Goal: Information Seeking & Learning: Learn about a topic

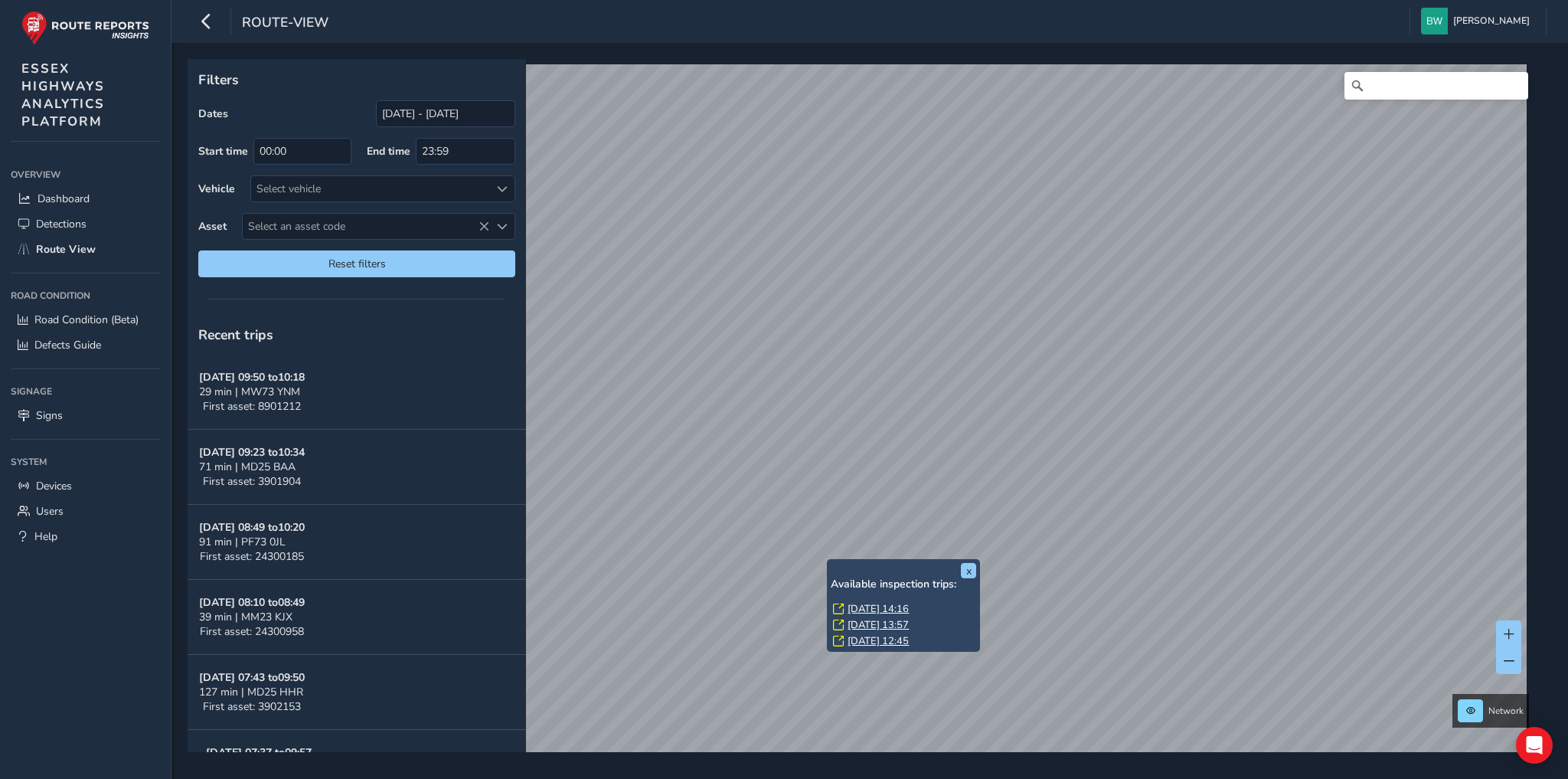
click at [856, 606] on link "Thu, 11 Sep, 14:16" at bounding box center [878, 608] width 61 height 13
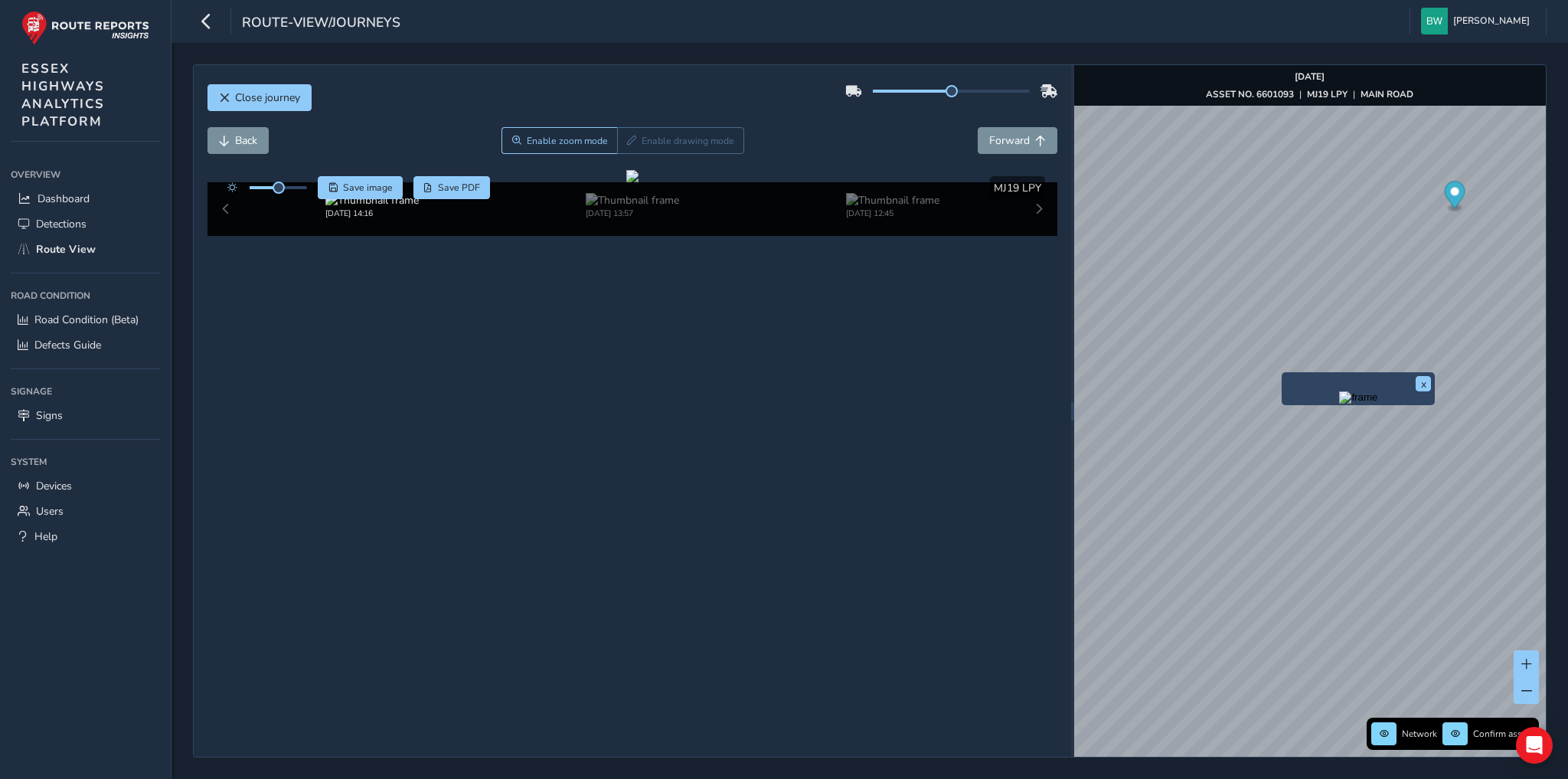
click at [1070, 413] on div "Close journey Back Enable zoom mode Enable drawing mode Forward Click and Drag …" at bounding box center [869, 412] width 1353 height 694
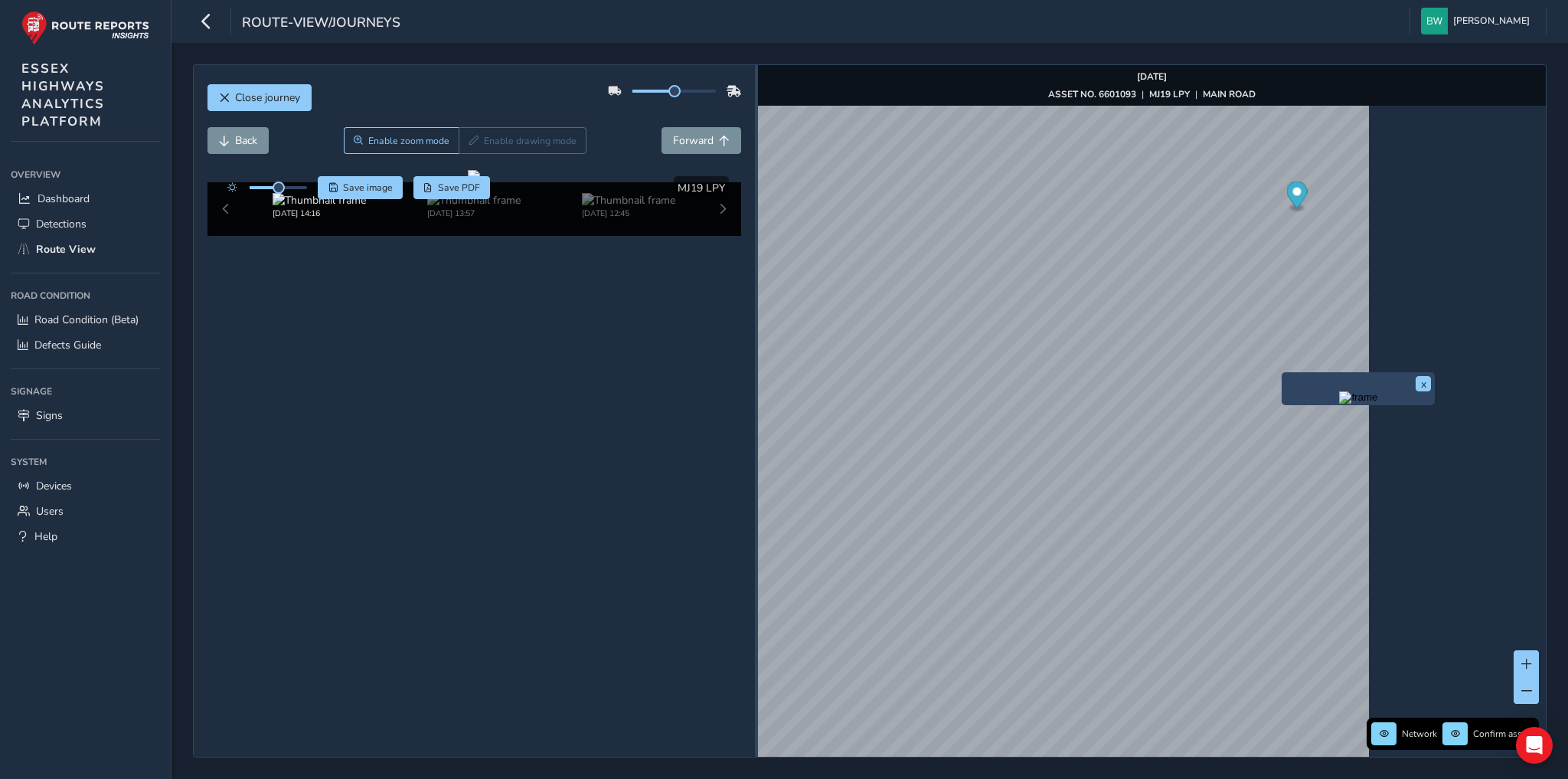
drag, startPoint x: 1072, startPoint y: 412, endPoint x: 755, endPoint y: 389, distance: 317.8
click at [755, 389] on div at bounding box center [756, 411] width 3 height 692
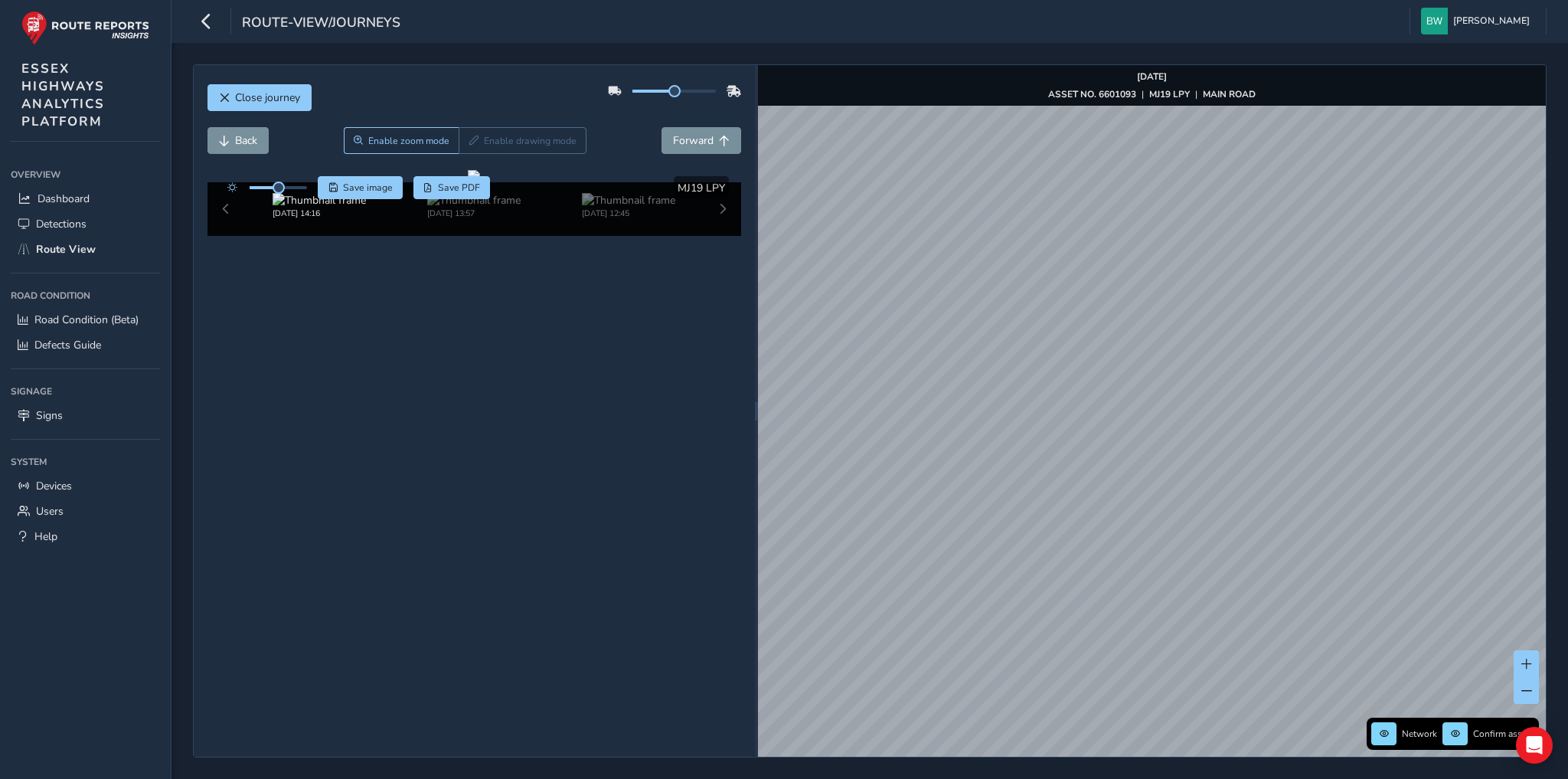
click at [1214, 777] on div "Close journey Back Enable zoom mode Enable drawing mode Forward Click and Drag …" at bounding box center [869, 411] width 1396 height 736
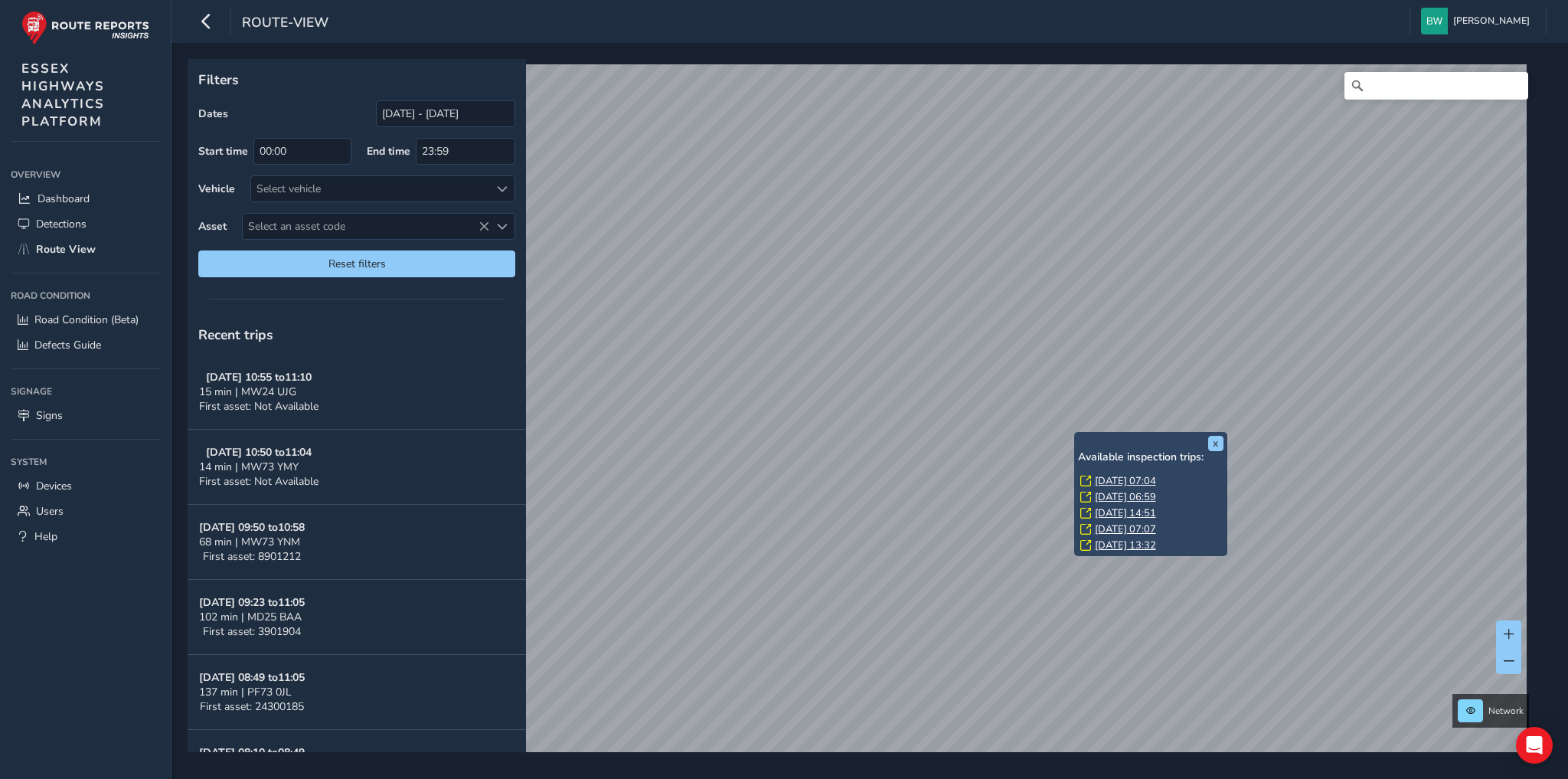
click at [1111, 480] on link "Thu, 2 Oct, 07:04" at bounding box center [1125, 481] width 61 height 13
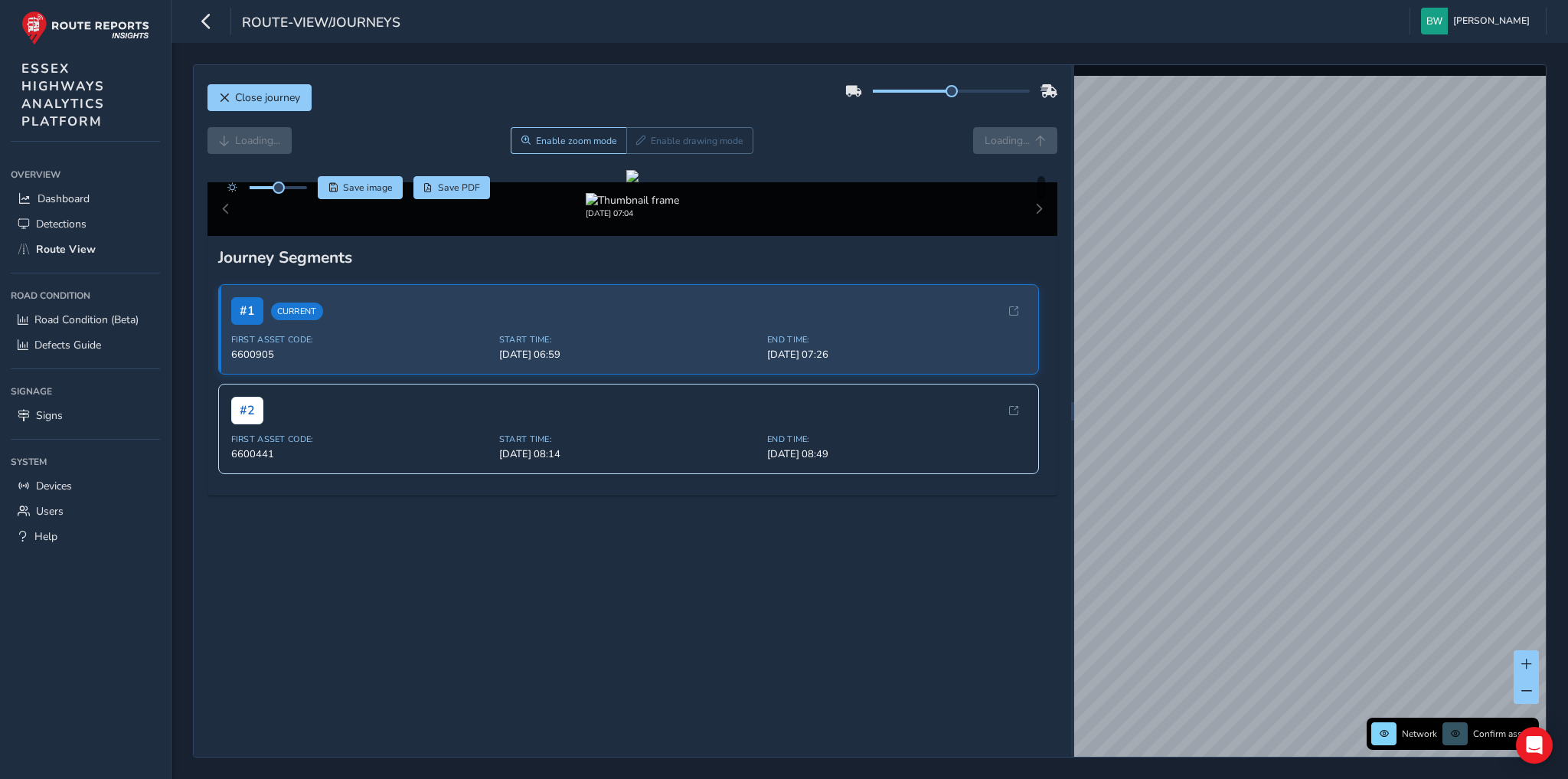
click at [1005, 135] on div "Loading... Enable zoom mode Enable drawing mode Loading..." at bounding box center [632, 141] width 850 height 27
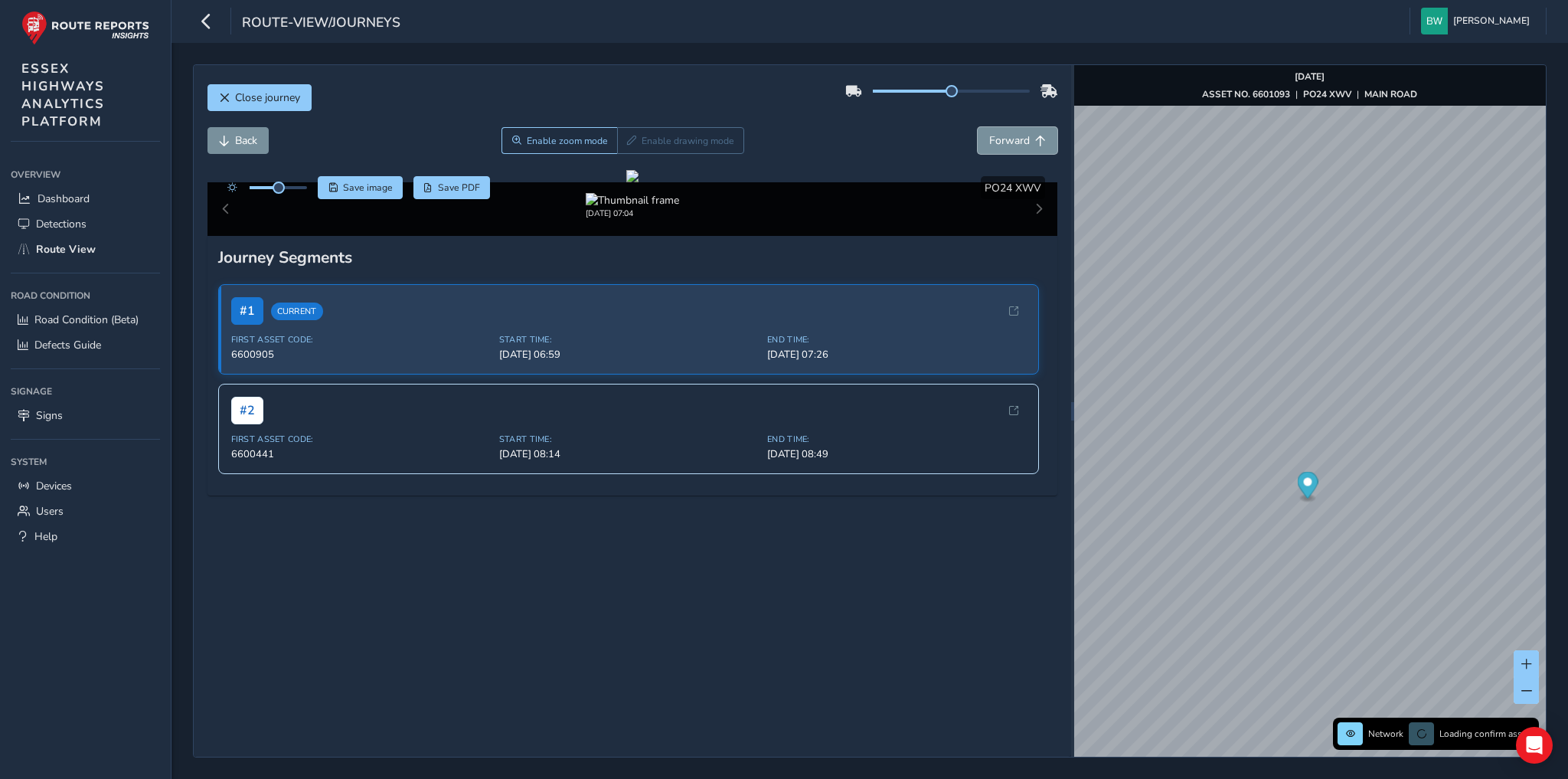
click at [1001, 145] on span "Forward" at bounding box center [1009, 140] width 40 height 14
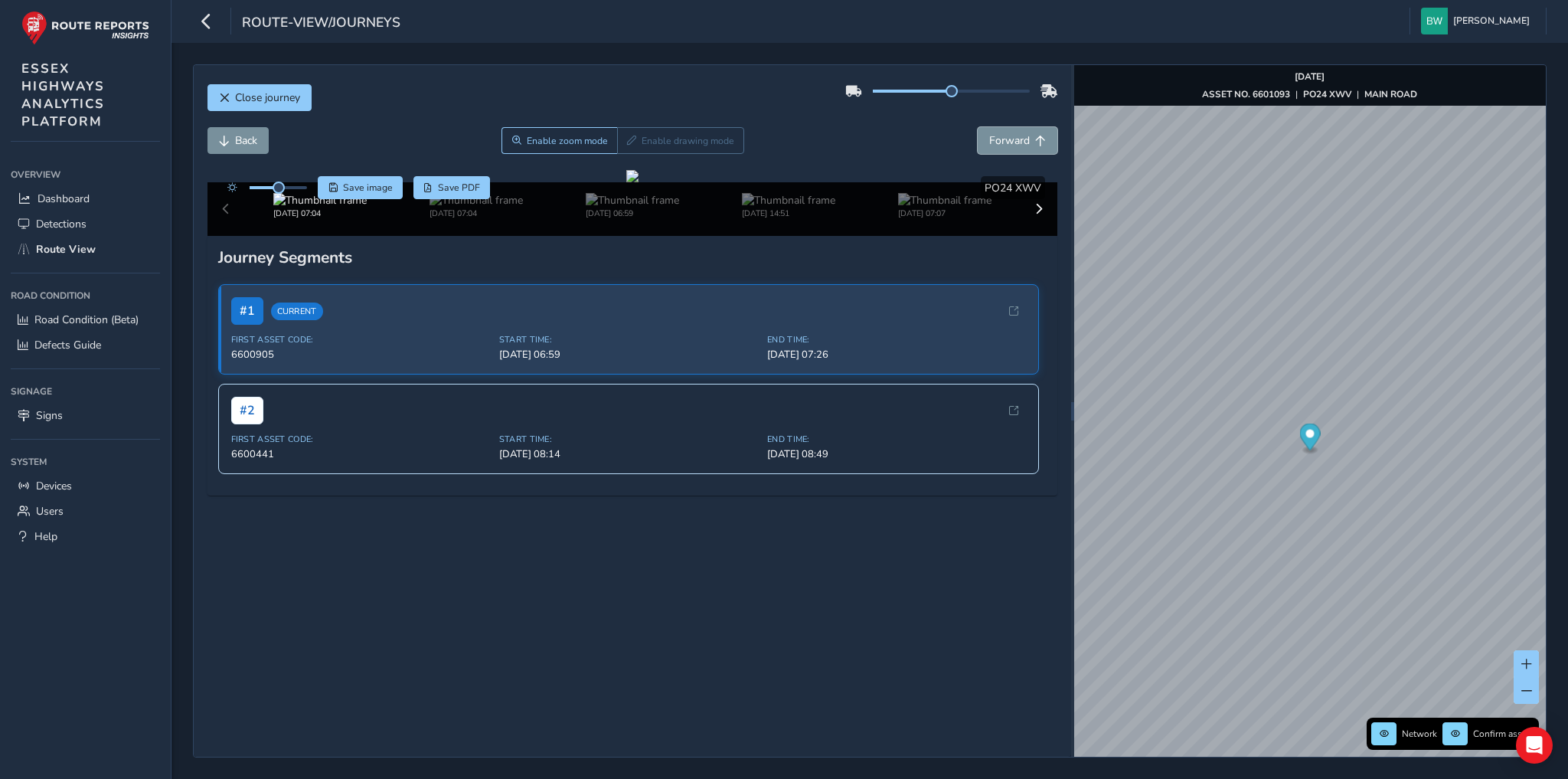
click at [1001, 145] on span "Forward" at bounding box center [1009, 140] width 40 height 14
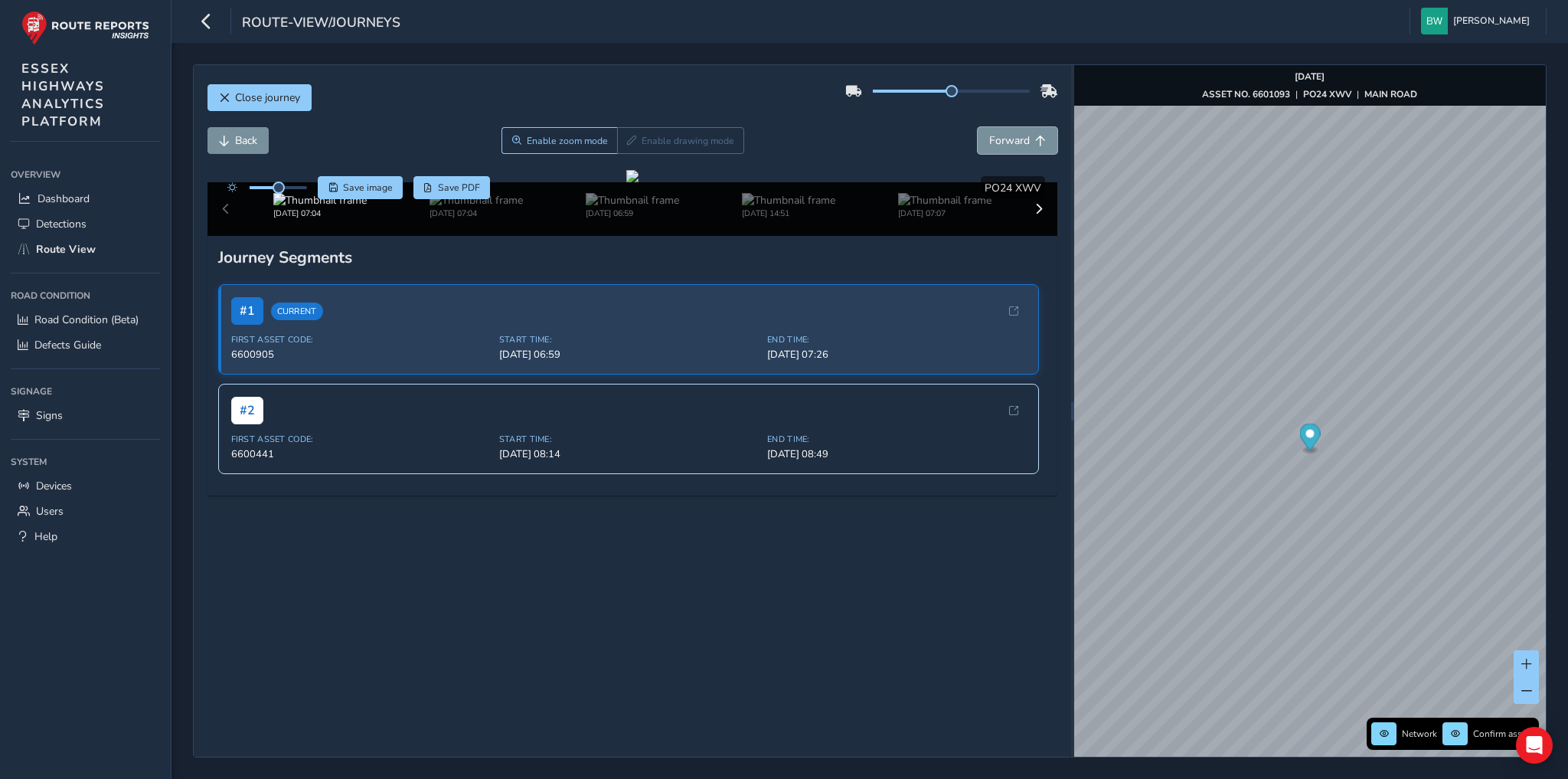
click at [1001, 145] on span "Forward" at bounding box center [1009, 140] width 40 height 14
click at [482, 208] on img at bounding box center [476, 200] width 93 height 14
click at [464, 208] on img at bounding box center [476, 200] width 93 height 14
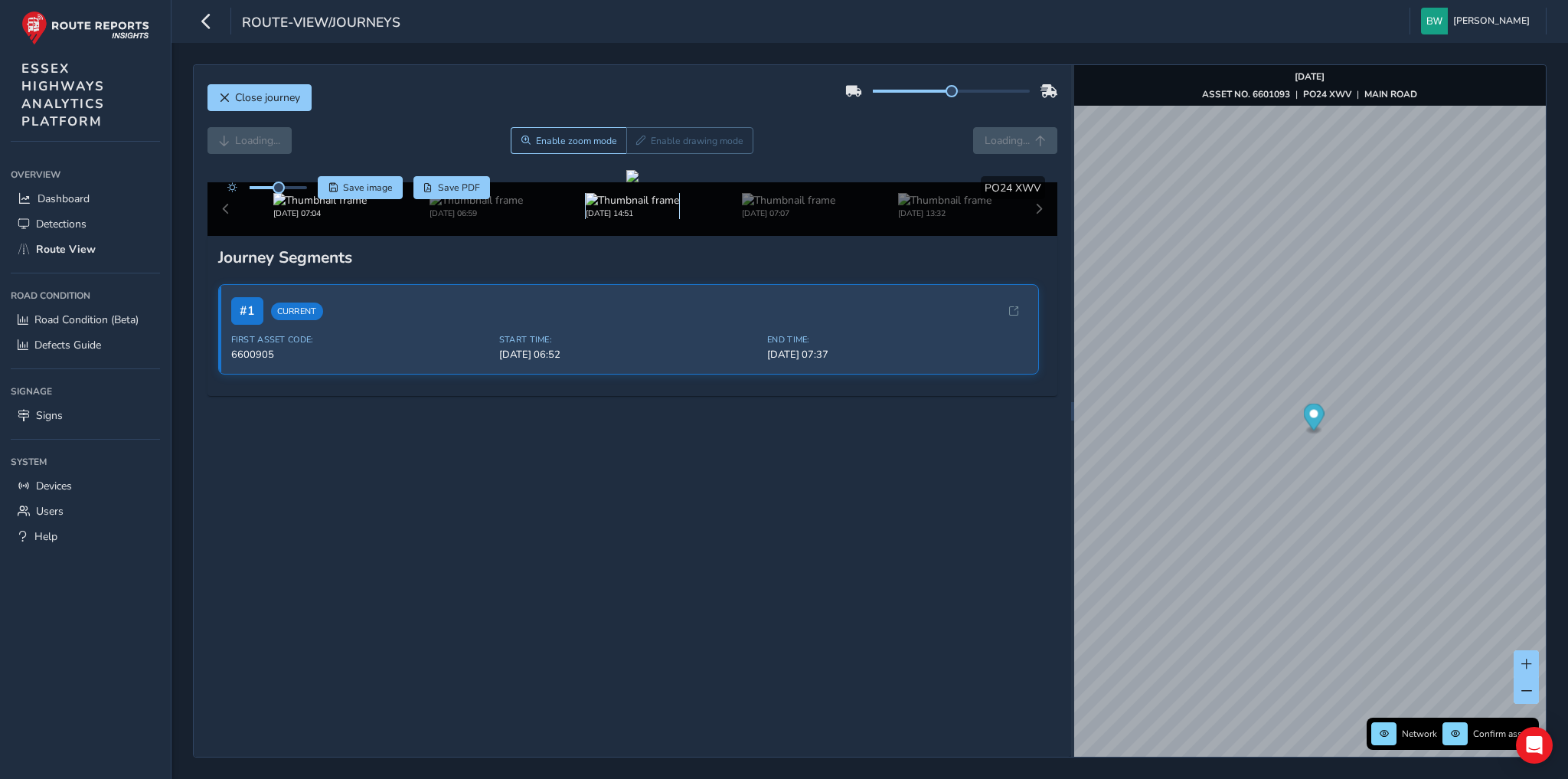
click at [591, 208] on img at bounding box center [632, 200] width 93 height 14
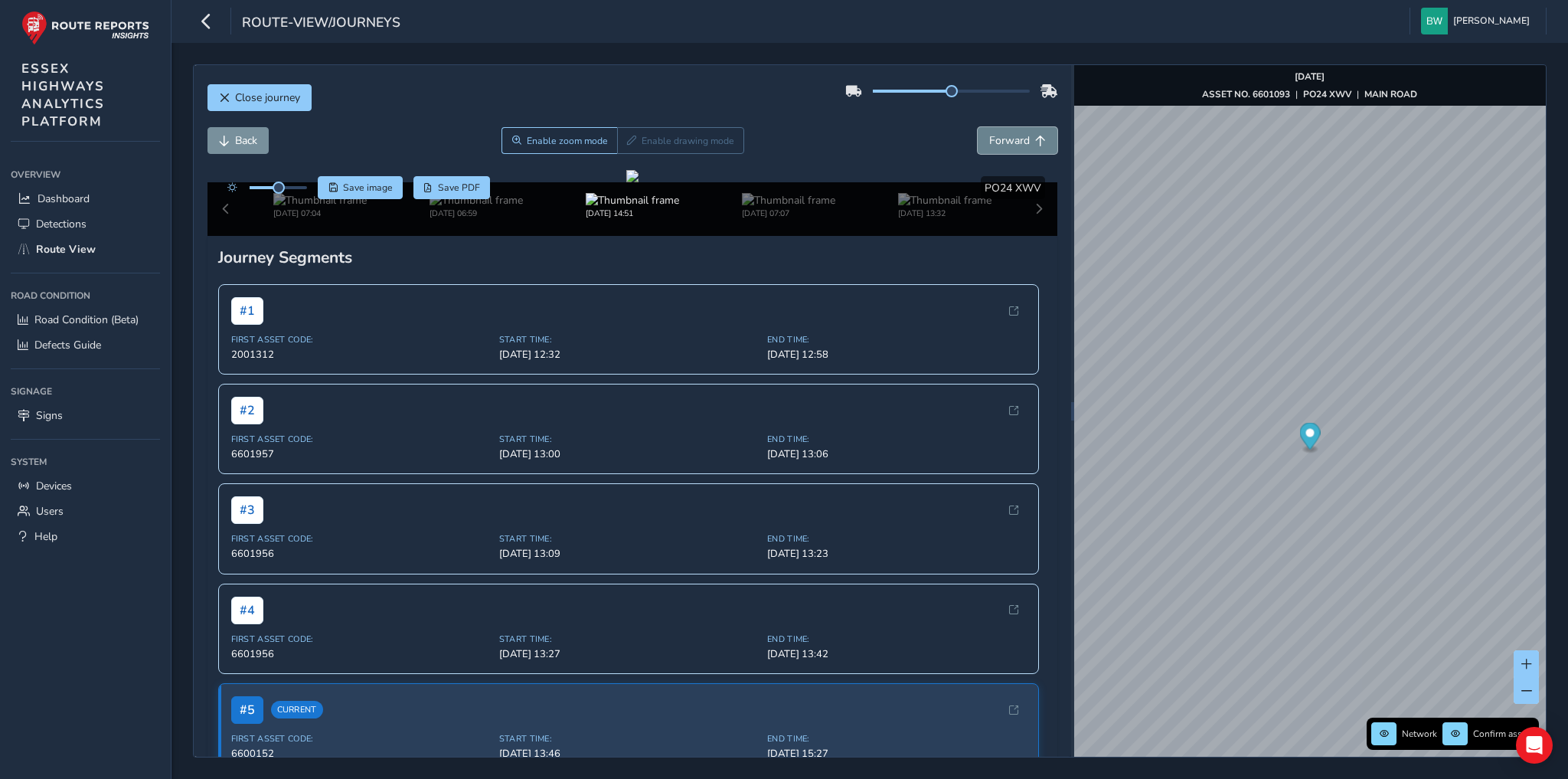
click at [1022, 137] on button "Forward" at bounding box center [1017, 141] width 80 height 27
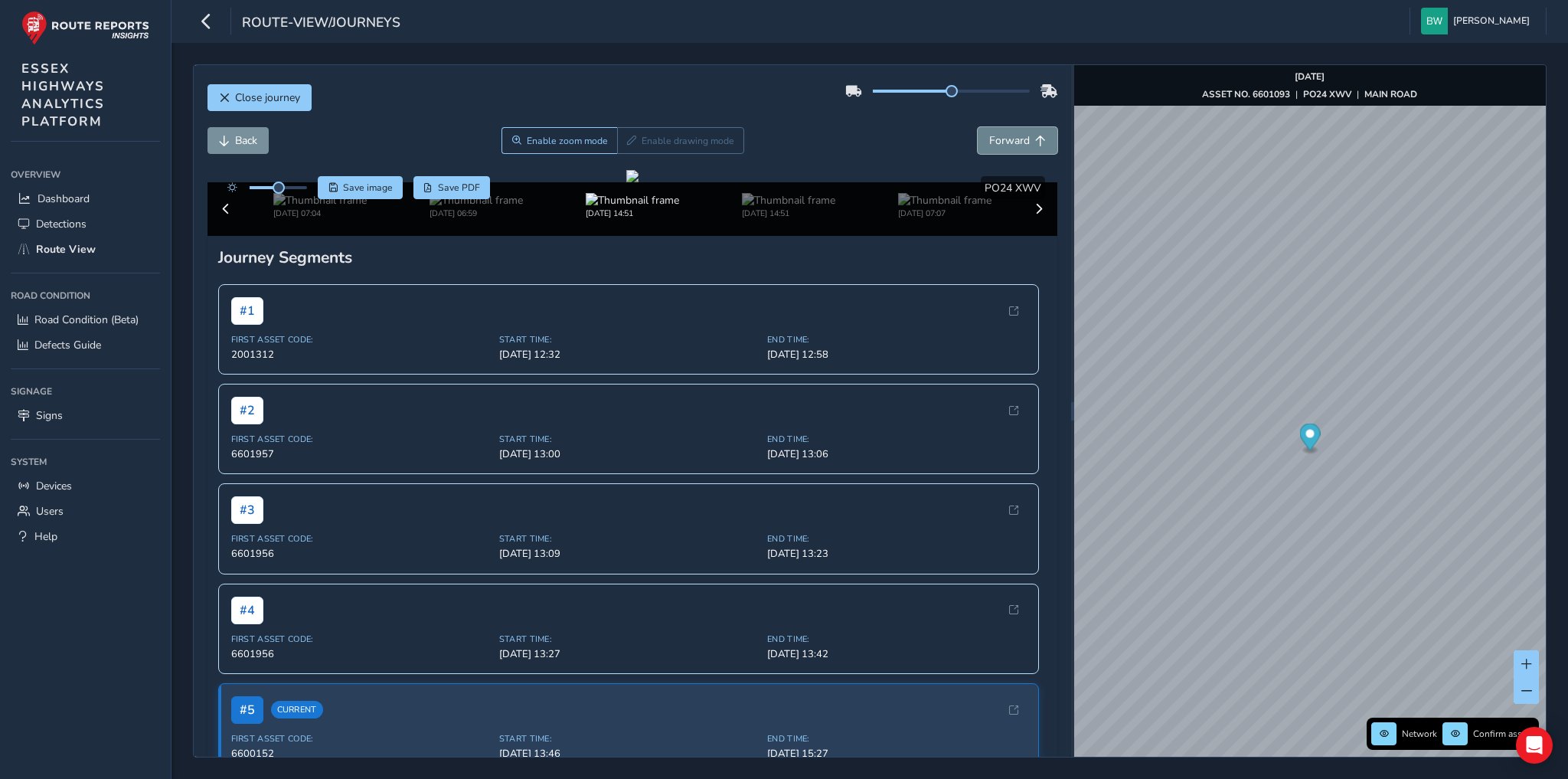
click at [1022, 137] on button "Forward" at bounding box center [1017, 141] width 80 height 27
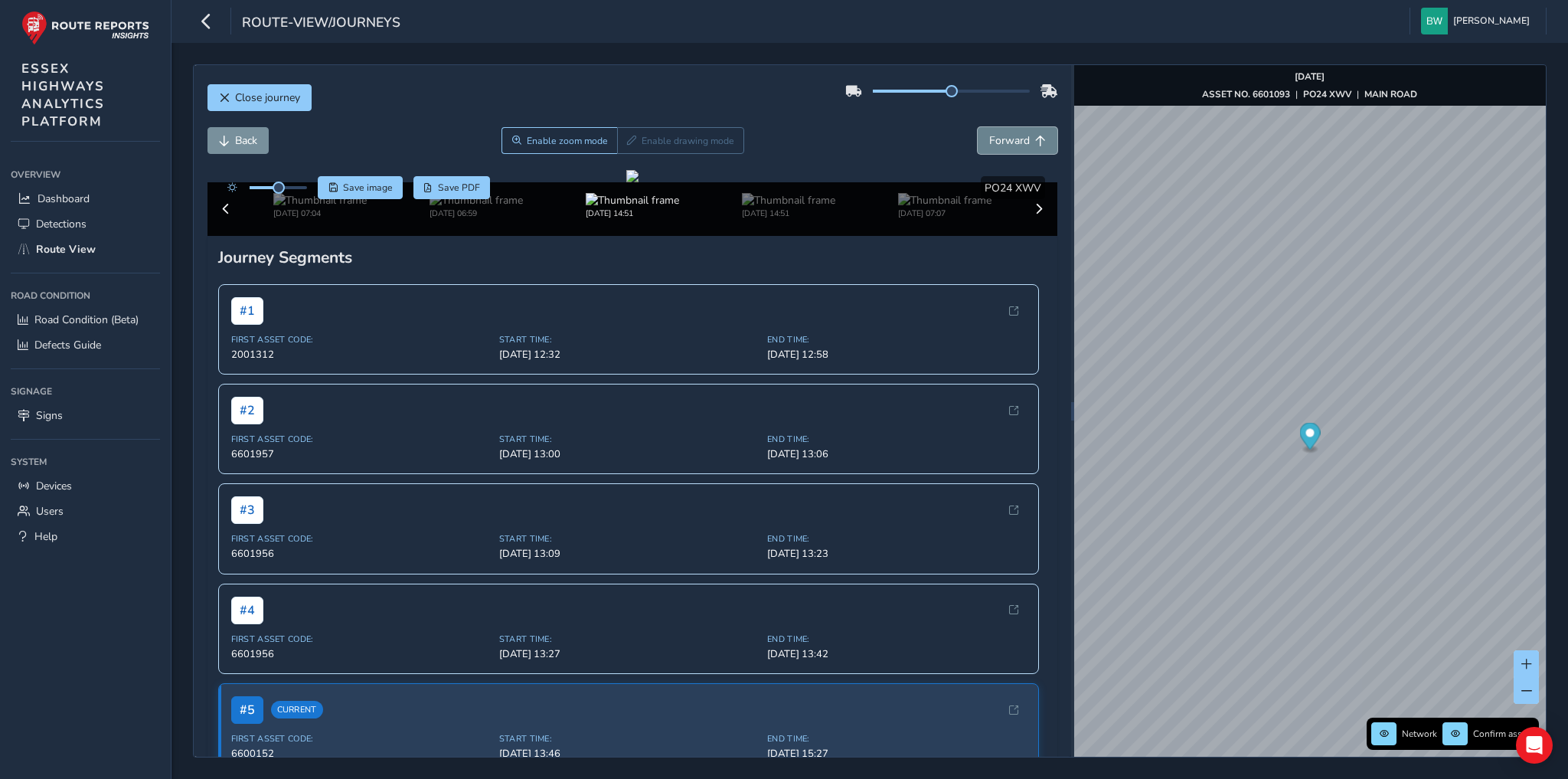
click at [1022, 137] on button "Forward" at bounding box center [1017, 141] width 80 height 27
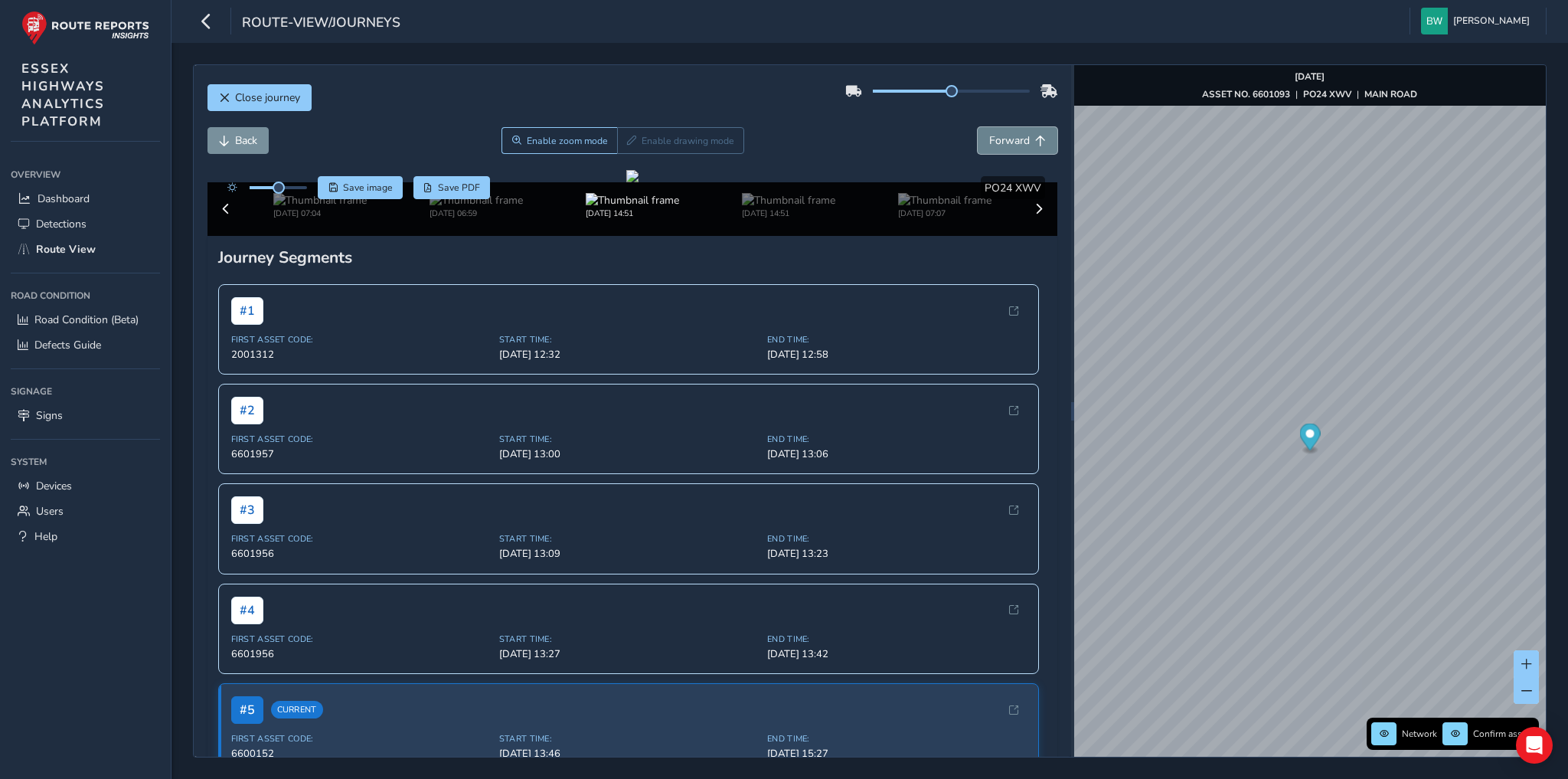
click at [1022, 137] on button "Forward" at bounding box center [1017, 141] width 80 height 27
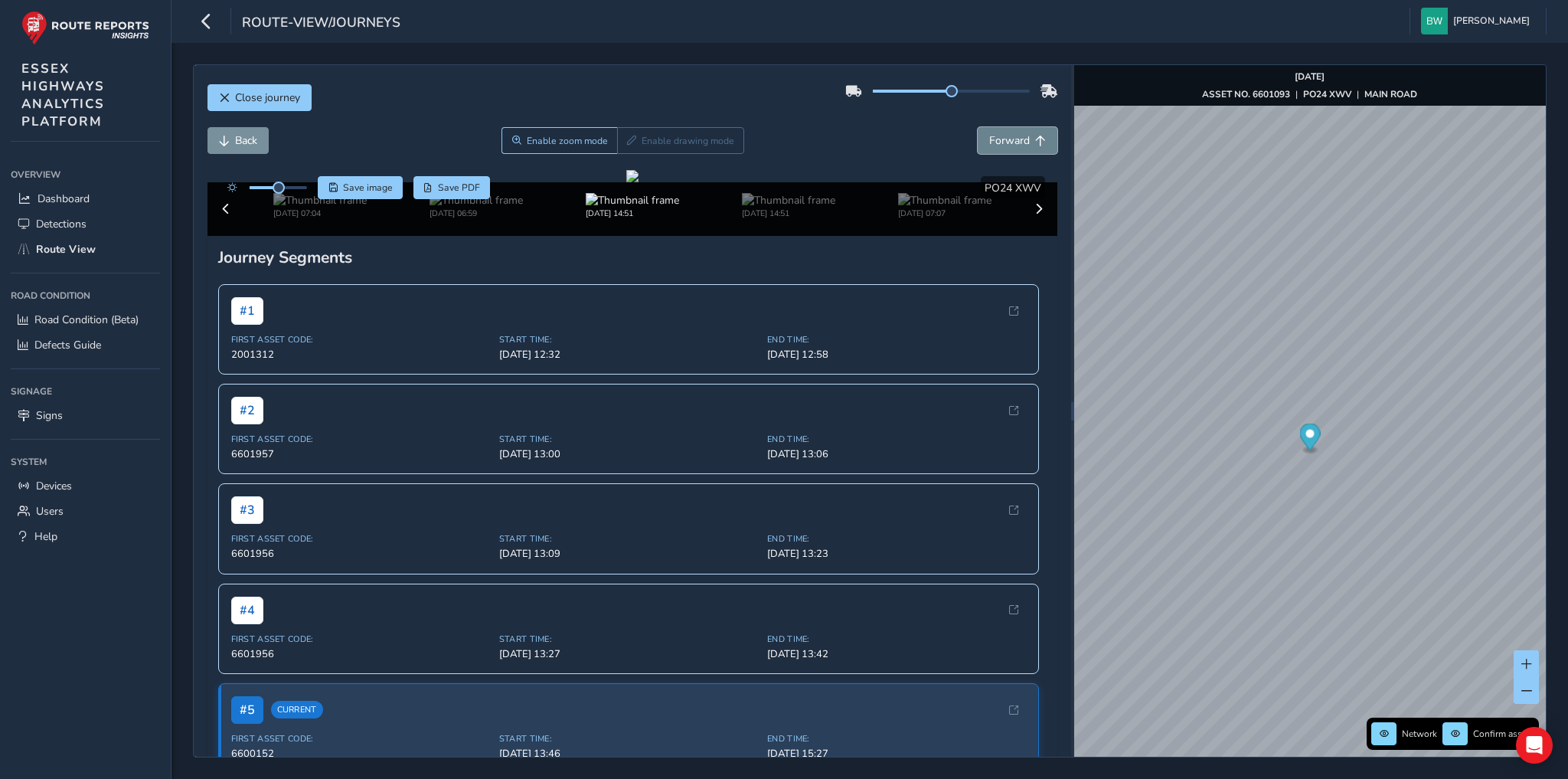
click at [1022, 137] on button "Forward" at bounding box center [1017, 141] width 80 height 27
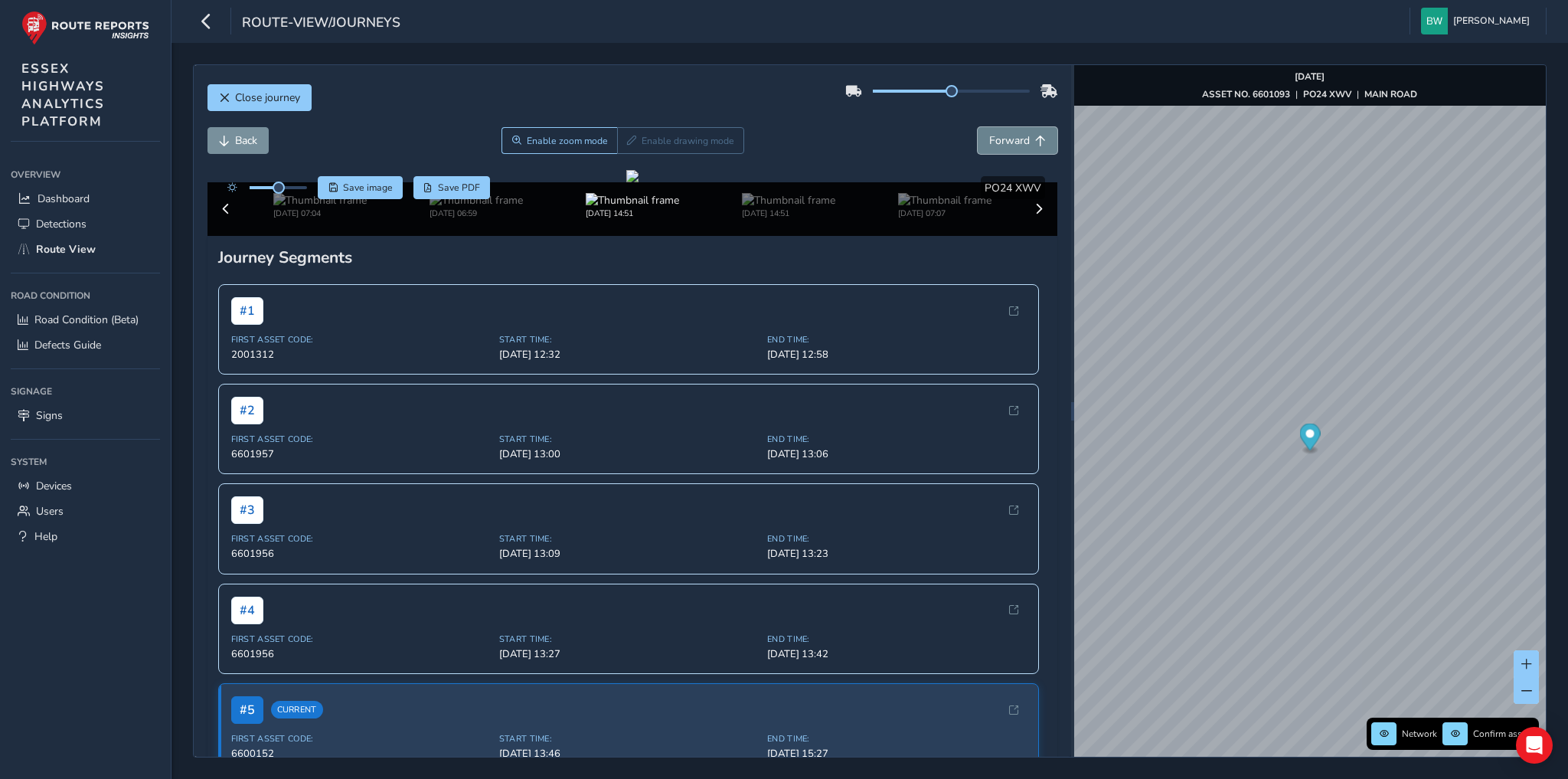
click at [1022, 137] on button "Forward" at bounding box center [1017, 141] width 80 height 27
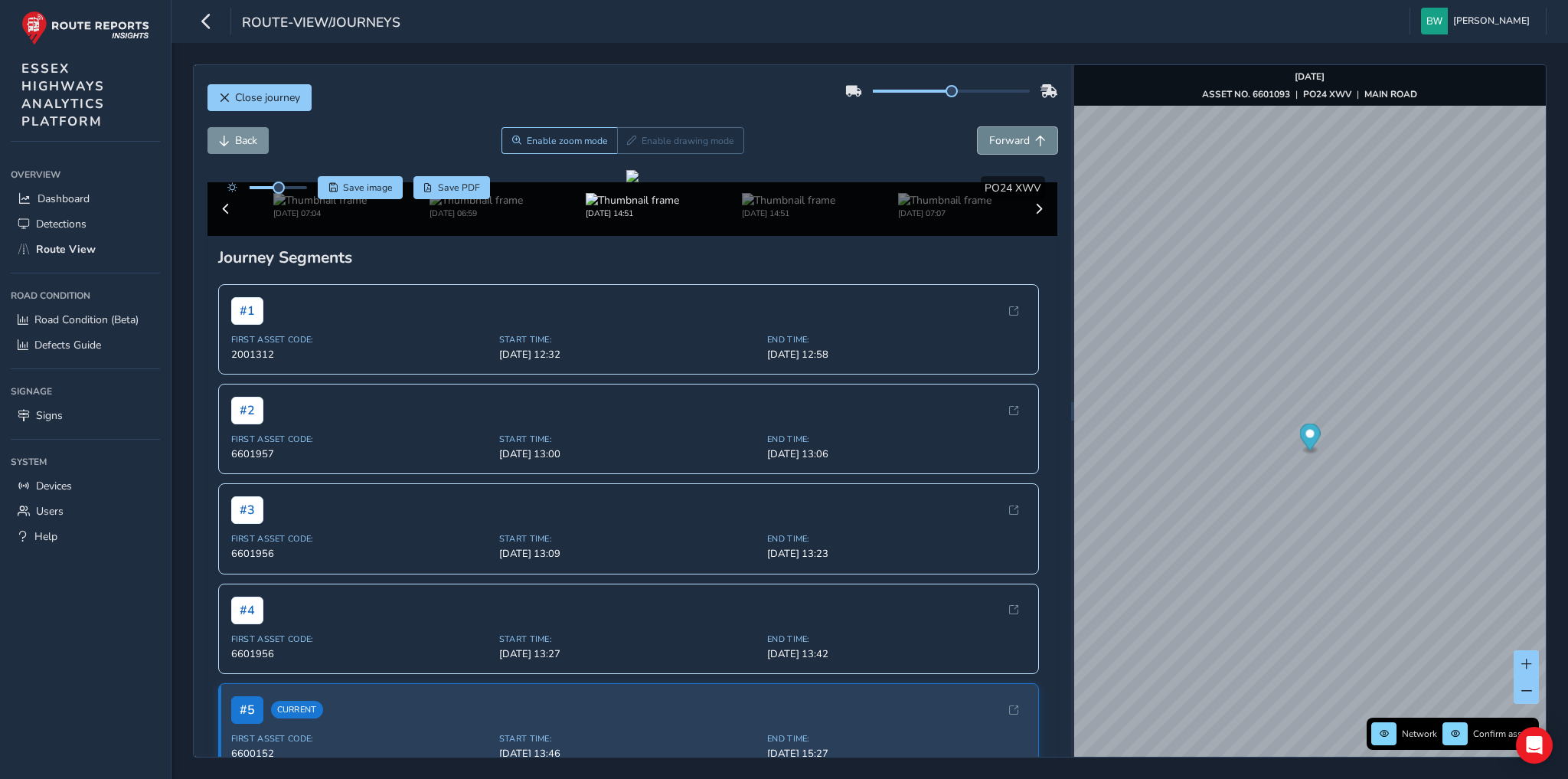
click at [1022, 137] on button "Forward" at bounding box center [1017, 141] width 80 height 27
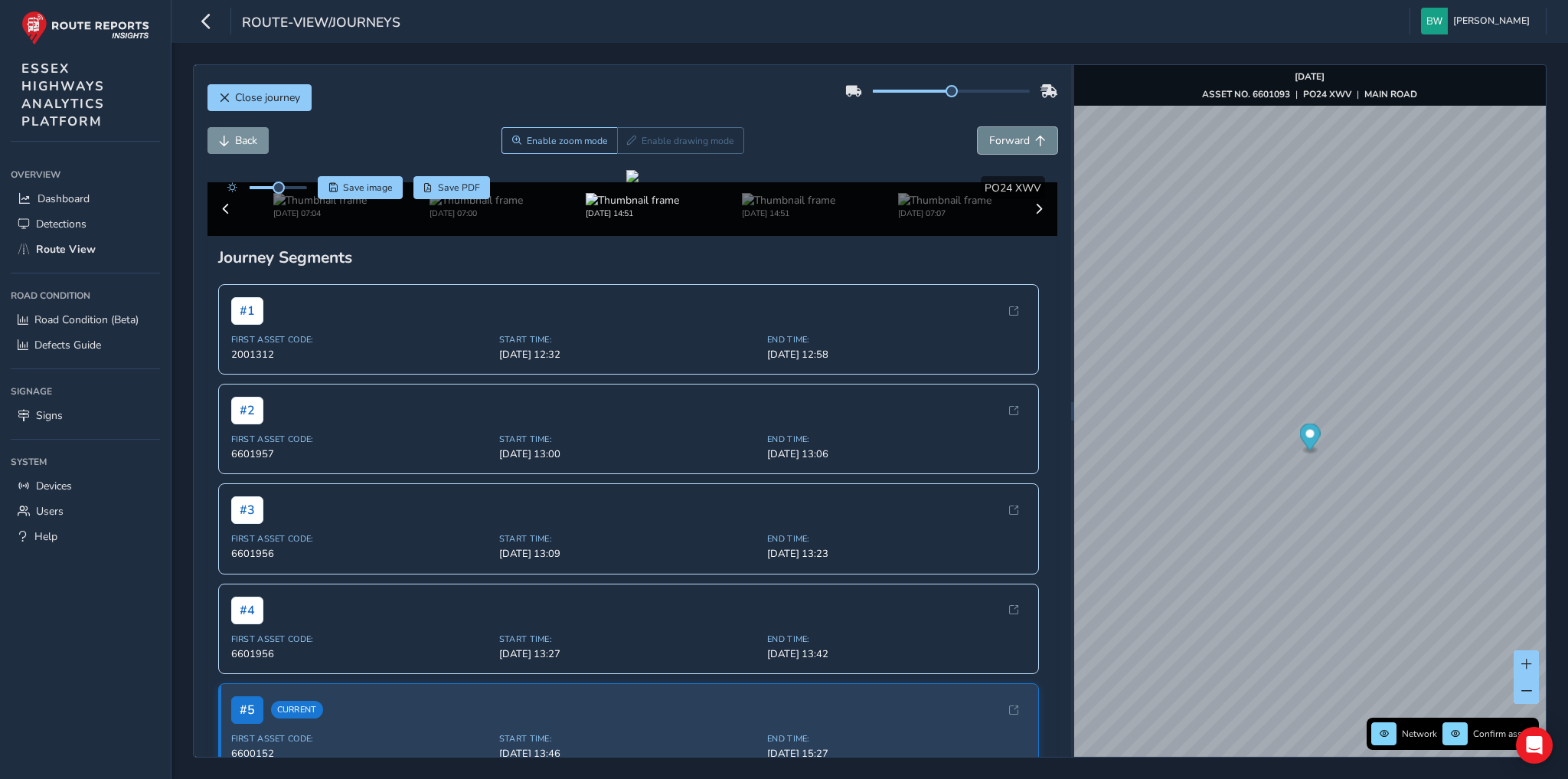
click at [1022, 137] on button "Forward" at bounding box center [1017, 141] width 80 height 27
click at [1379, 482] on img "Preview frame" at bounding box center [1397, 476] width 39 height 13
click at [992, 138] on span "Forward" at bounding box center [1009, 140] width 40 height 14
click at [223, 236] on div "Oct 02 2025, 15:30 Sep 29 2025, 14:44 Sep 26 2025, 10:07 Sep 24 2025, 15:26 Sep…" at bounding box center [632, 209] width 850 height 54
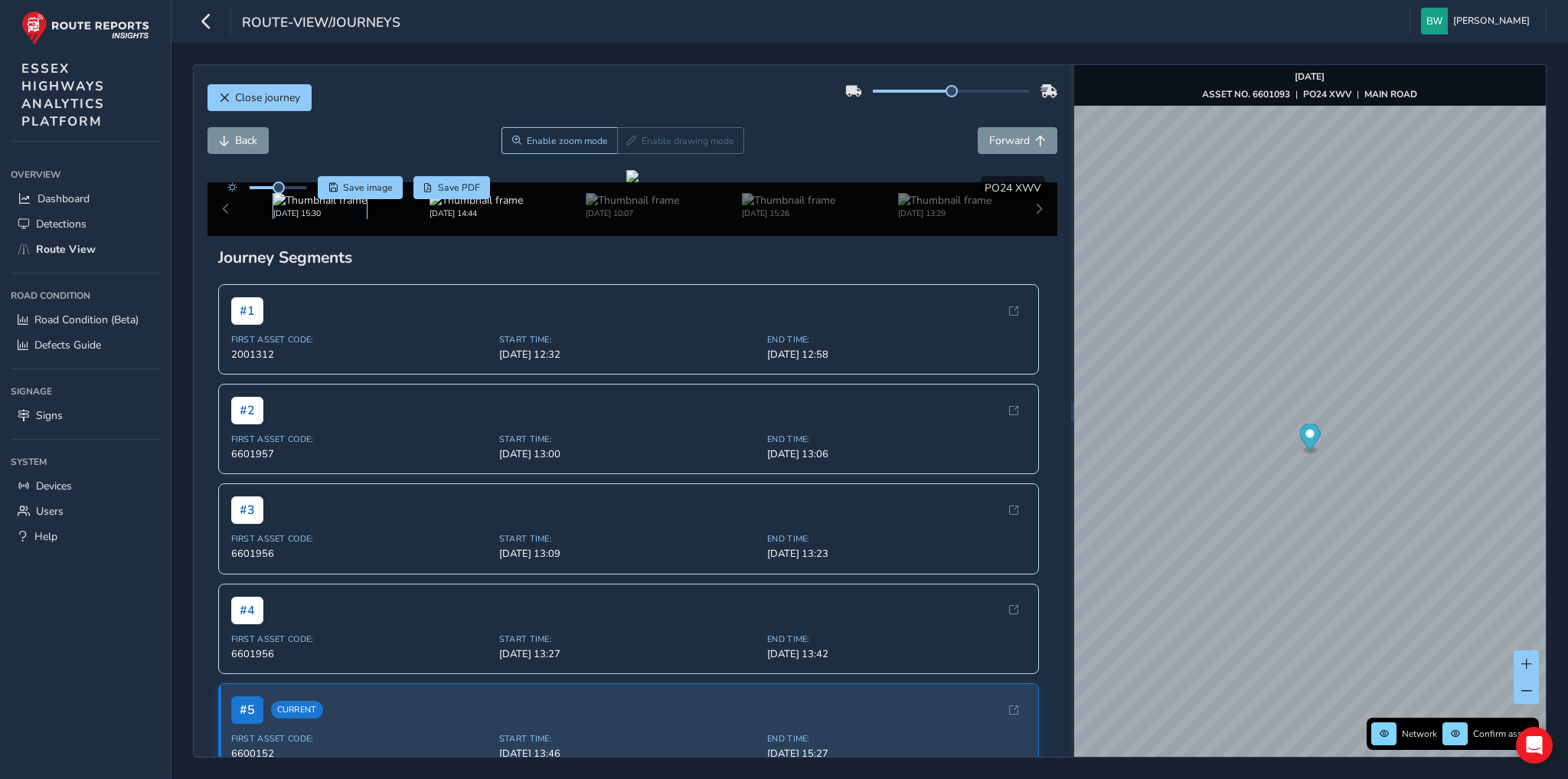
click at [288, 208] on img at bounding box center [320, 200] width 93 height 14
drag, startPoint x: 309, startPoint y: 190, endPoint x: 323, endPoint y: 190, distance: 14.0
click at [323, 190] on div "Save image Save PDF" at bounding box center [356, 188] width 271 height 23
click at [1025, 142] on button "Forward" at bounding box center [1017, 141] width 80 height 27
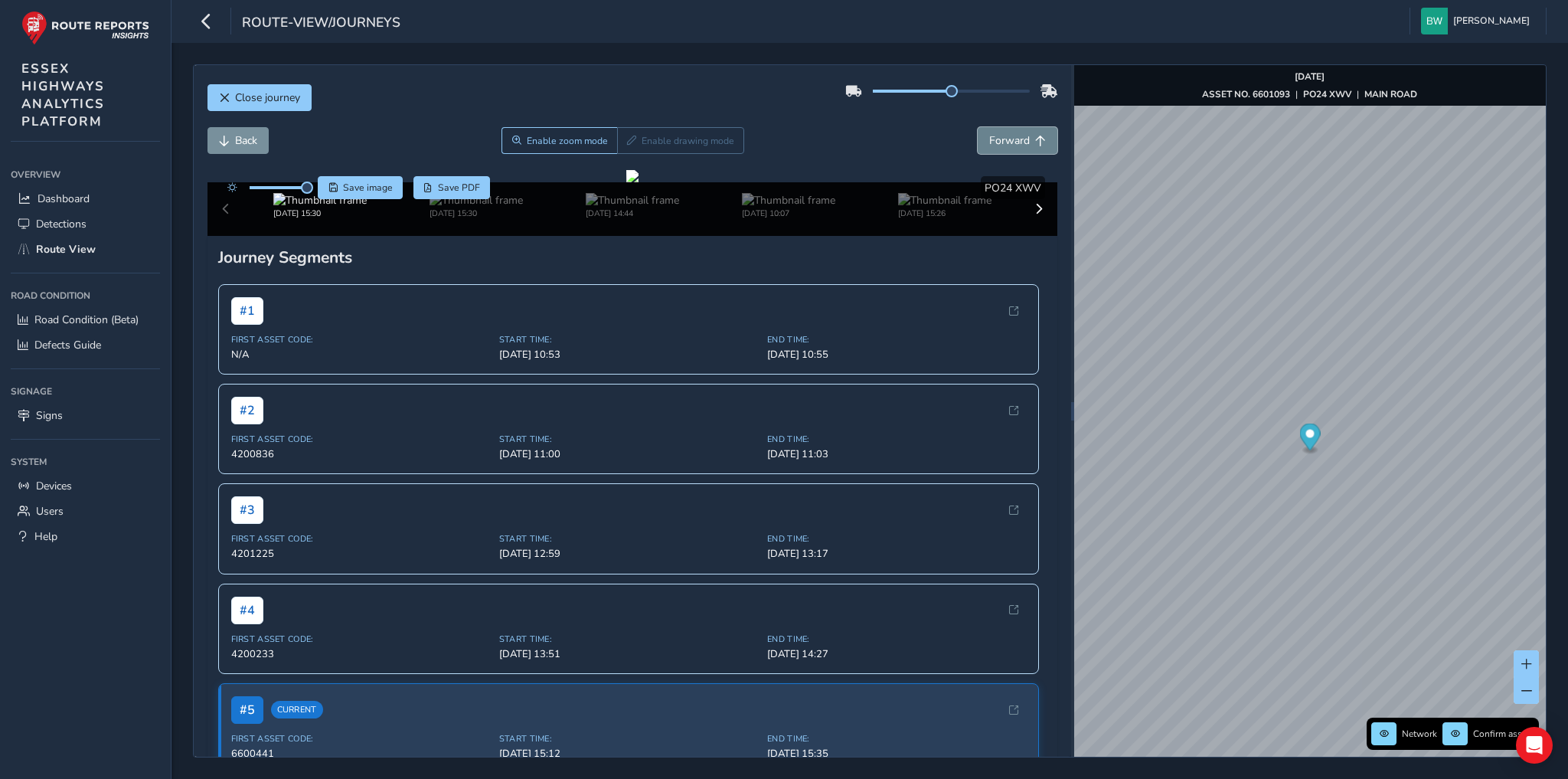
click at [1025, 142] on button "Forward" at bounding box center [1017, 141] width 80 height 27
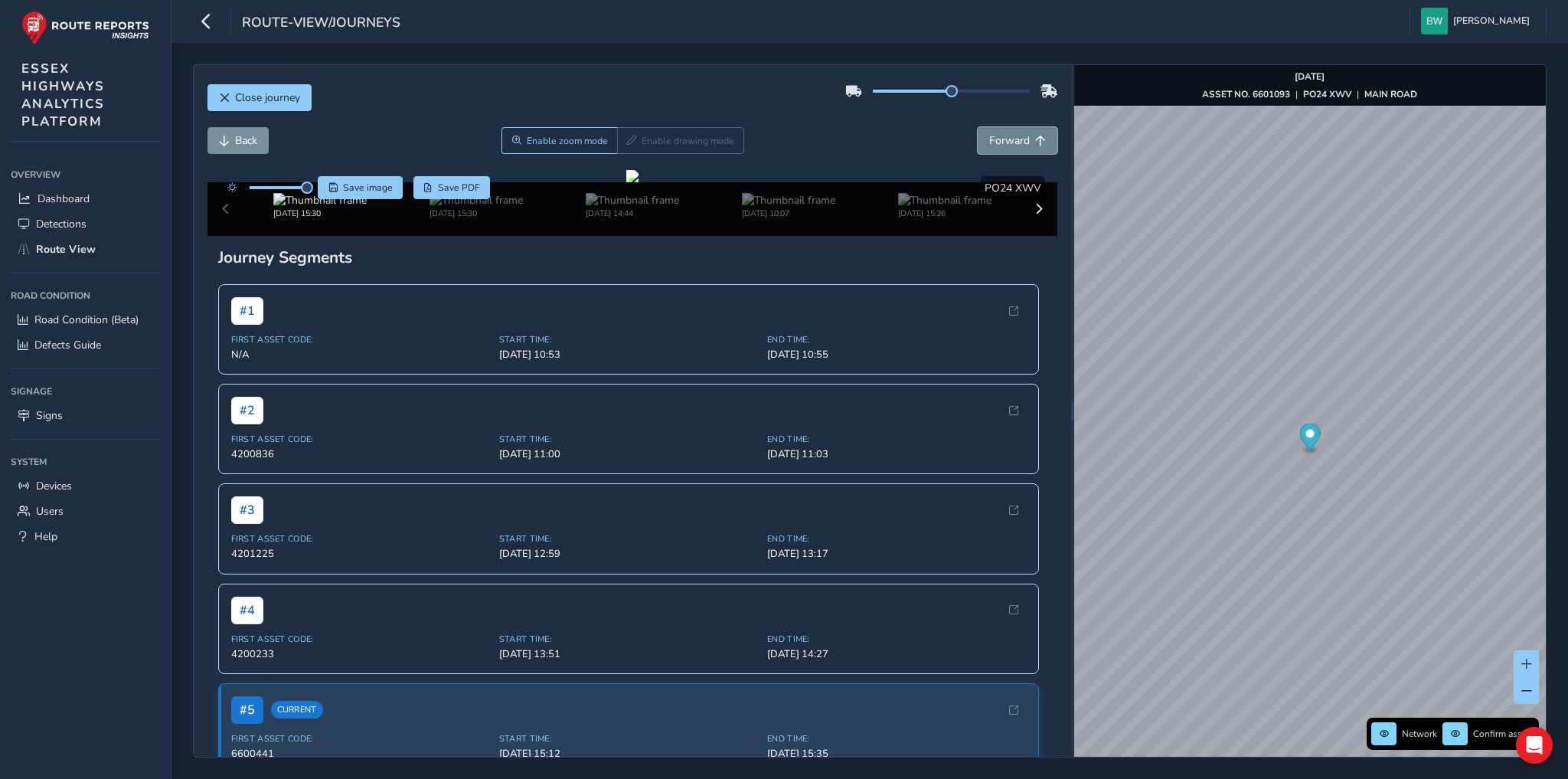
click at [1025, 142] on button "Forward" at bounding box center [1017, 141] width 80 height 27
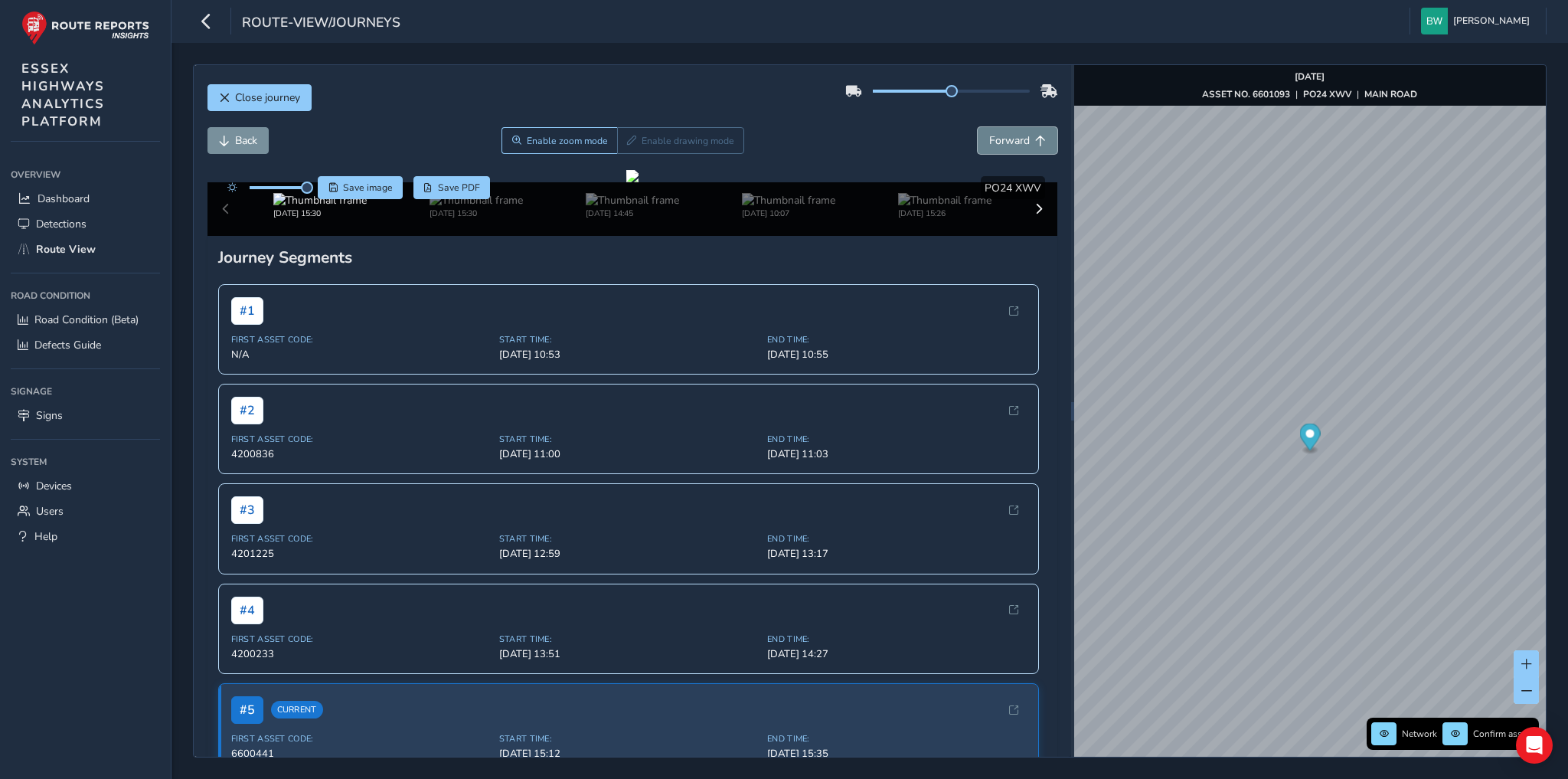
click at [1025, 142] on button "Forward" at bounding box center [1017, 141] width 80 height 27
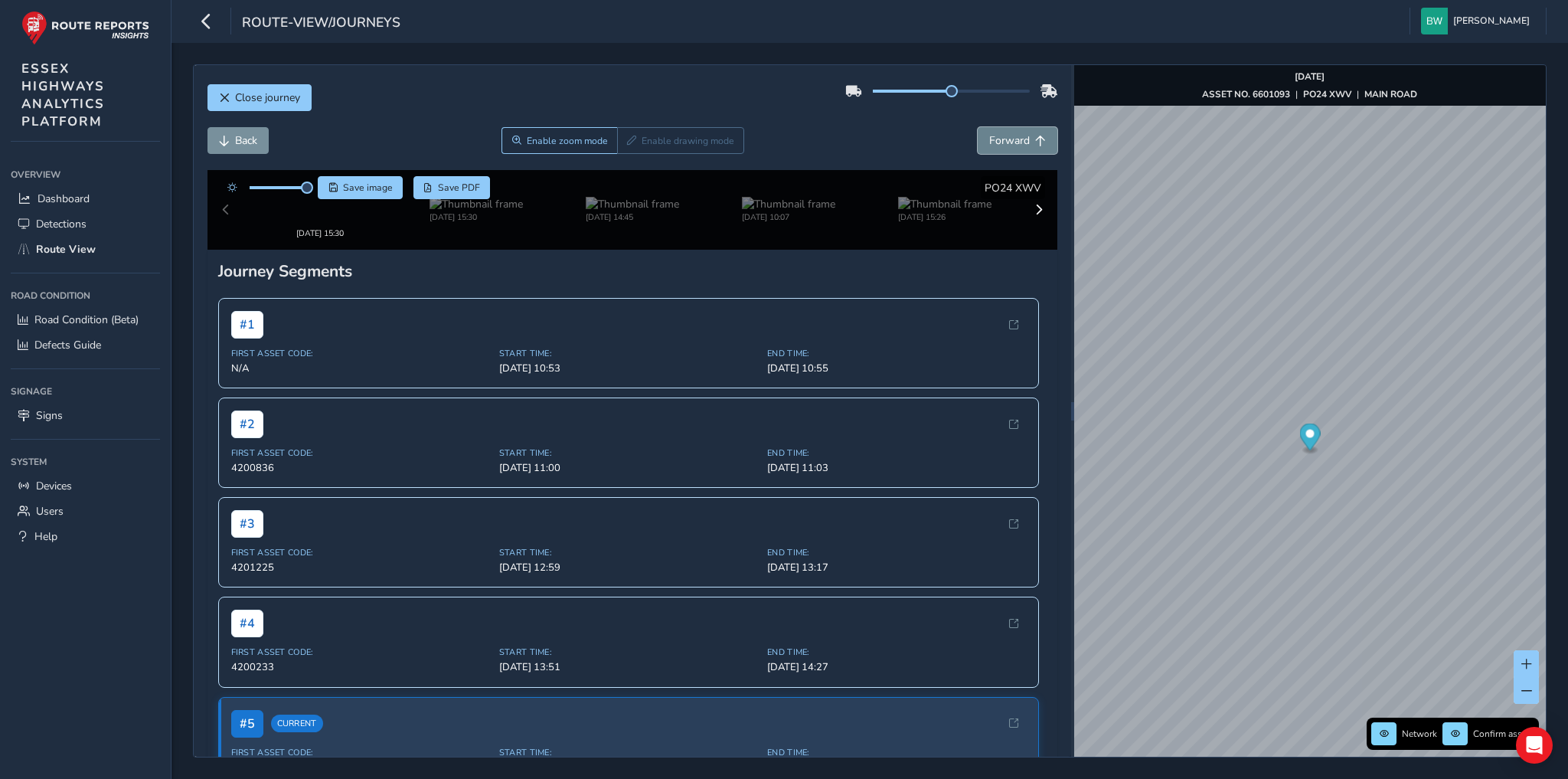
click at [1025, 142] on button "Forward" at bounding box center [1017, 141] width 80 height 27
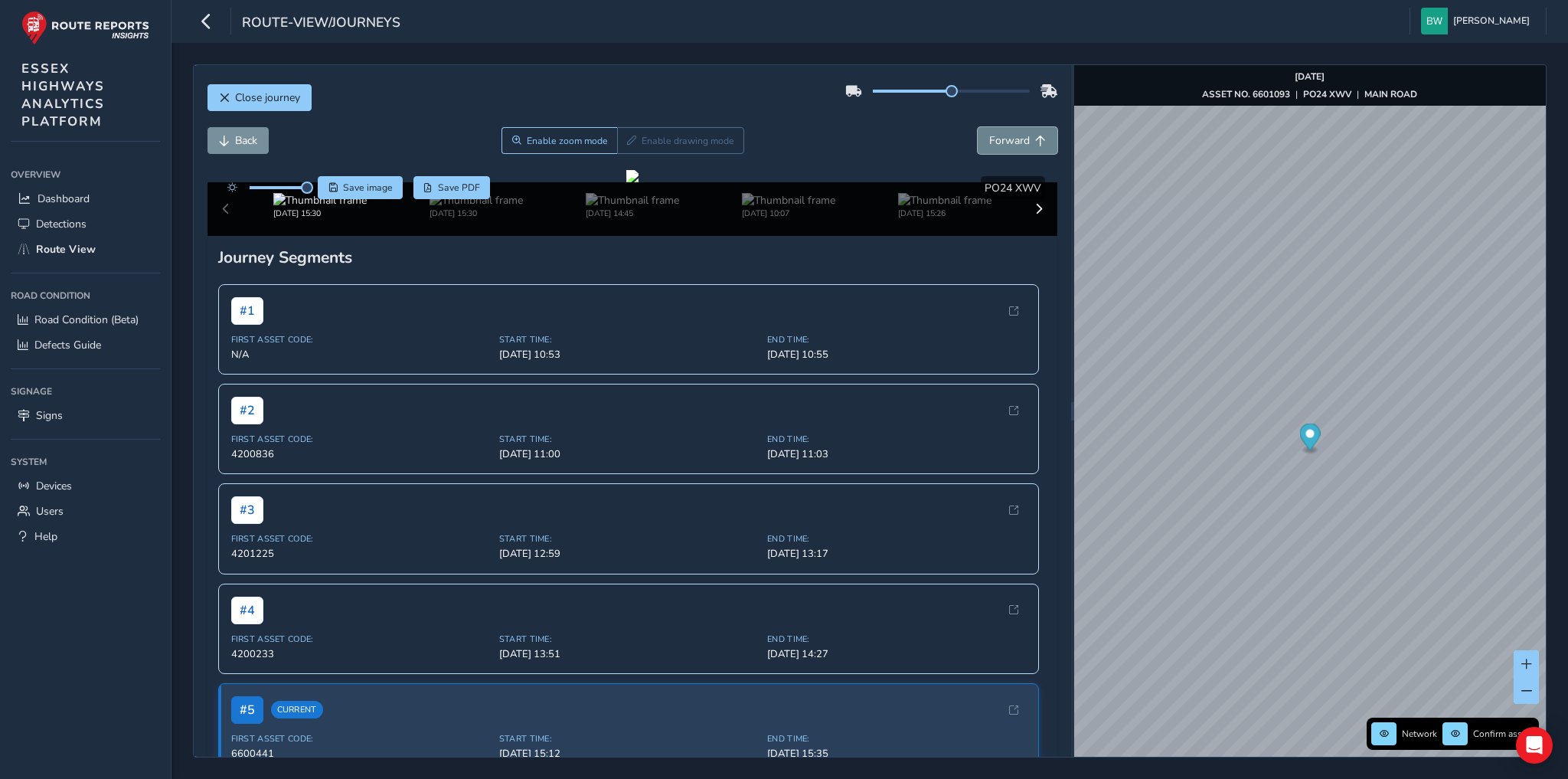
click at [1025, 142] on button "Forward" at bounding box center [1017, 141] width 80 height 27
click at [243, 137] on span "Back" at bounding box center [246, 140] width 22 height 14
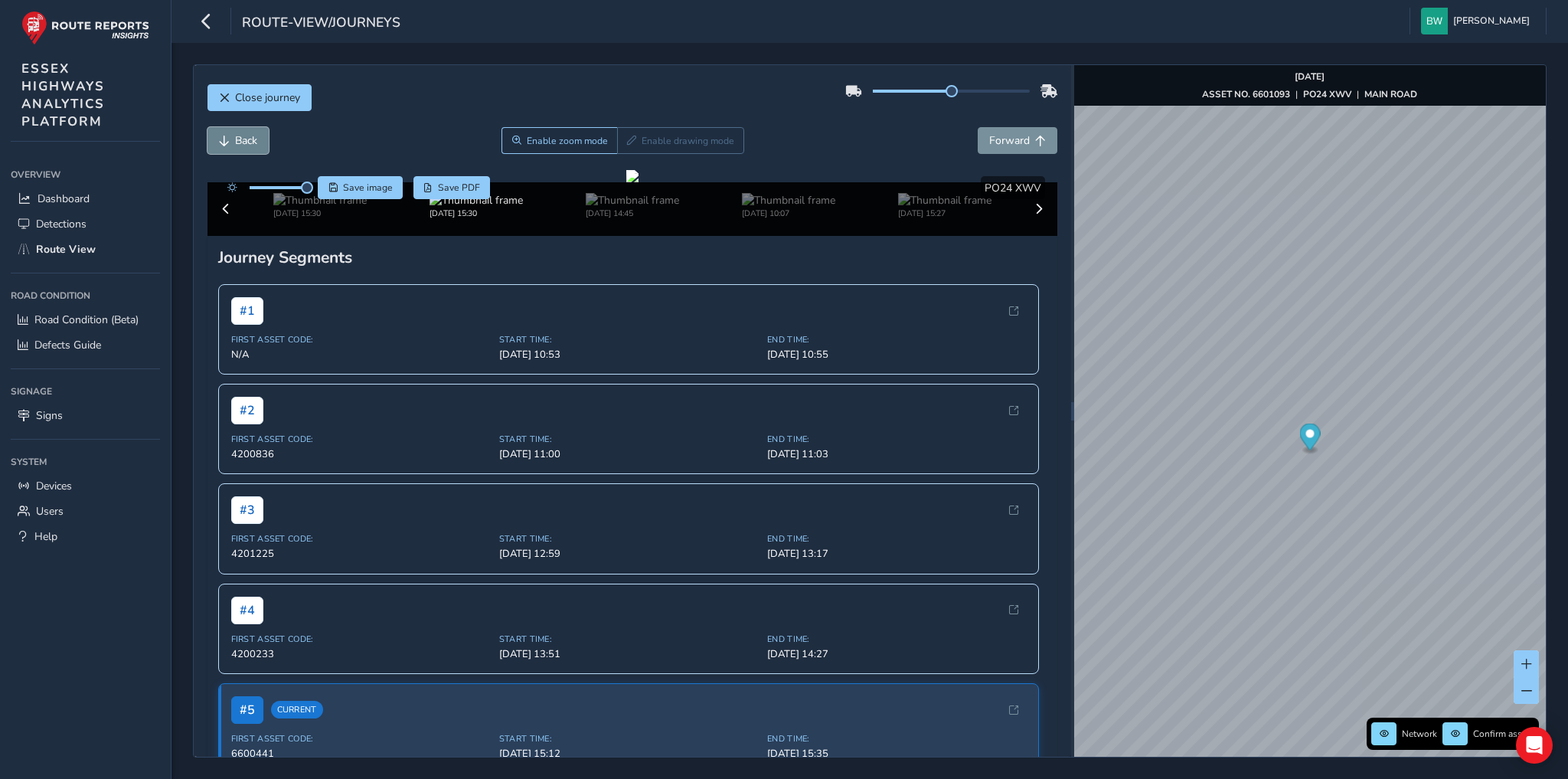
click at [243, 137] on span "Back" at bounding box center [246, 140] width 22 height 14
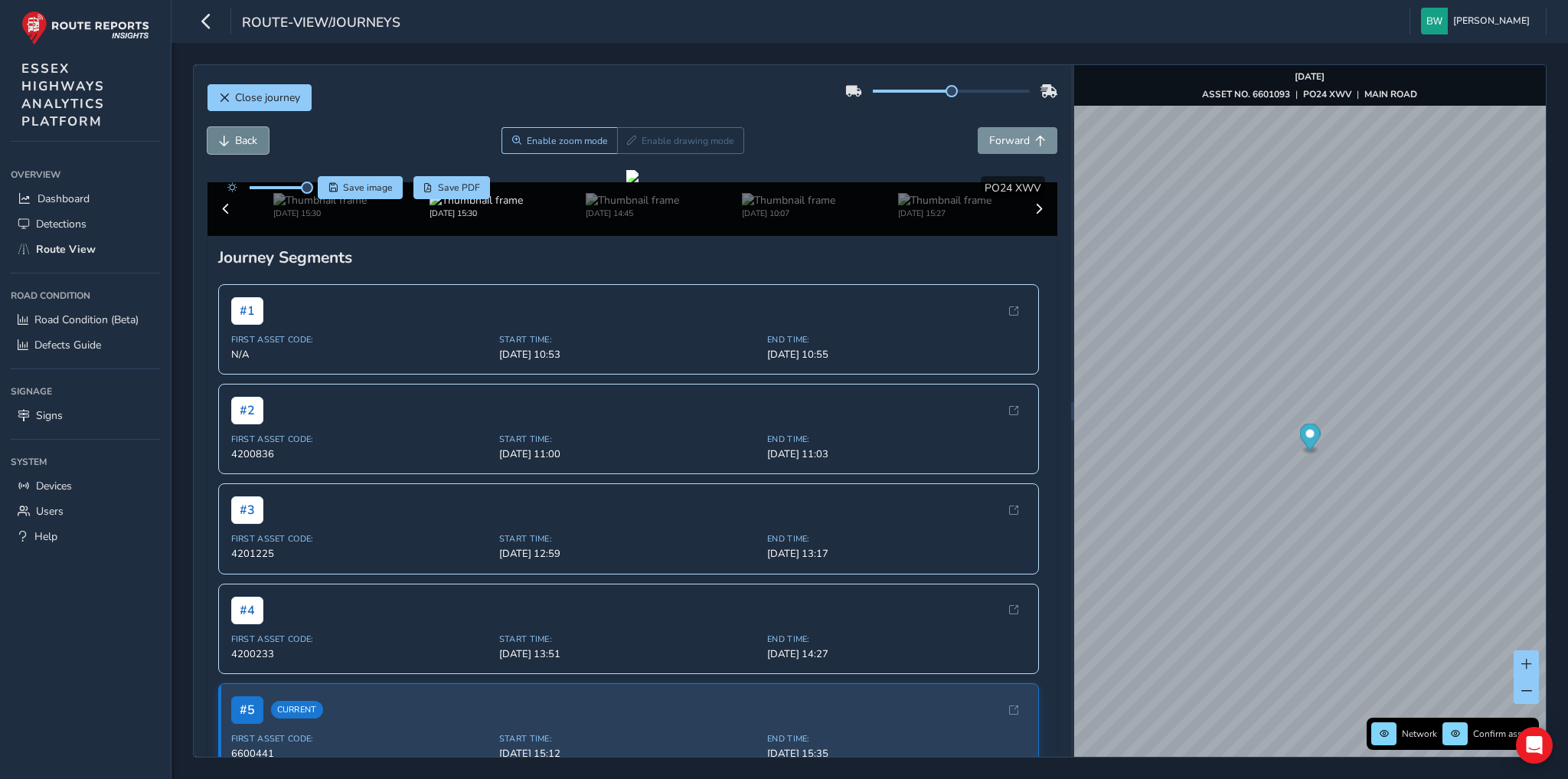
click at [243, 137] on span "Back" at bounding box center [246, 140] width 22 height 14
click at [470, 208] on img at bounding box center [476, 200] width 93 height 14
click at [620, 208] on img at bounding box center [632, 200] width 93 height 14
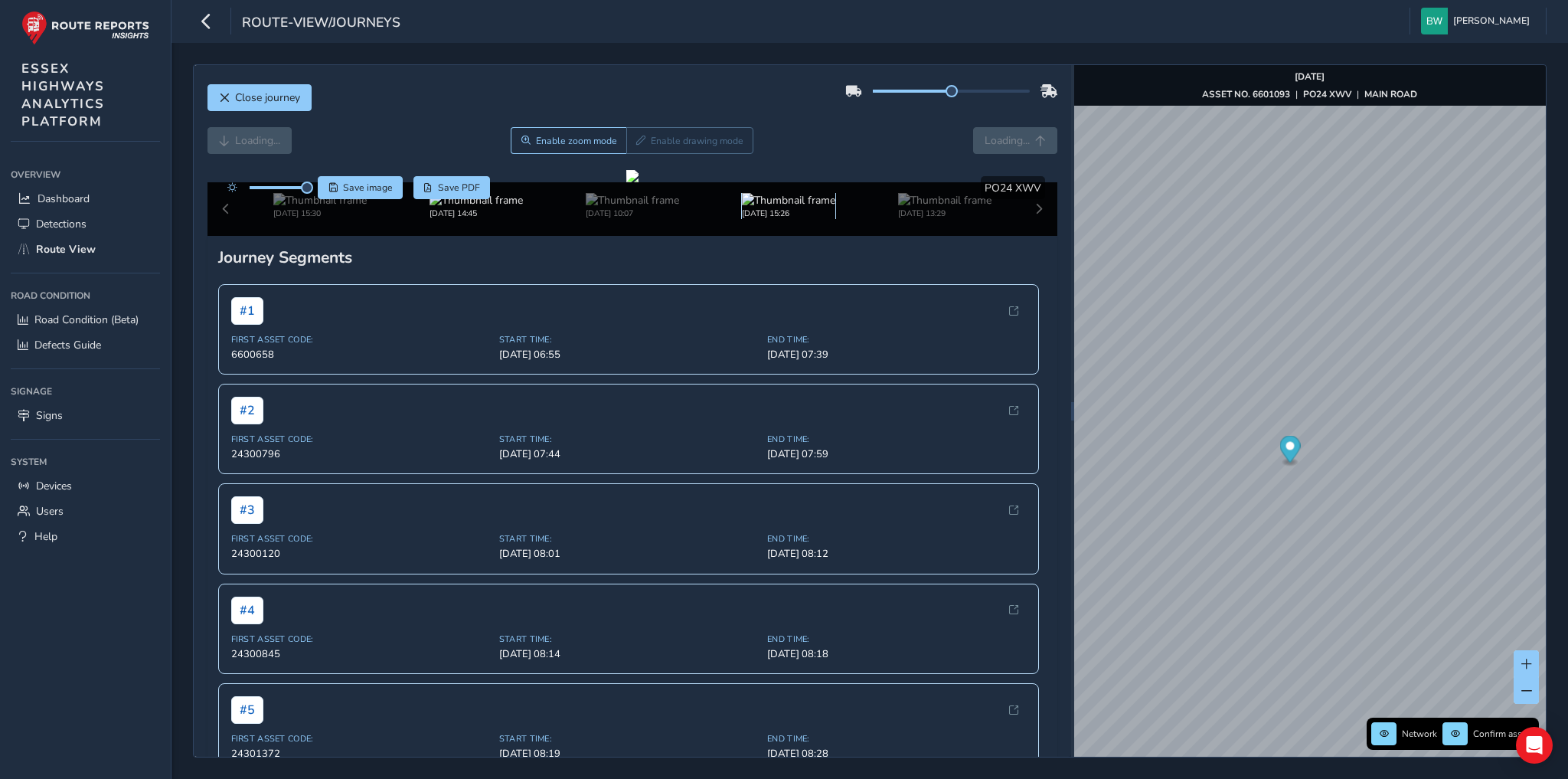
click at [778, 208] on img at bounding box center [788, 200] width 93 height 14
click at [309, 208] on img at bounding box center [320, 200] width 93 height 14
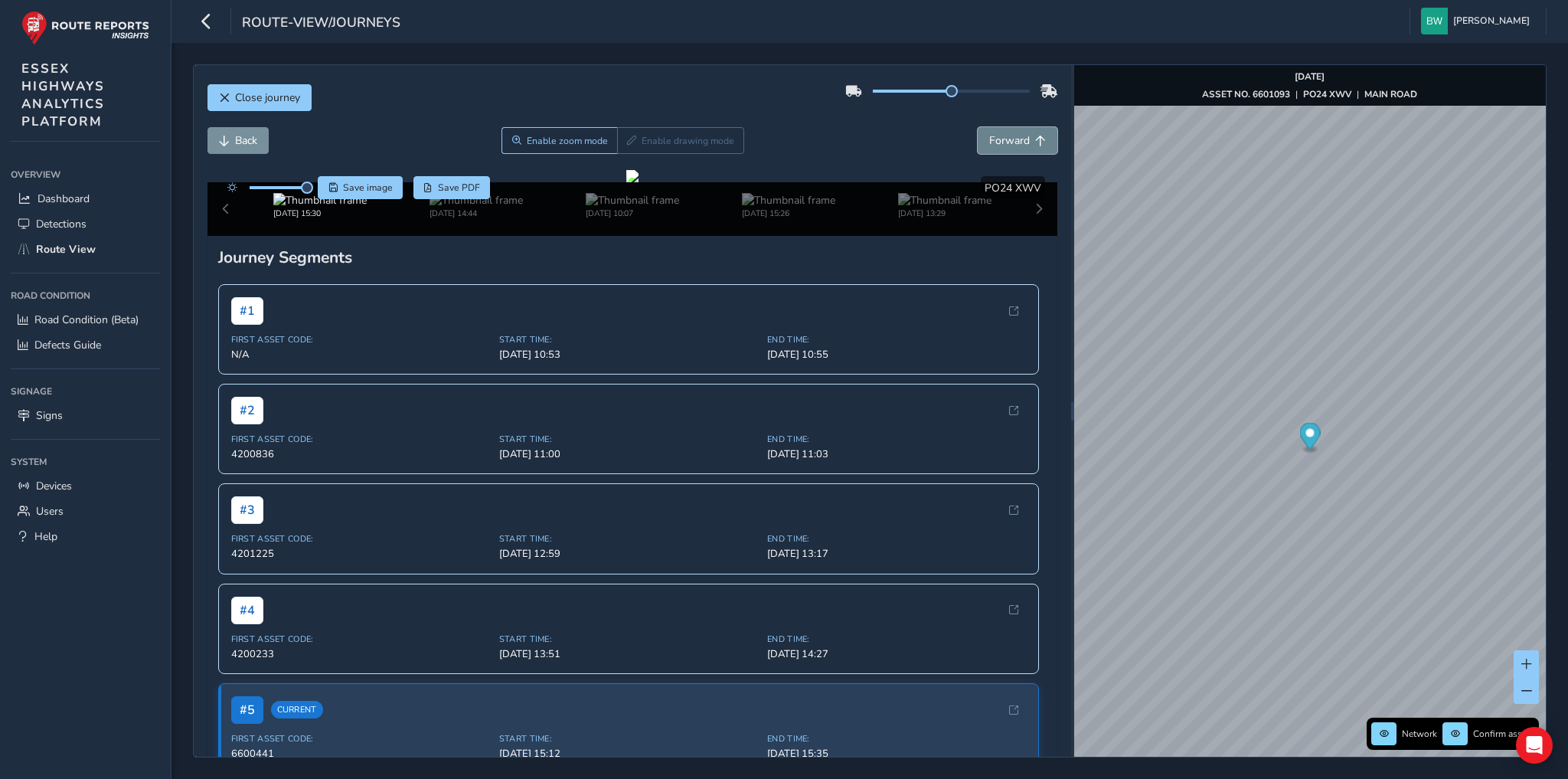
click at [1026, 146] on button "Forward" at bounding box center [1017, 141] width 80 height 27
click at [1026, 146] on button "Forward" at bounding box center [1017, 141] width 80 height 27
drag, startPoint x: 818, startPoint y: 19, endPoint x: 680, endPoint y: 22, distance: 138.0
click at [818, 19] on div "route-view/journeys Barbara Whitfield Colour Scheme: Dark Dim Light Logout" at bounding box center [869, 22] width 1396 height 43
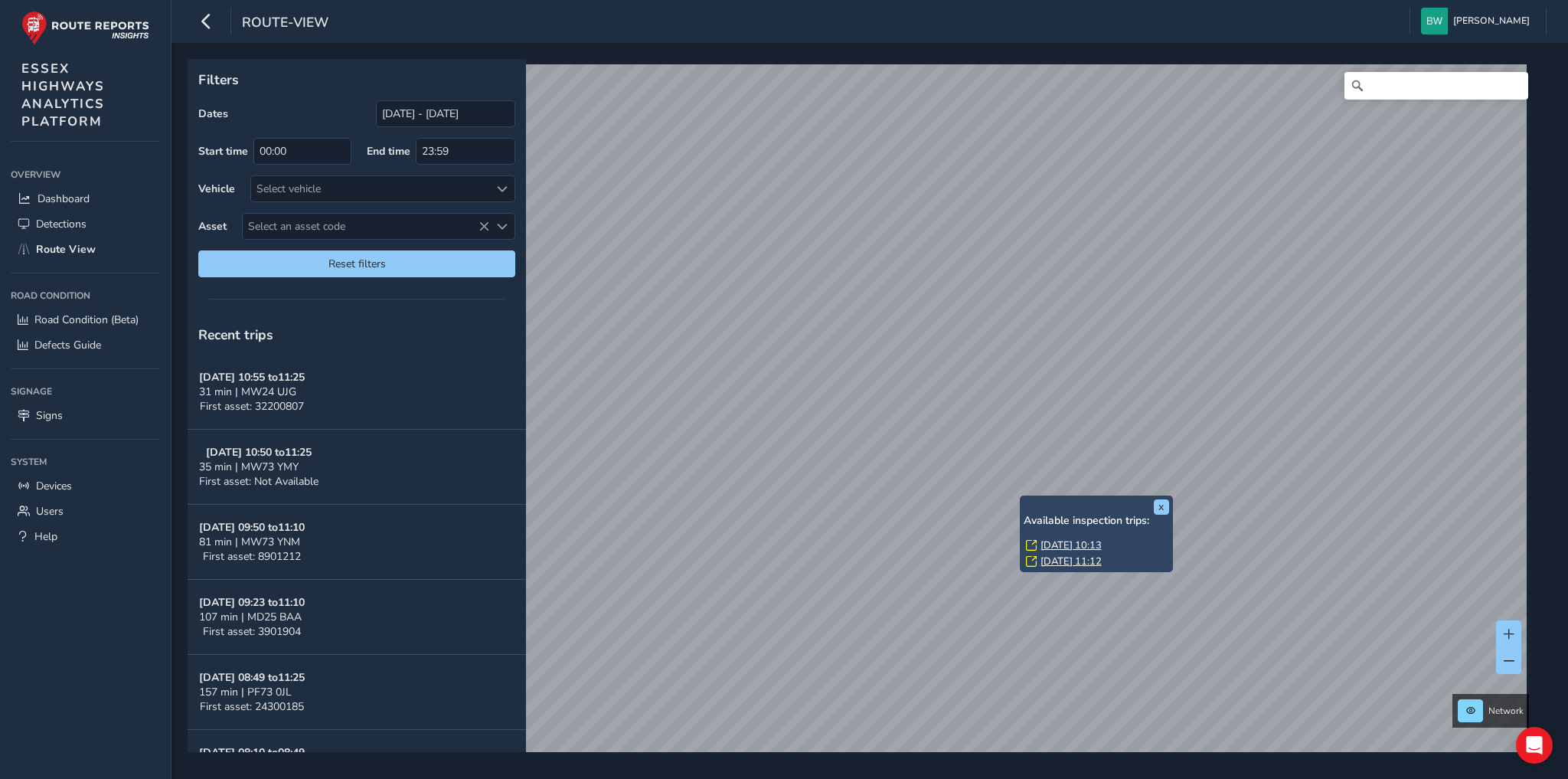
click at [1083, 543] on link "Wed, 1 Oct, 10:13" at bounding box center [1071, 544] width 61 height 13
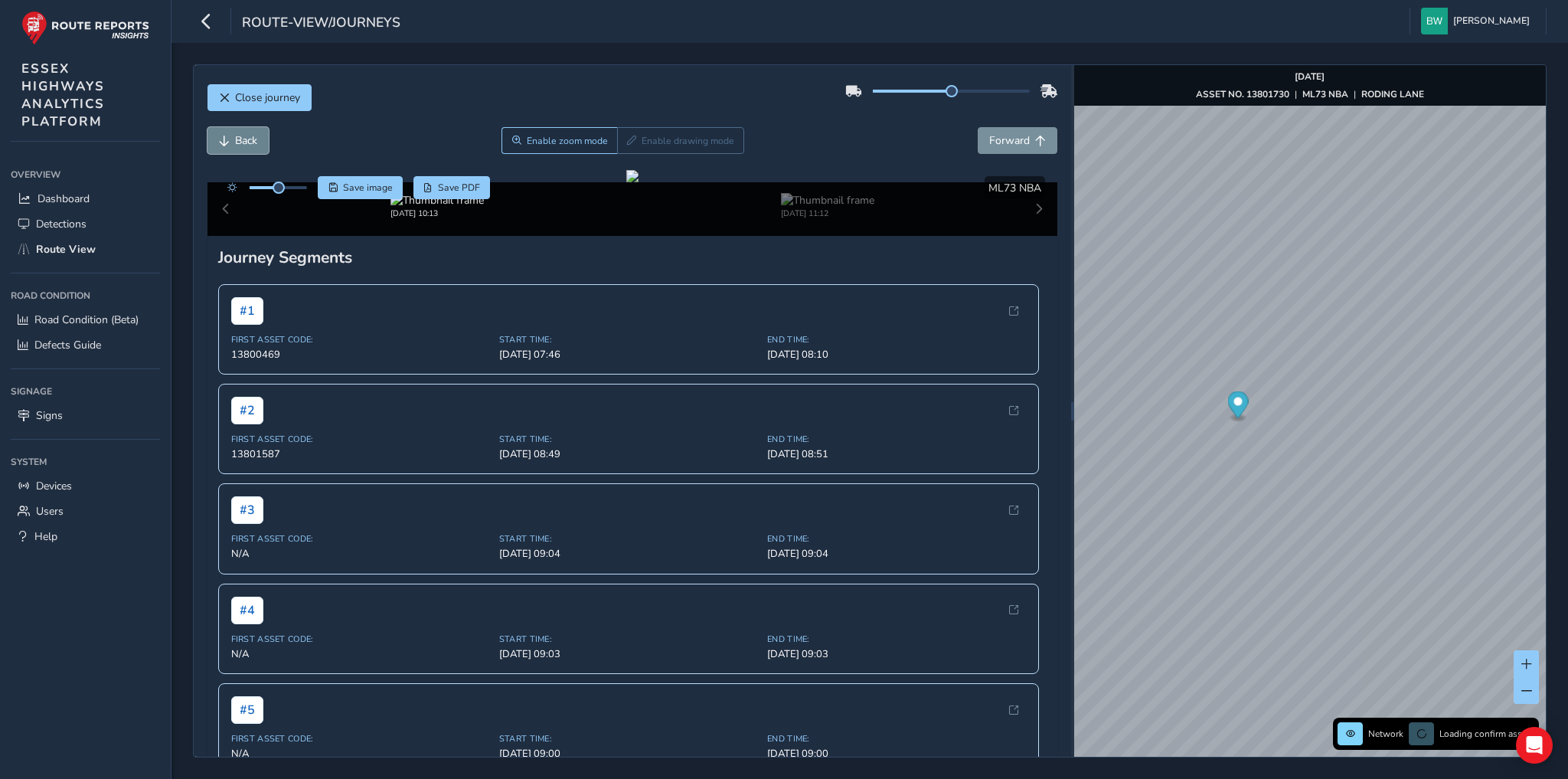
click at [255, 137] on span "Back" at bounding box center [246, 140] width 22 height 14
click at [254, 138] on span "Back" at bounding box center [246, 140] width 22 height 14
click at [1003, 137] on span "Forward" at bounding box center [1009, 140] width 40 height 14
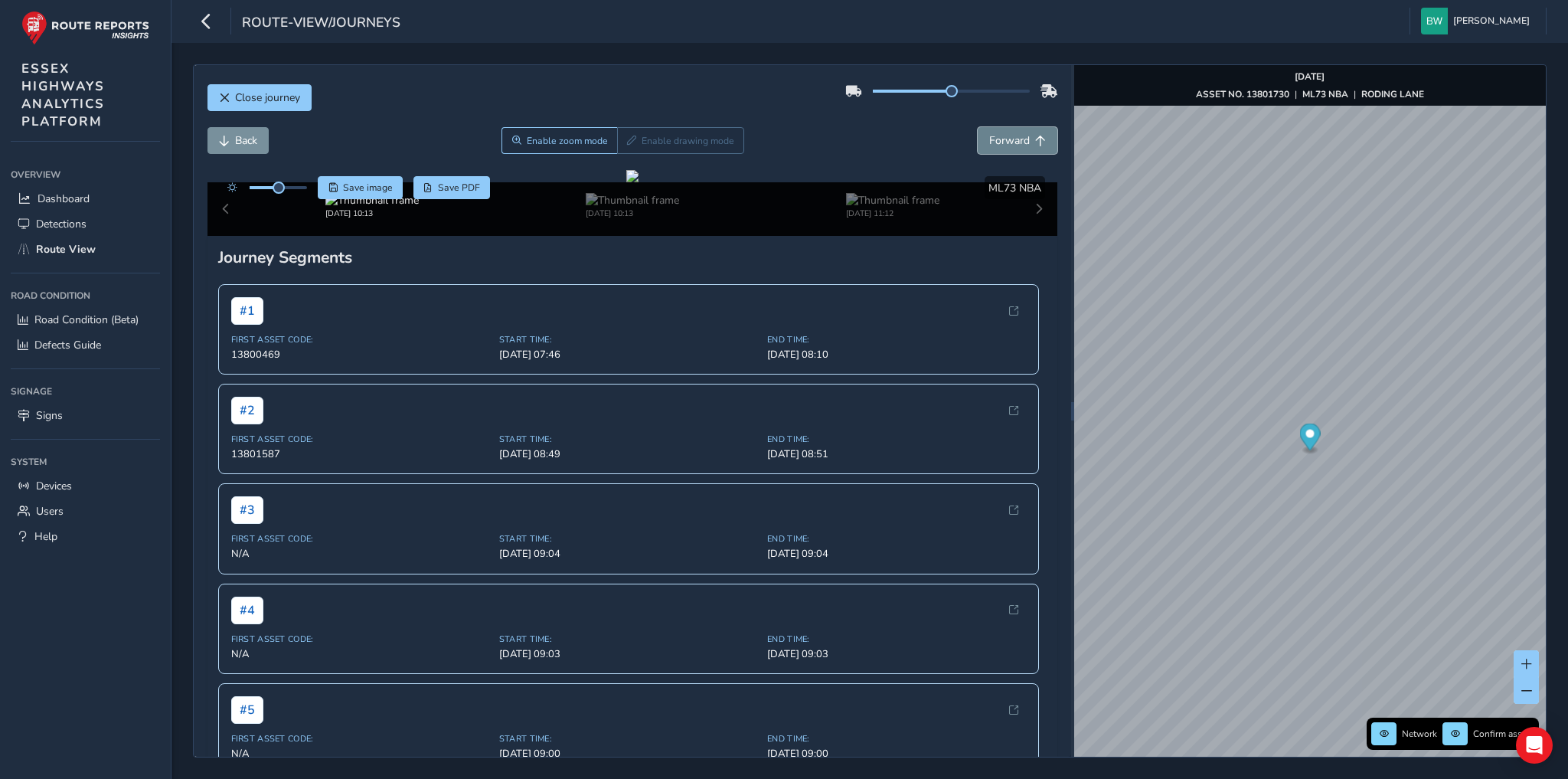
click at [1003, 137] on span "Forward" at bounding box center [1009, 140] width 40 height 14
click at [1009, 130] on button "Forward" at bounding box center [1017, 141] width 80 height 27
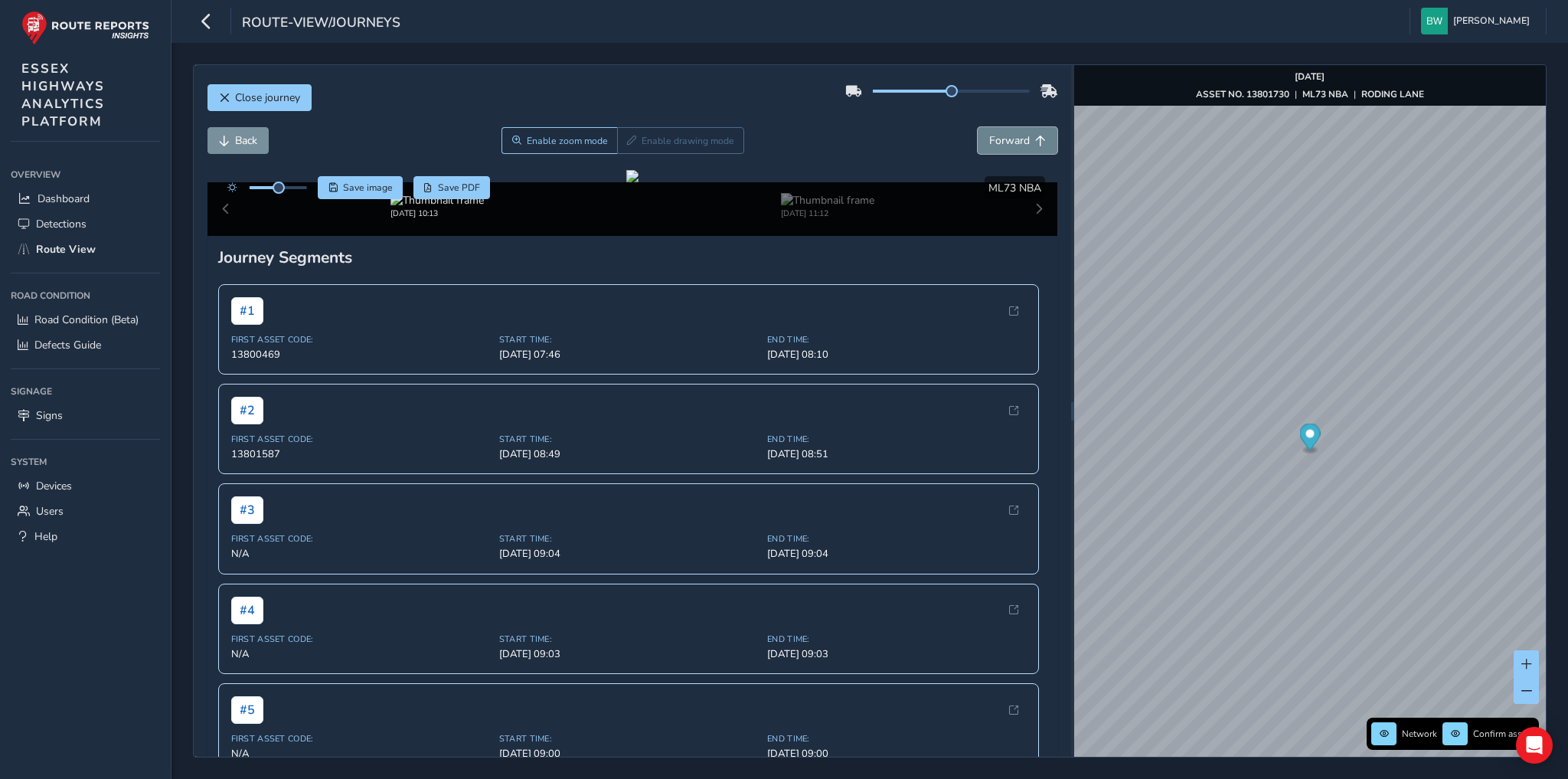
click at [1009, 130] on button "Forward" at bounding box center [1017, 141] width 80 height 27
click at [247, 138] on span "Back" at bounding box center [246, 140] width 22 height 14
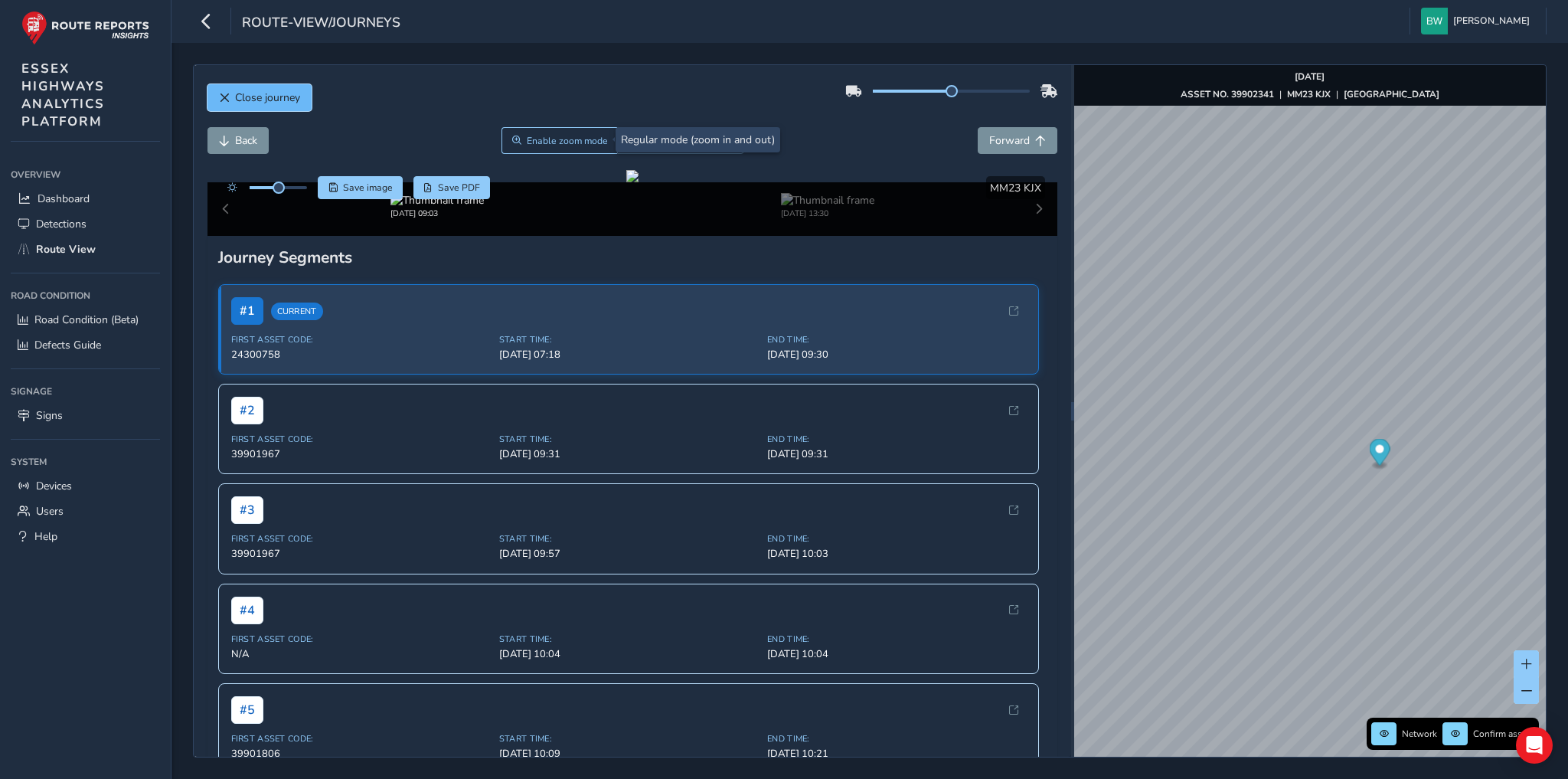
click at [270, 94] on span "Close journey" at bounding box center [268, 98] width 65 height 14
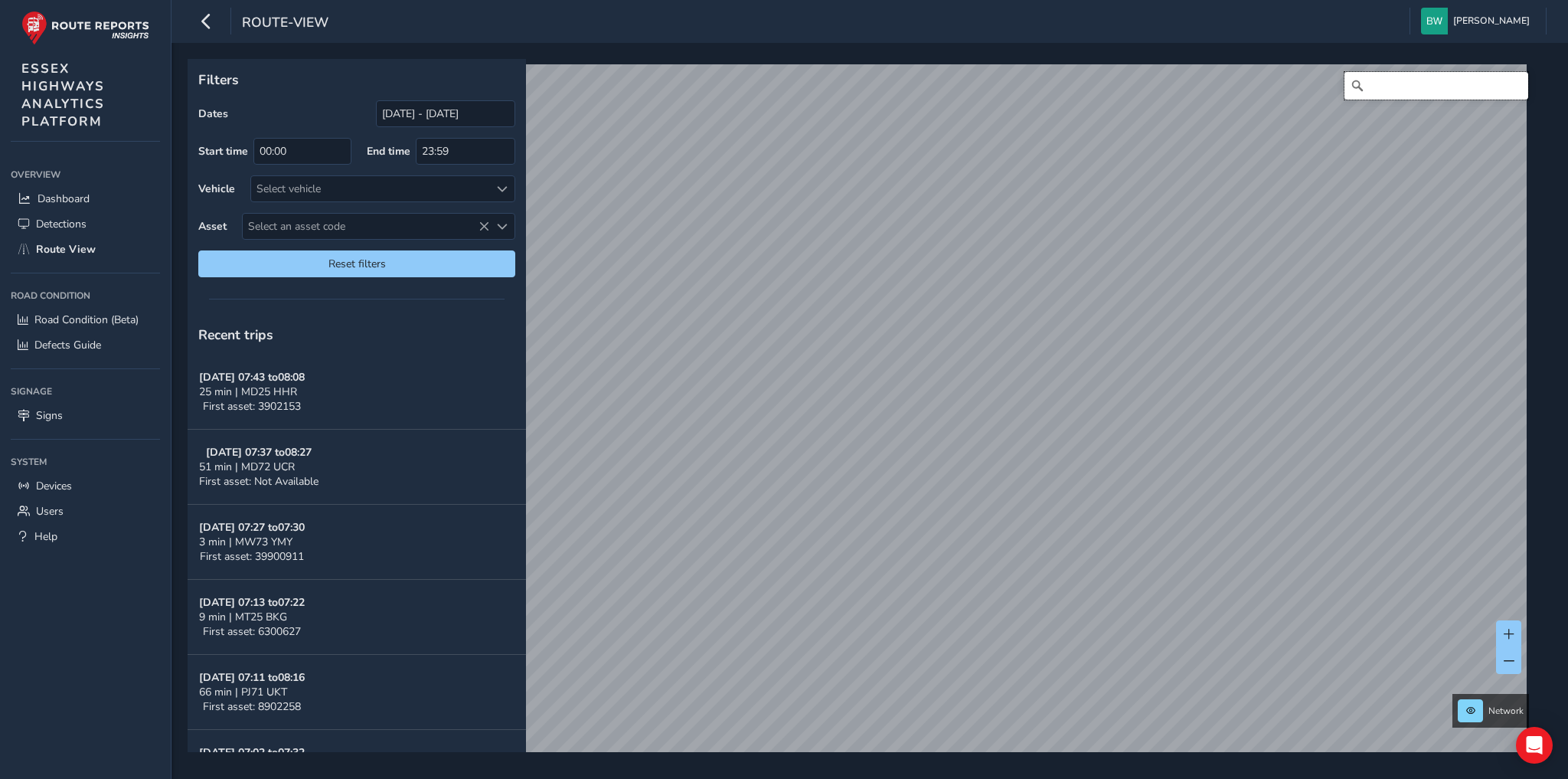
click at [1385, 88] on input "Search" at bounding box center [1436, 85] width 184 height 28
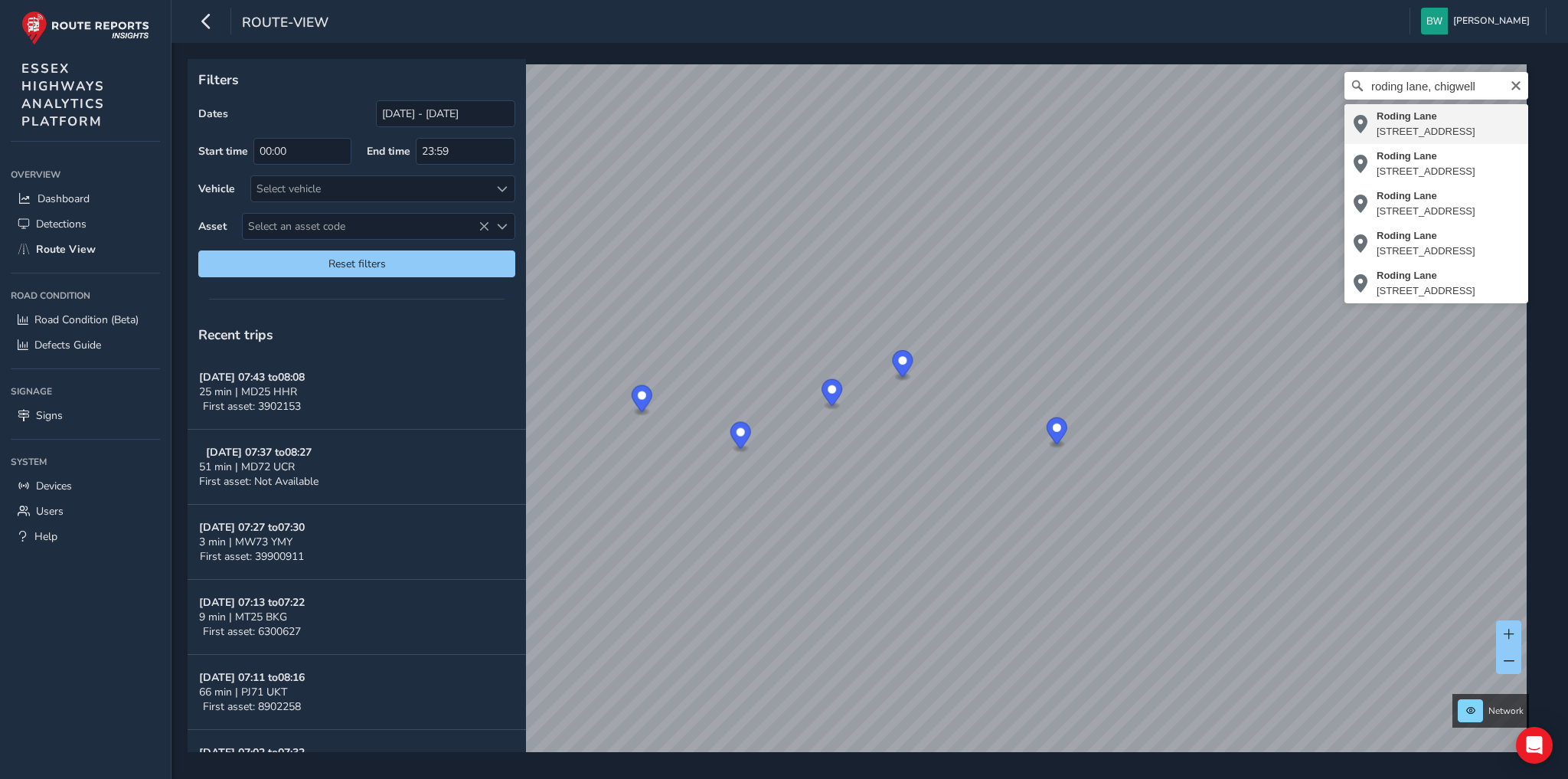
type input "[STREET_ADDRESS]"
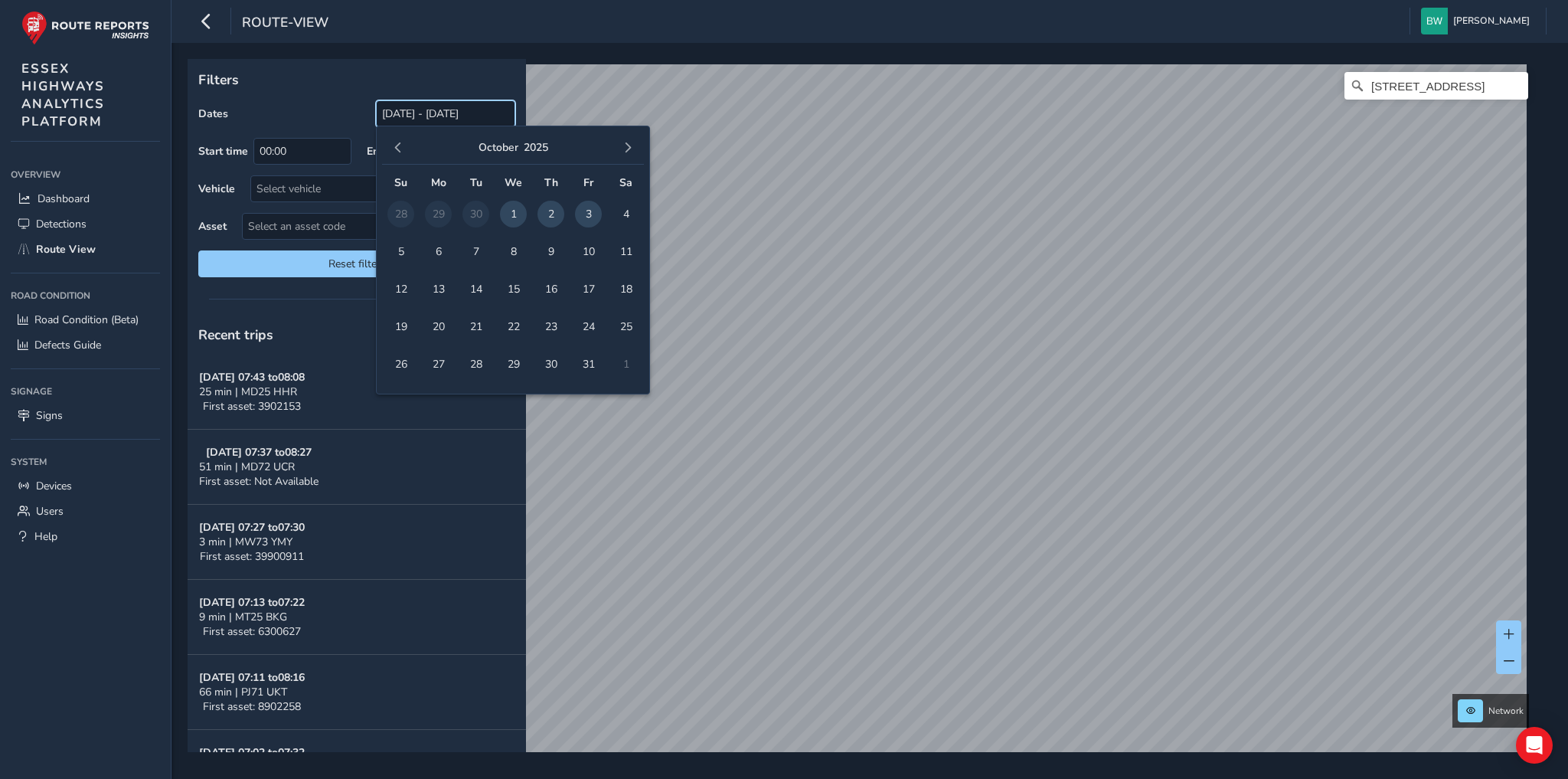
click at [430, 110] on input "[DATE] - [DATE]" at bounding box center [445, 114] width 139 height 27
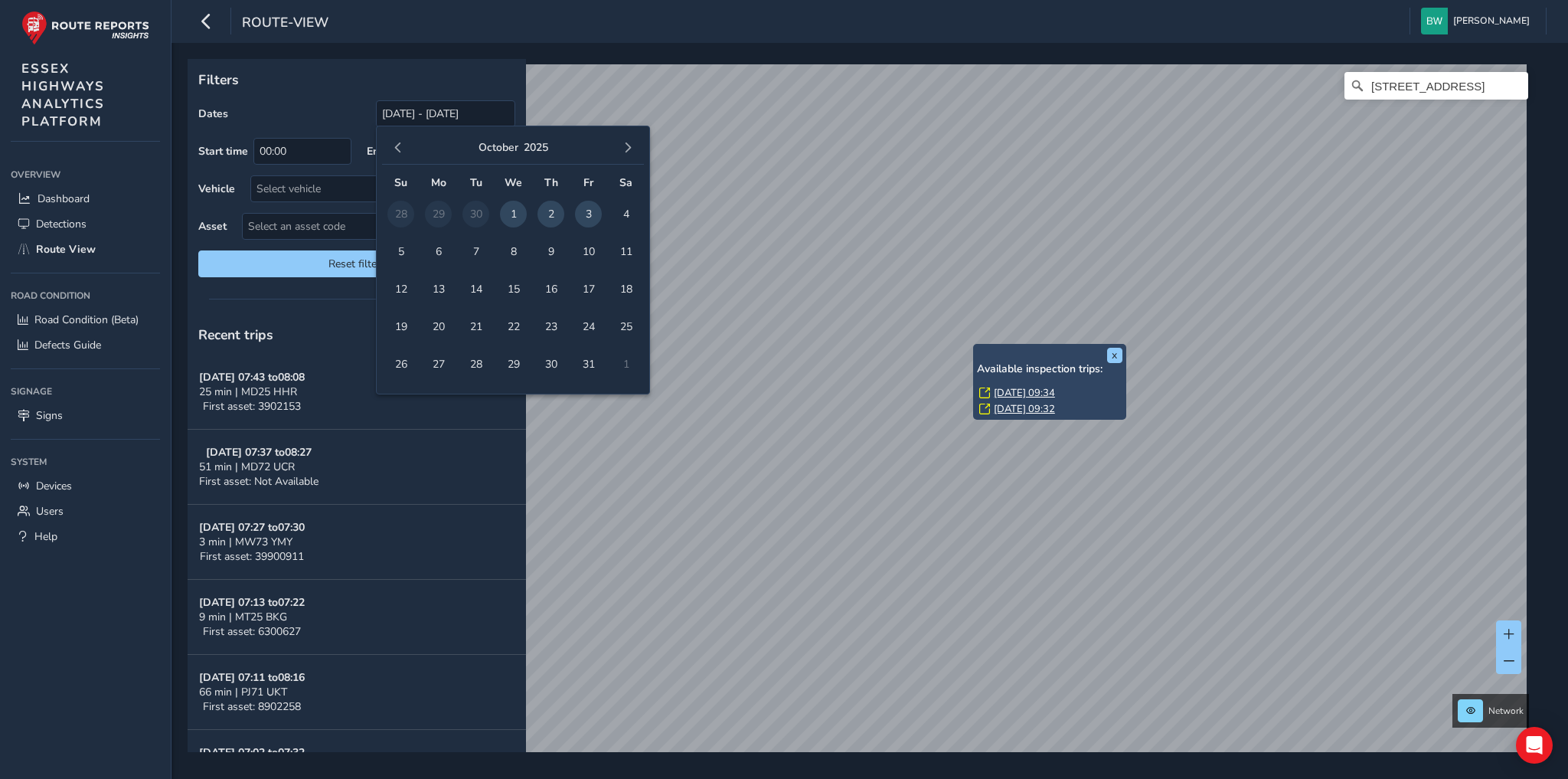
click at [1015, 408] on link "Mon, 21 Jul, 09:32" at bounding box center [1025, 409] width 61 height 13
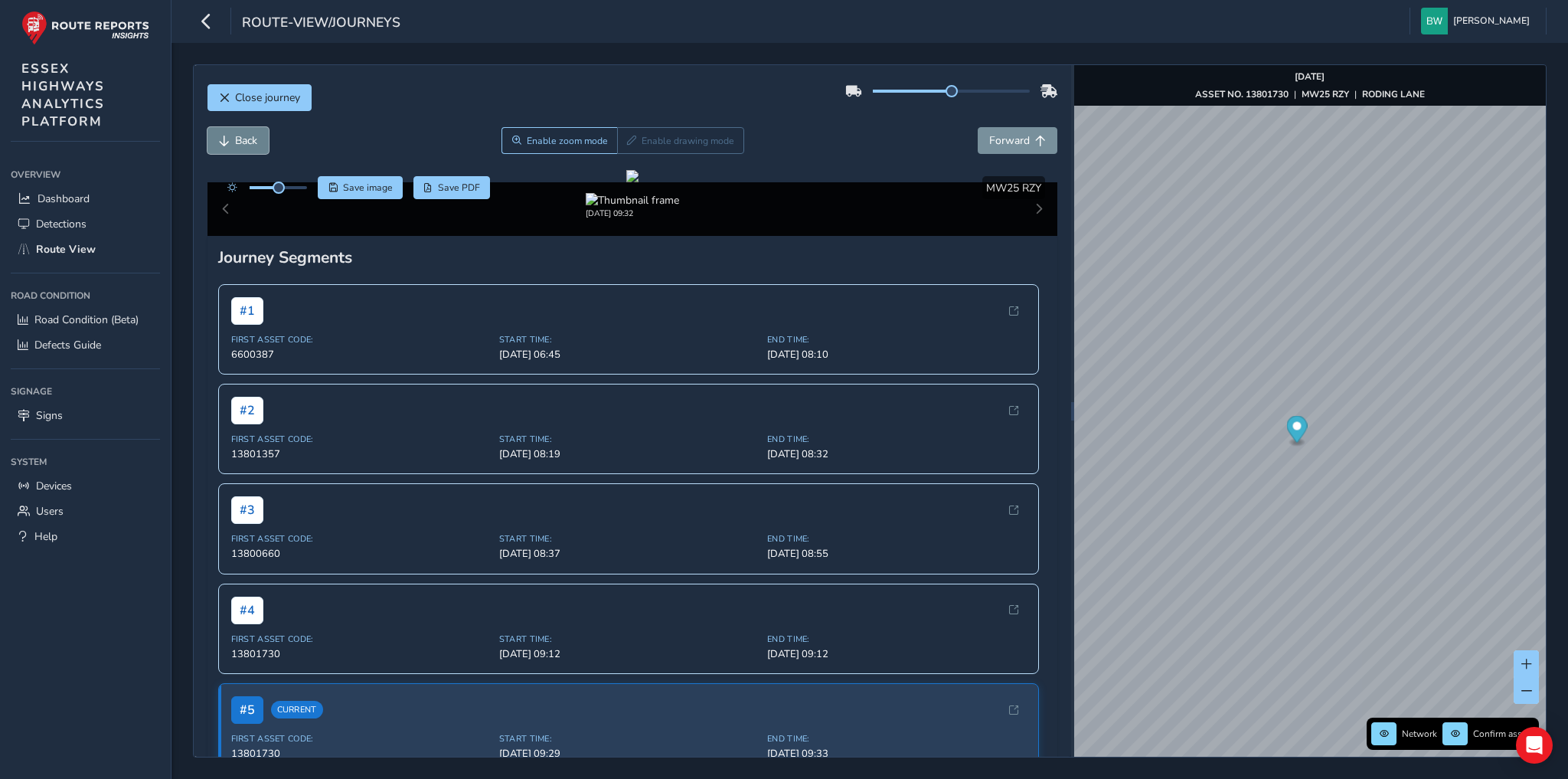
click at [235, 135] on span "Back" at bounding box center [246, 140] width 22 height 14
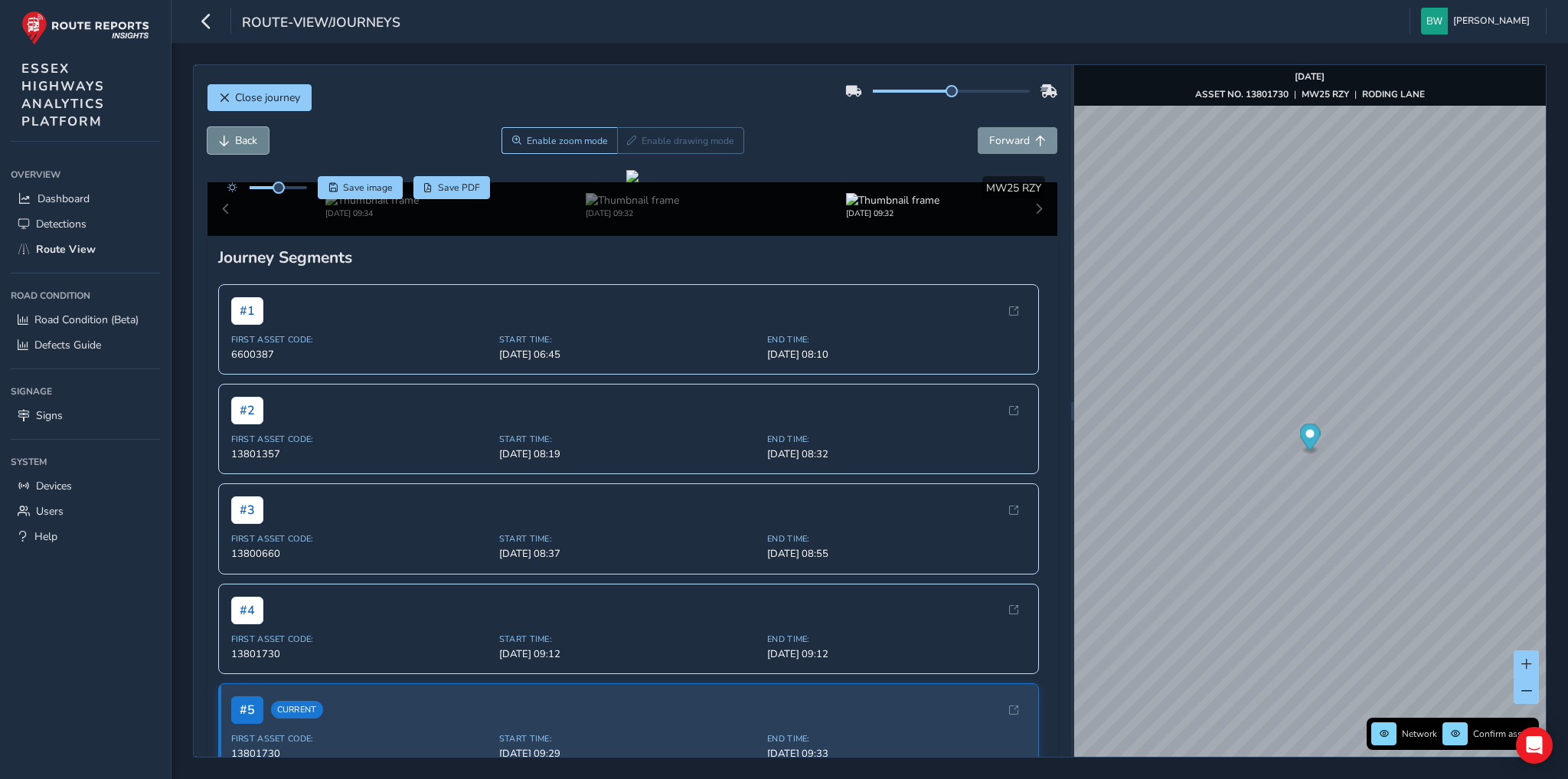
click at [235, 135] on span "Back" at bounding box center [246, 140] width 22 height 14
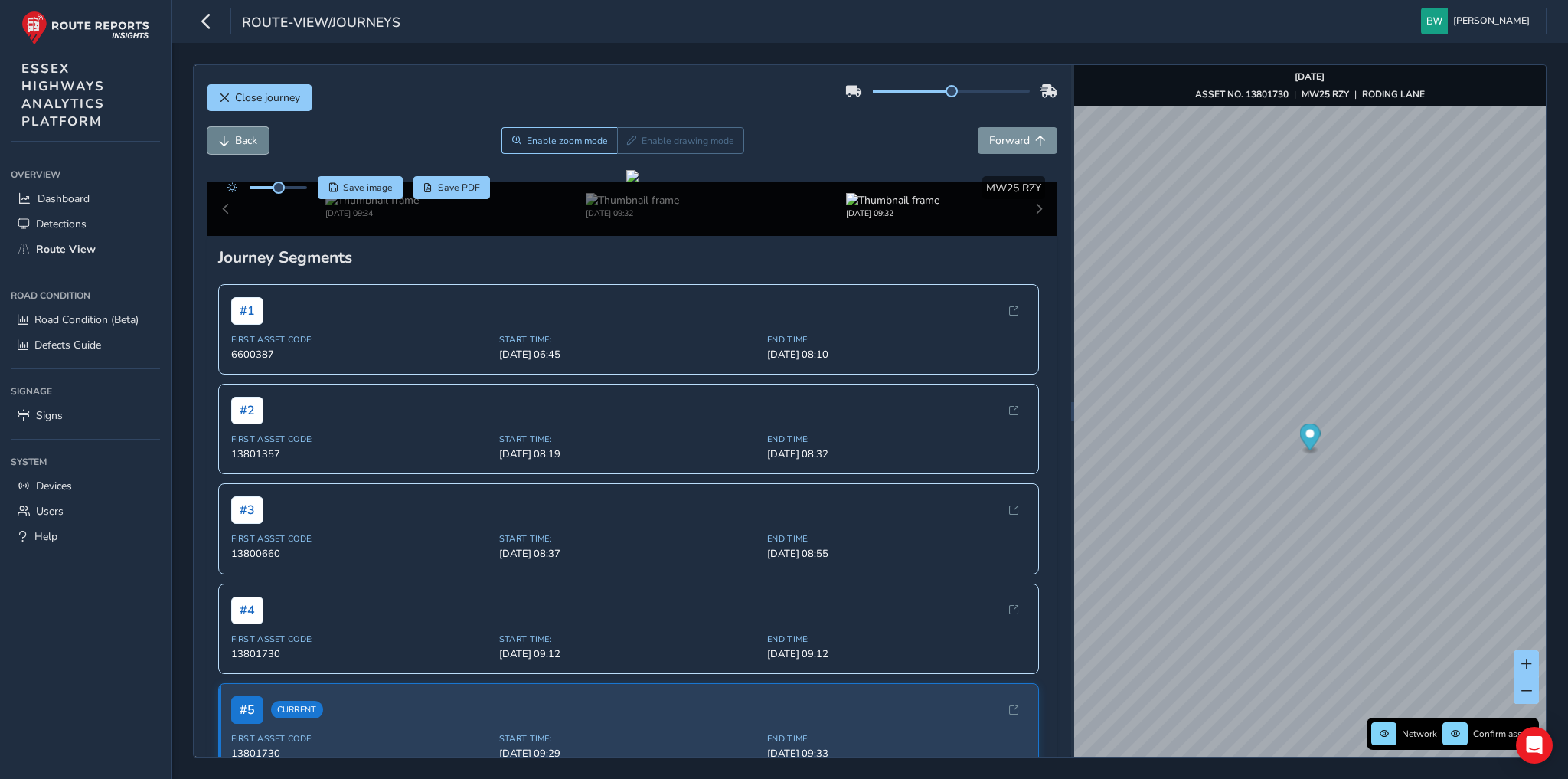
click at [235, 135] on span "Back" at bounding box center [246, 140] width 22 height 14
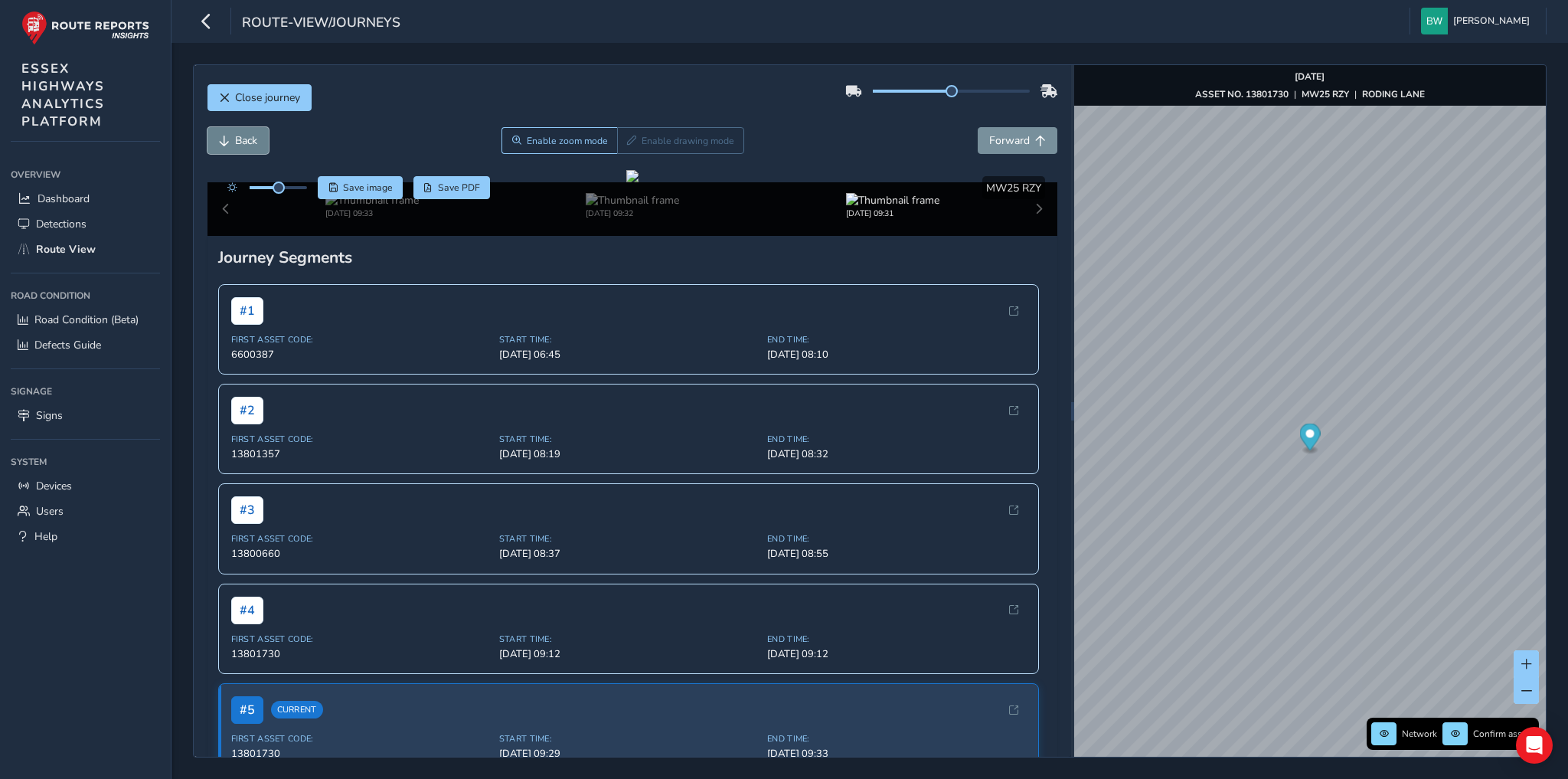
click at [235, 135] on span "Back" at bounding box center [246, 140] width 22 height 14
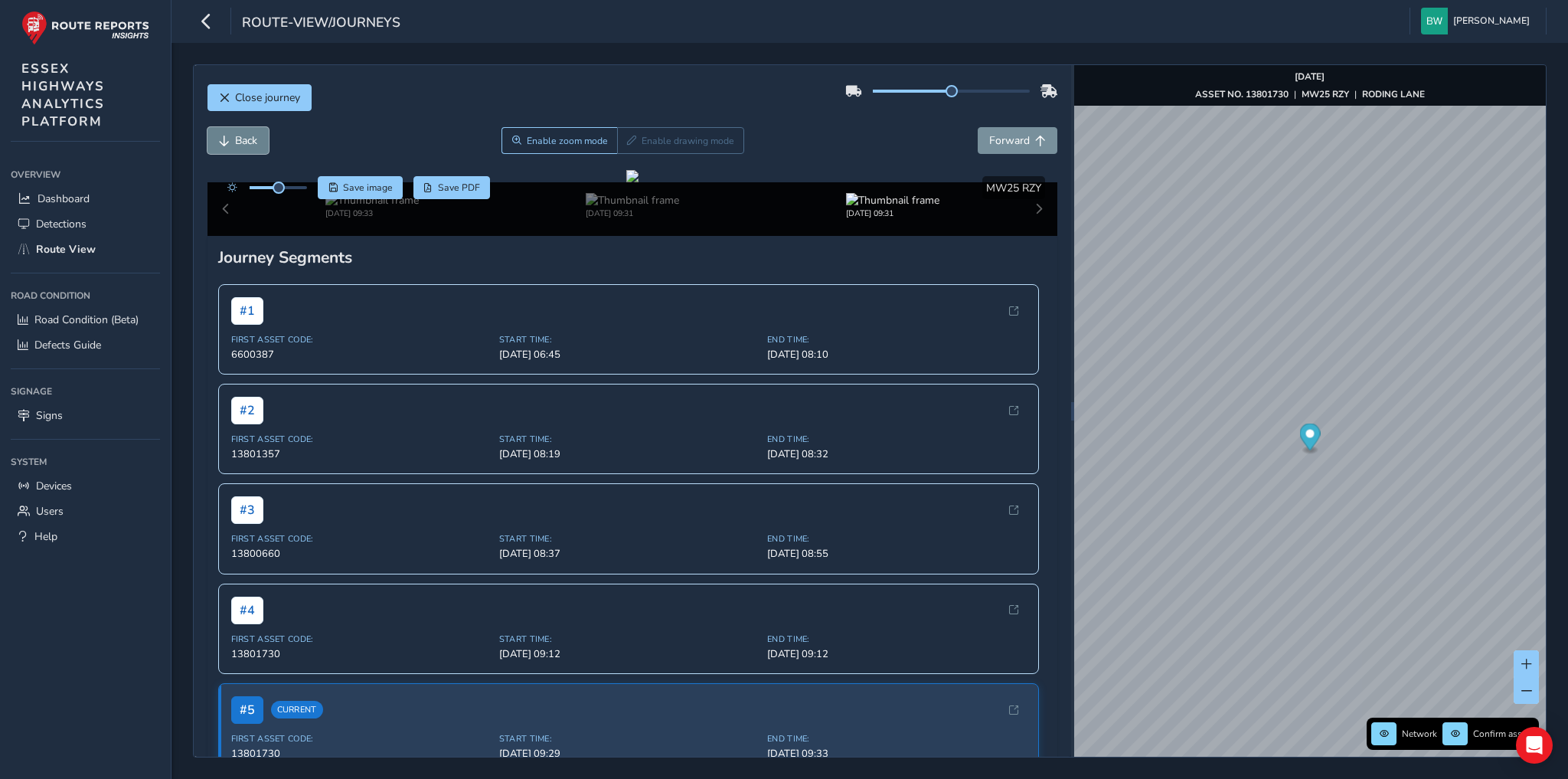
click at [235, 135] on span "Back" at bounding box center [246, 140] width 22 height 14
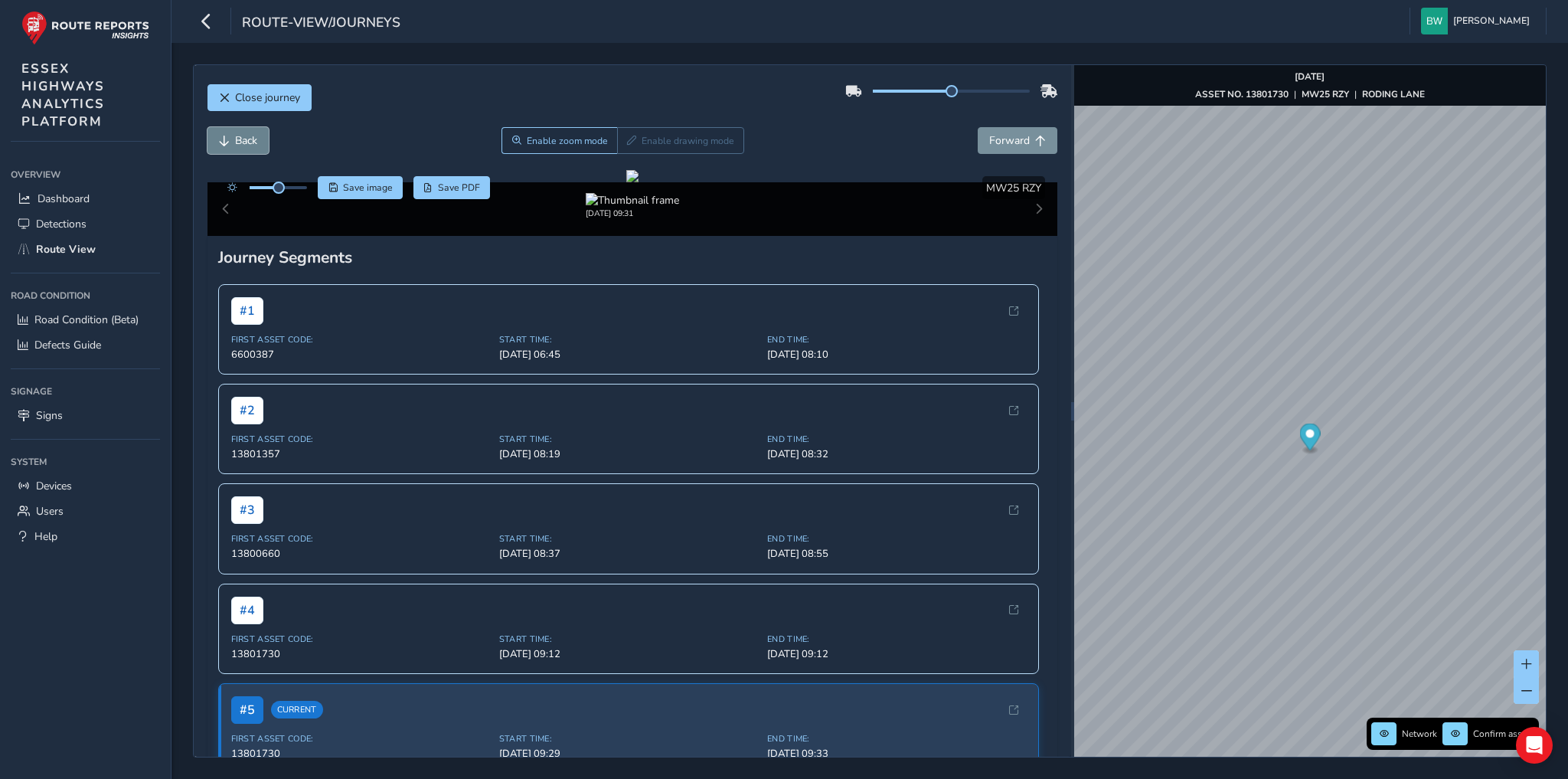
click at [235, 135] on span "Back" at bounding box center [246, 140] width 22 height 14
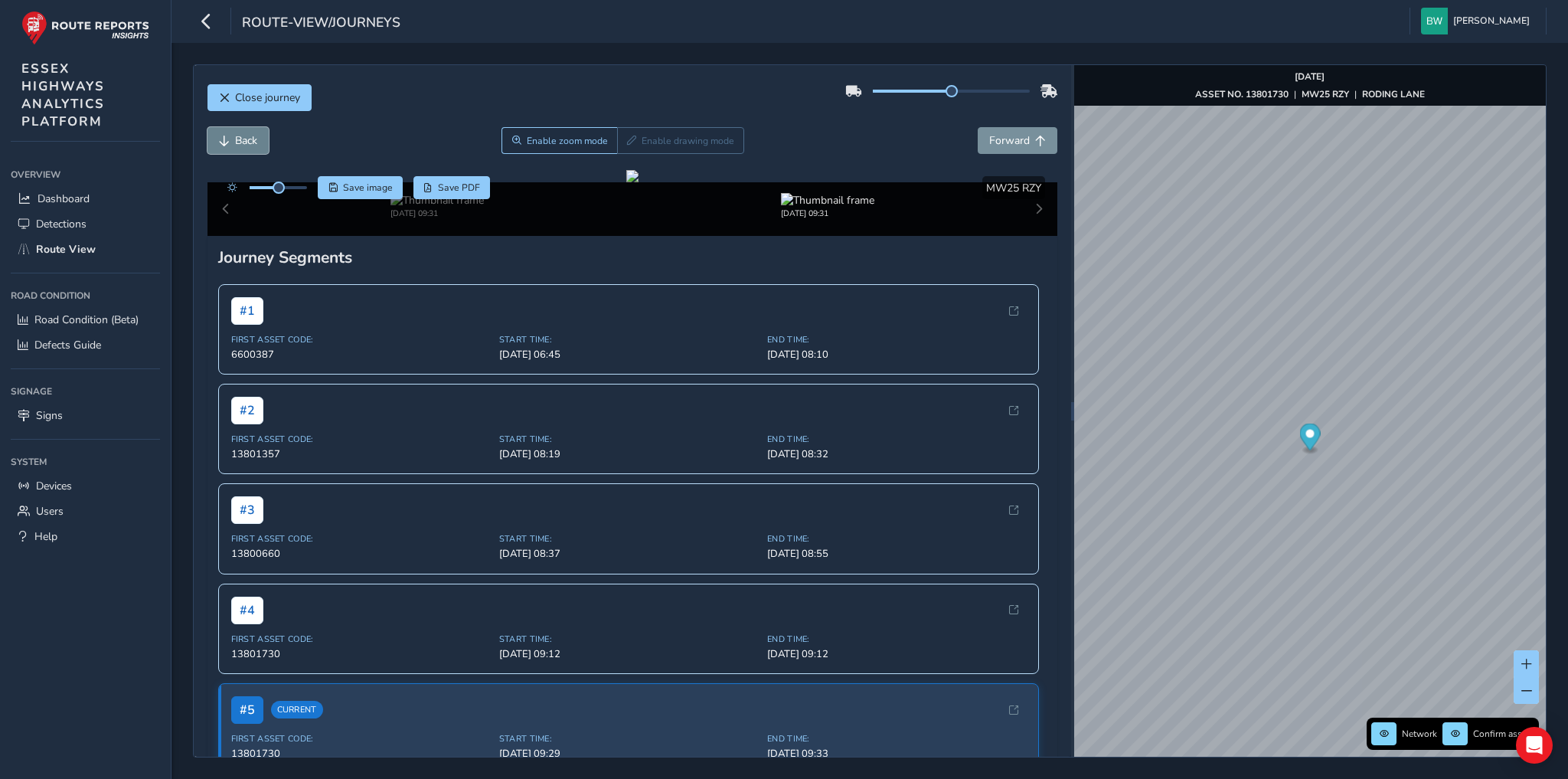
click at [235, 135] on span "Back" at bounding box center [246, 140] width 22 height 14
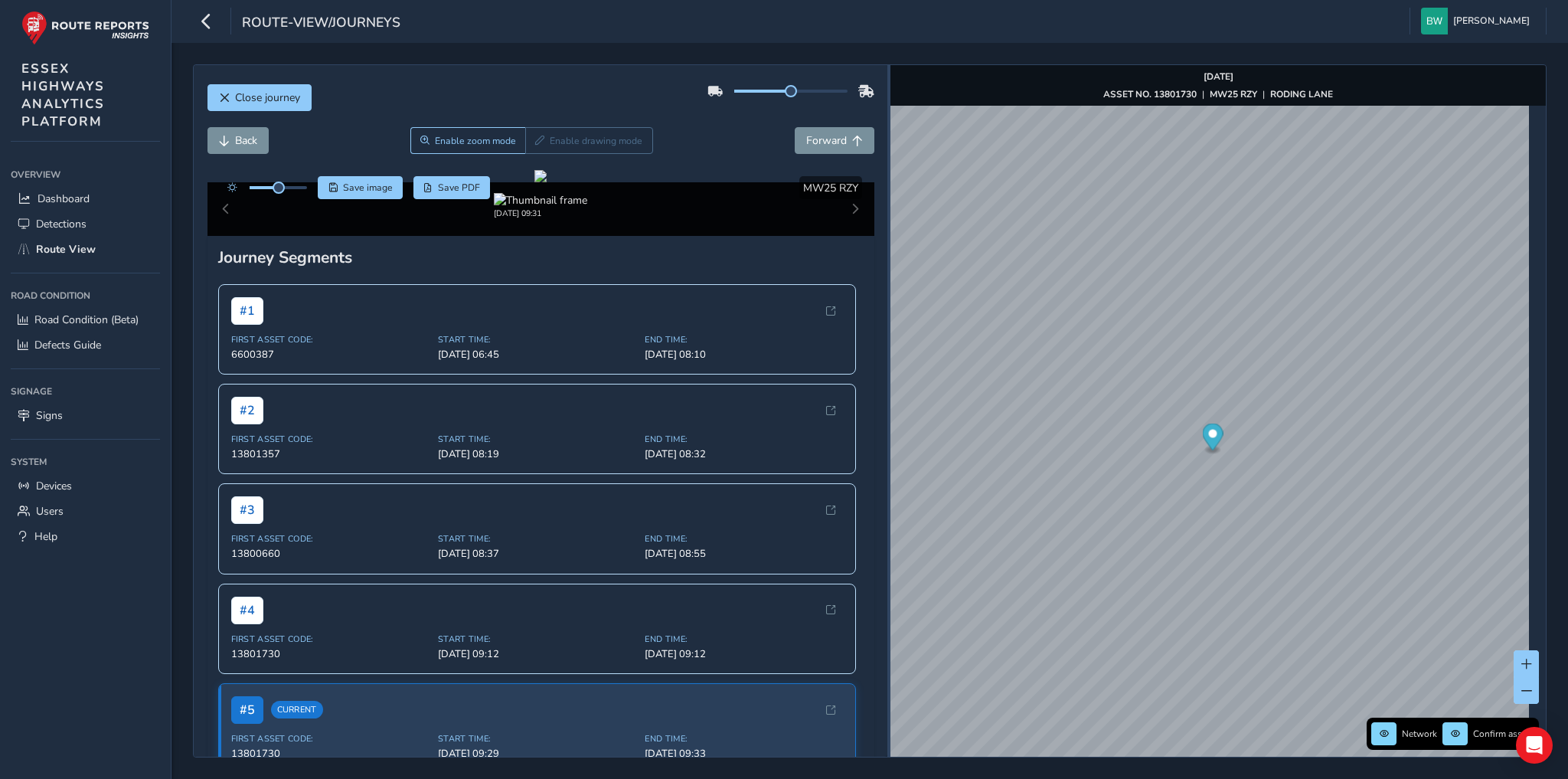
drag, startPoint x: 1072, startPoint y: 346, endPoint x: 885, endPoint y: 359, distance: 187.5
click at [887, 359] on div at bounding box center [888, 411] width 3 height 692
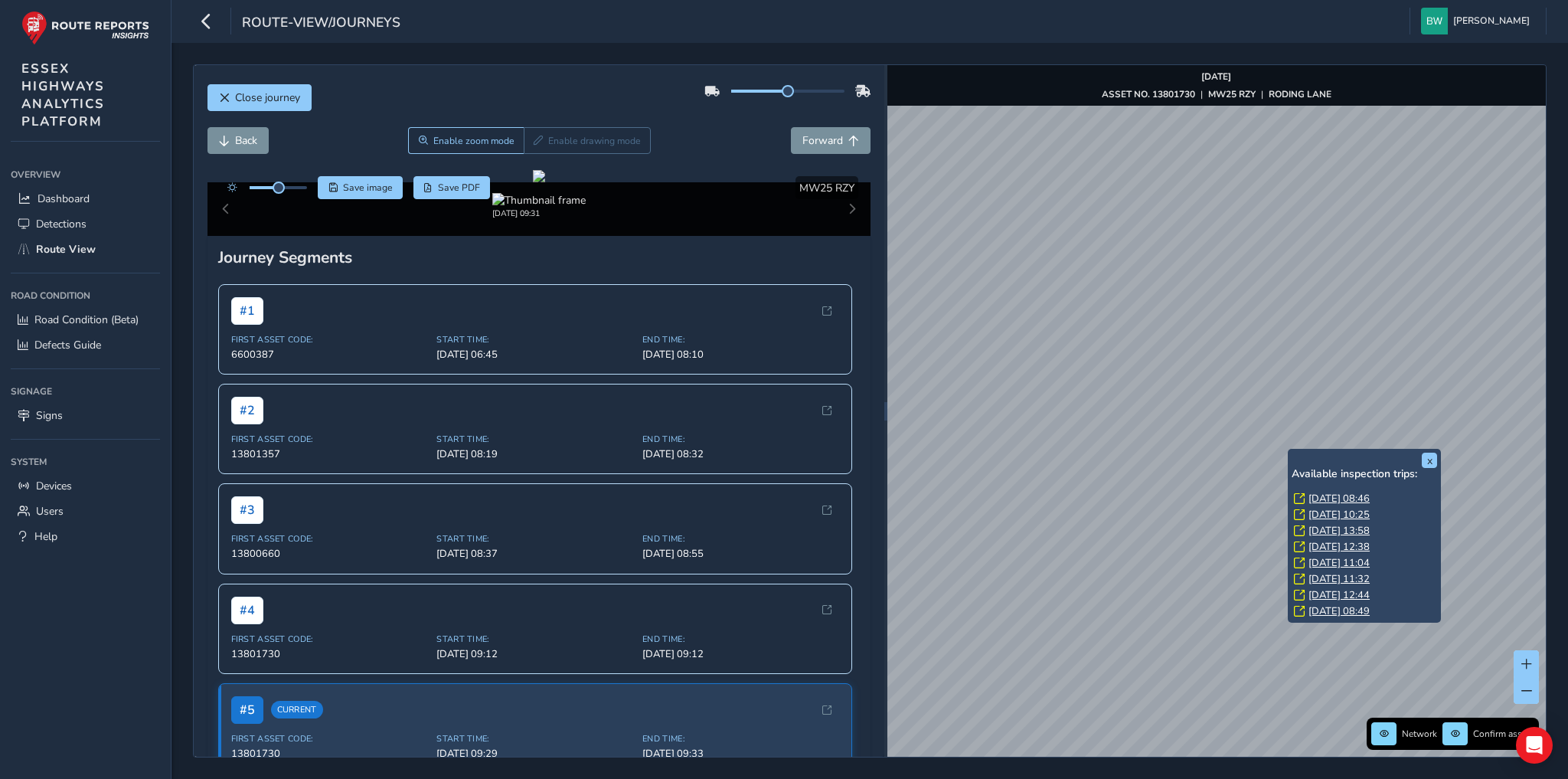
click at [1323, 496] on link "Wed, 3 Sep, 08:46" at bounding box center [1339, 498] width 61 height 13
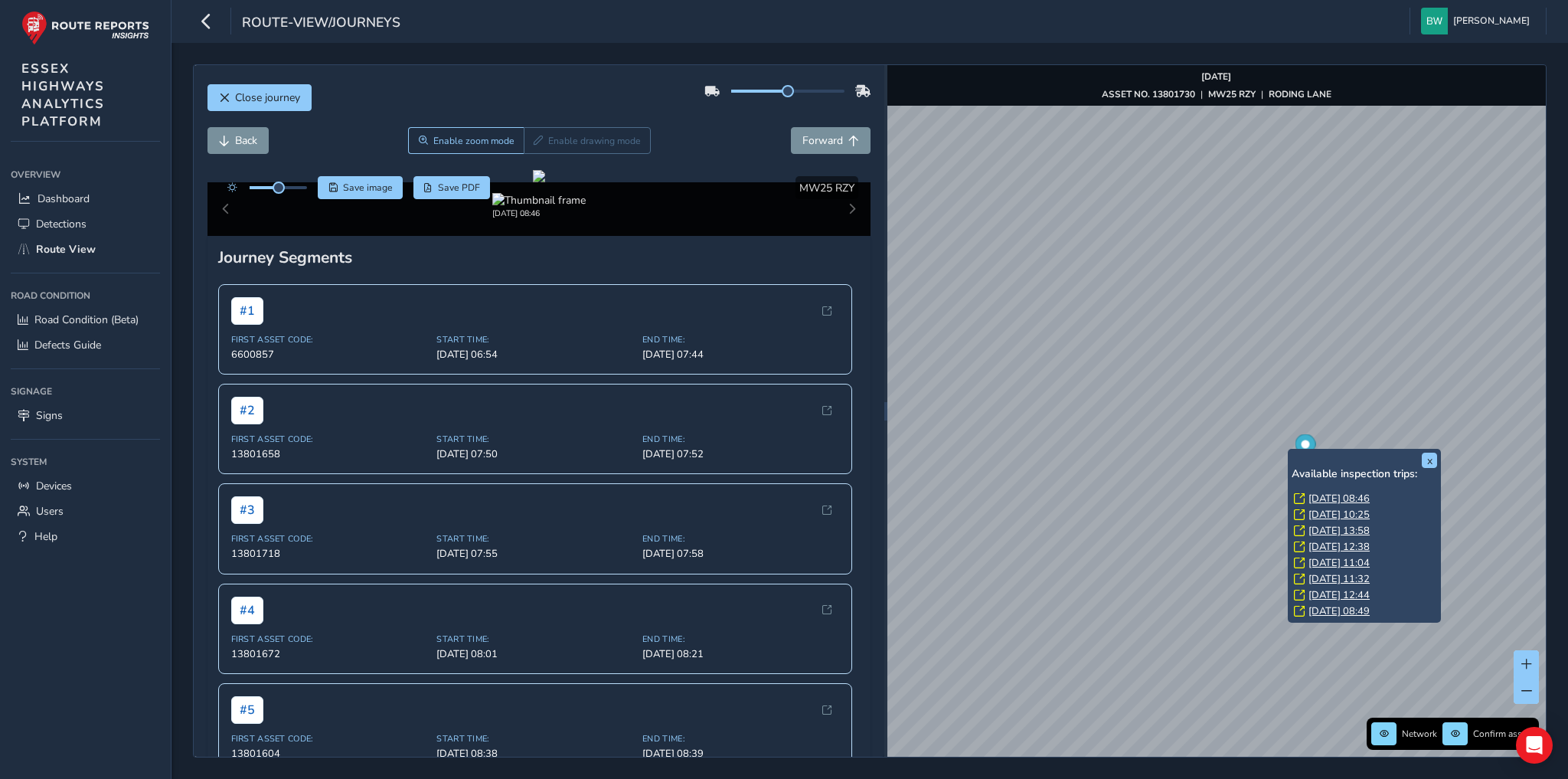
scroll to position [145, 0]
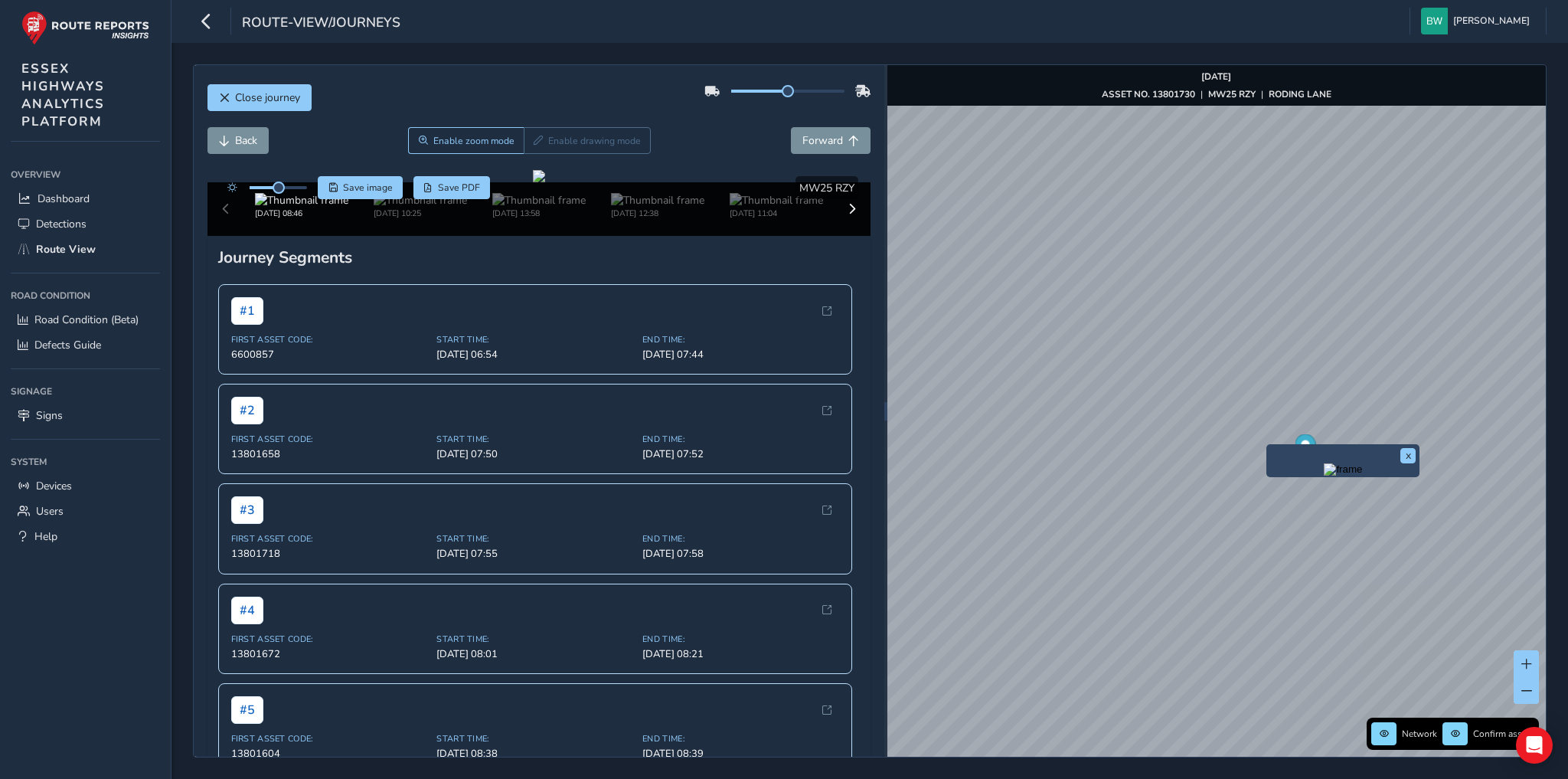
click at [1324, 475] on img "Preview frame" at bounding box center [1343, 470] width 39 height 13
click at [1406, 454] on button "x" at bounding box center [1407, 456] width 15 height 15
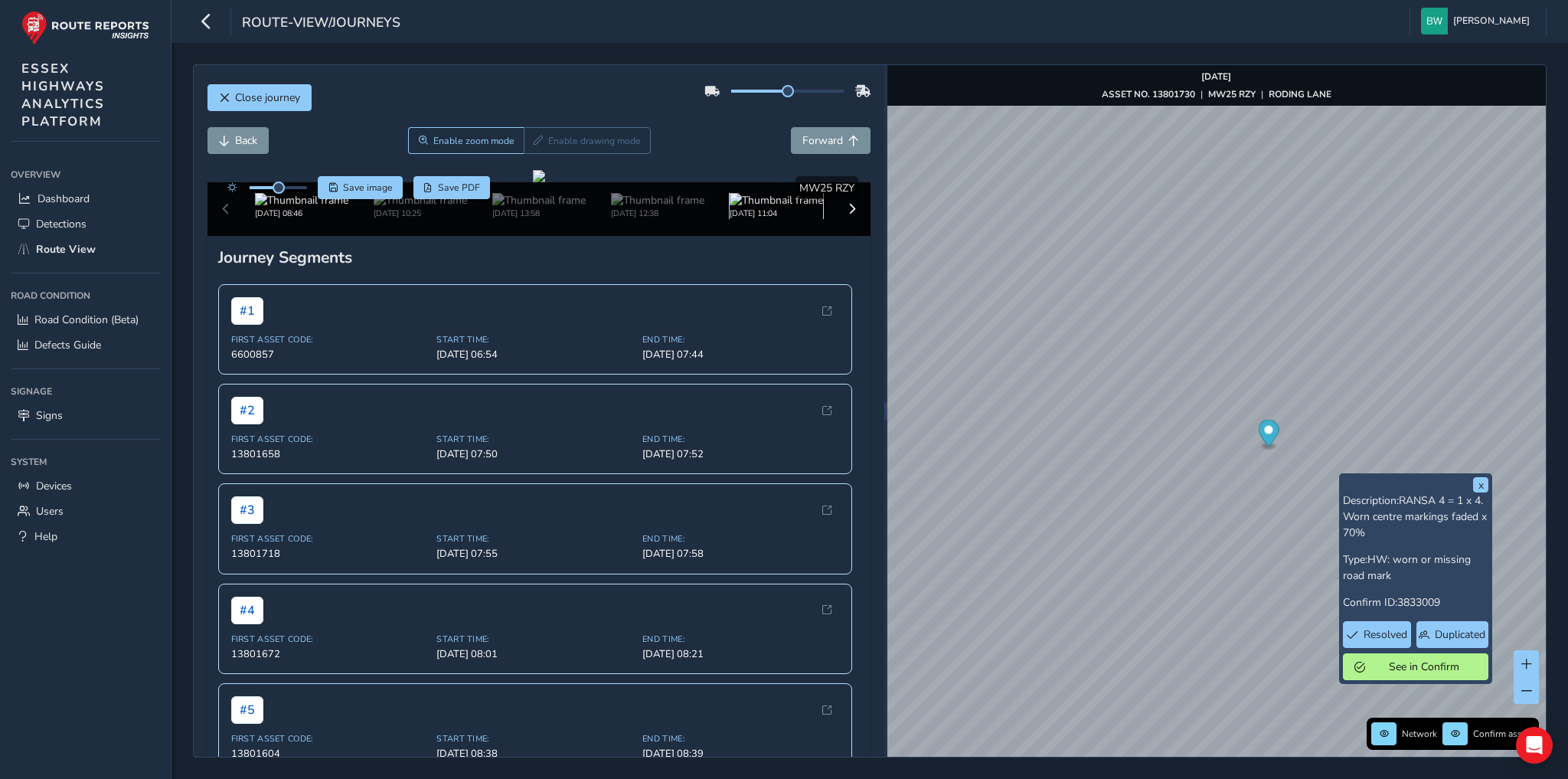
click at [742, 208] on img at bounding box center [776, 200] width 93 height 14
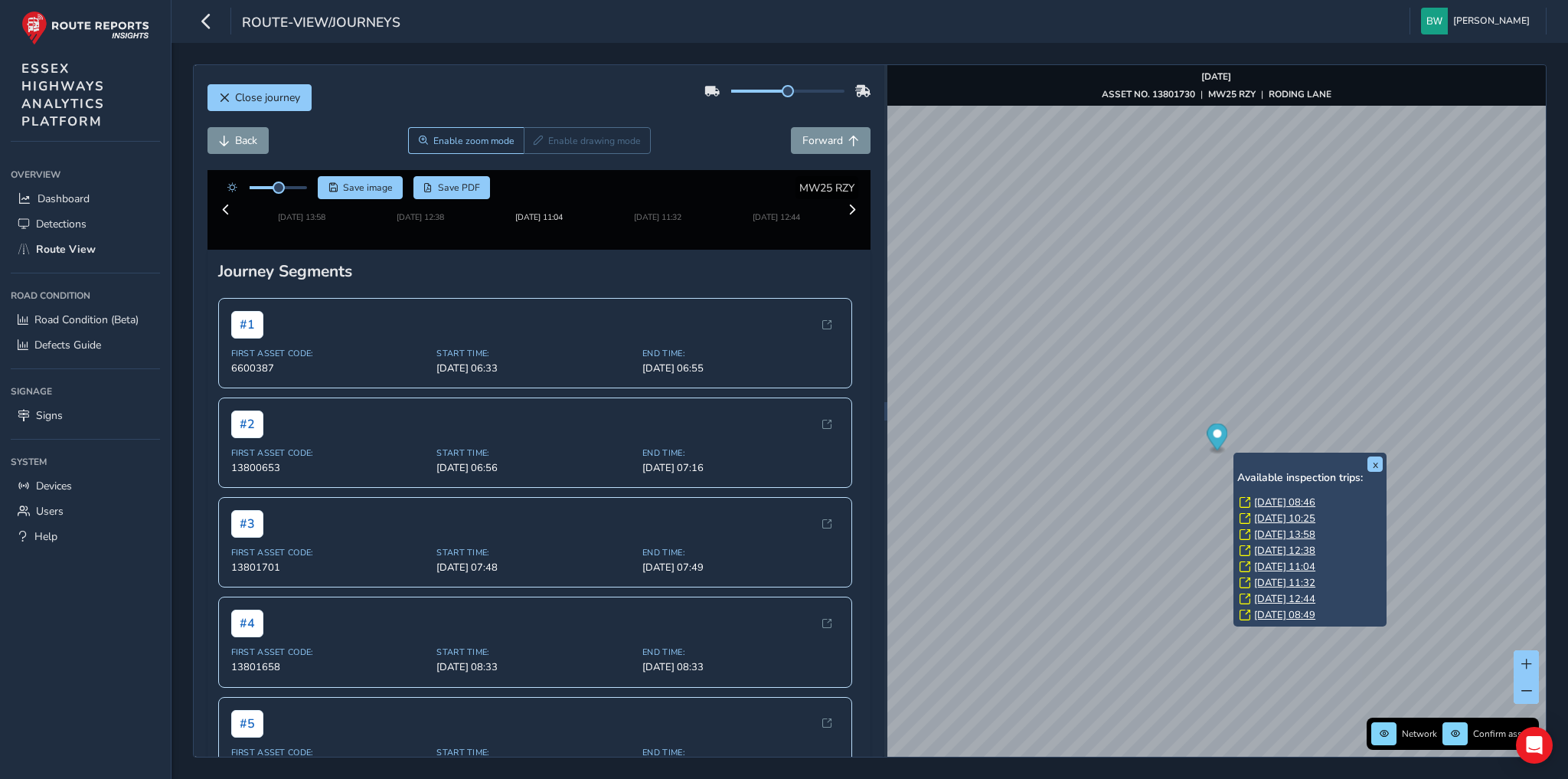
scroll to position [145, 0]
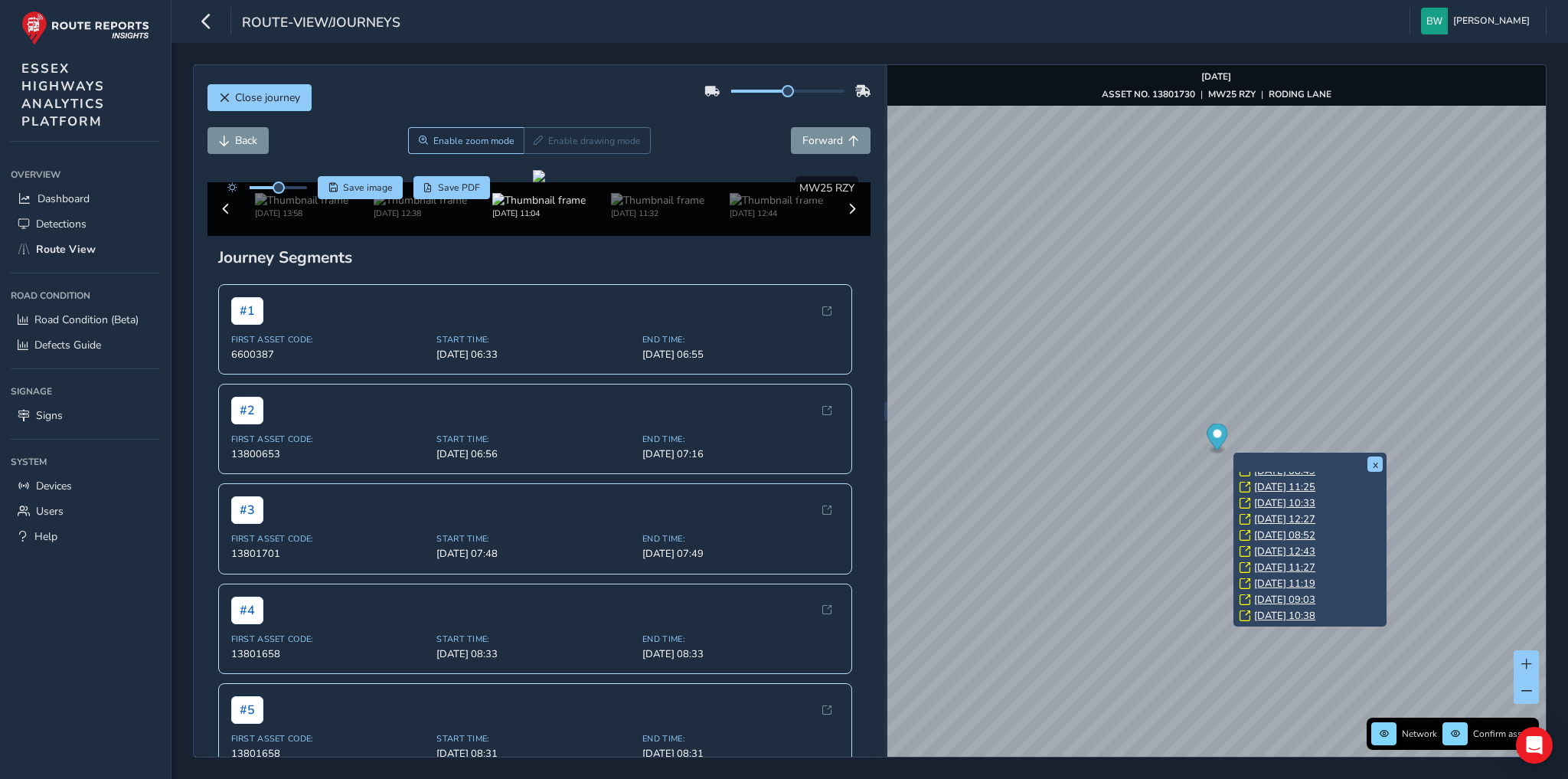
click at [1300, 613] on link "Mon, 2 Jun, 10:38" at bounding box center [1285, 615] width 61 height 13
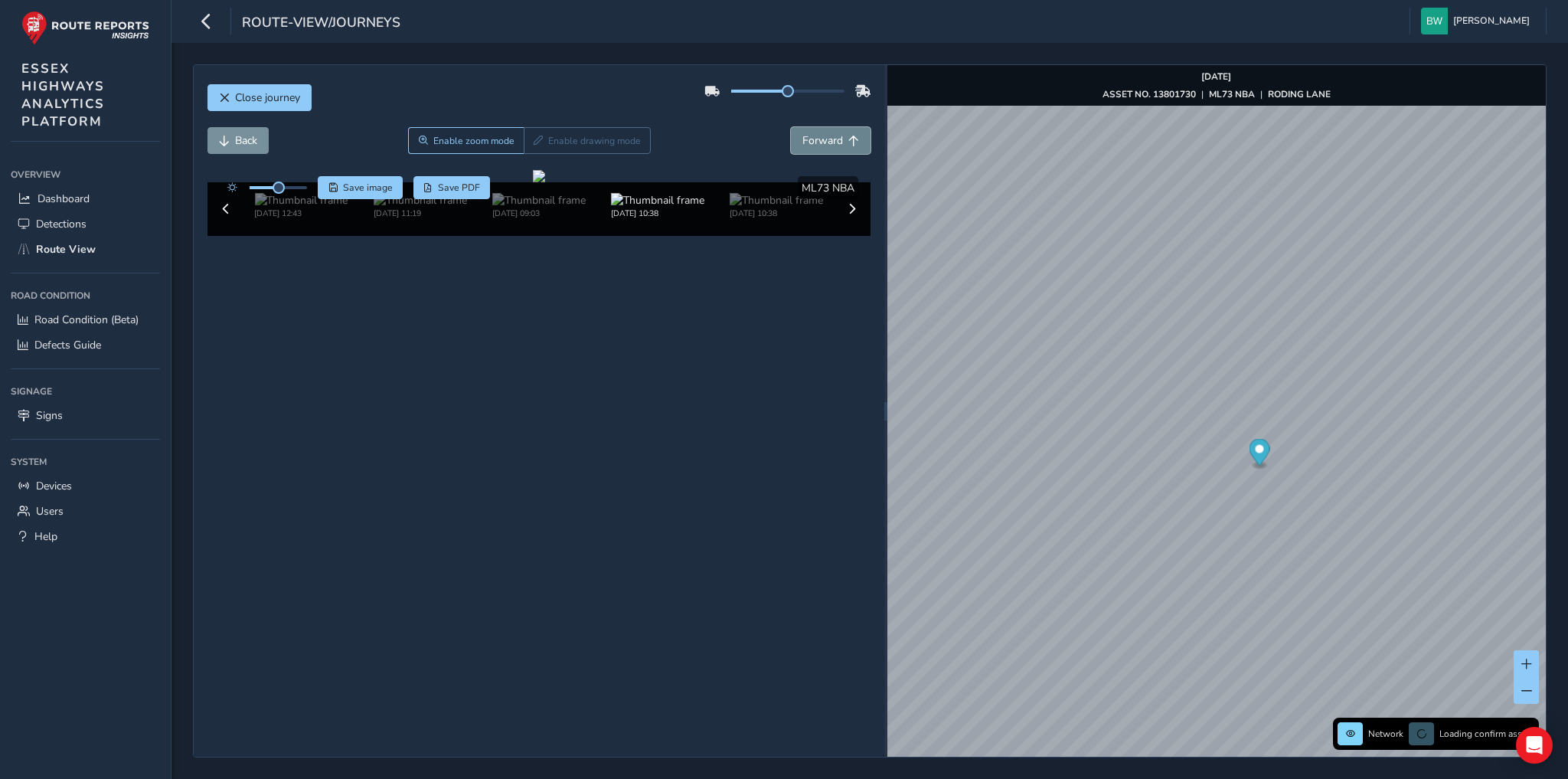
click at [849, 141] on span "Forward" at bounding box center [854, 141] width 11 height 11
click at [219, 140] on span "Back" at bounding box center [225, 141] width 11 height 11
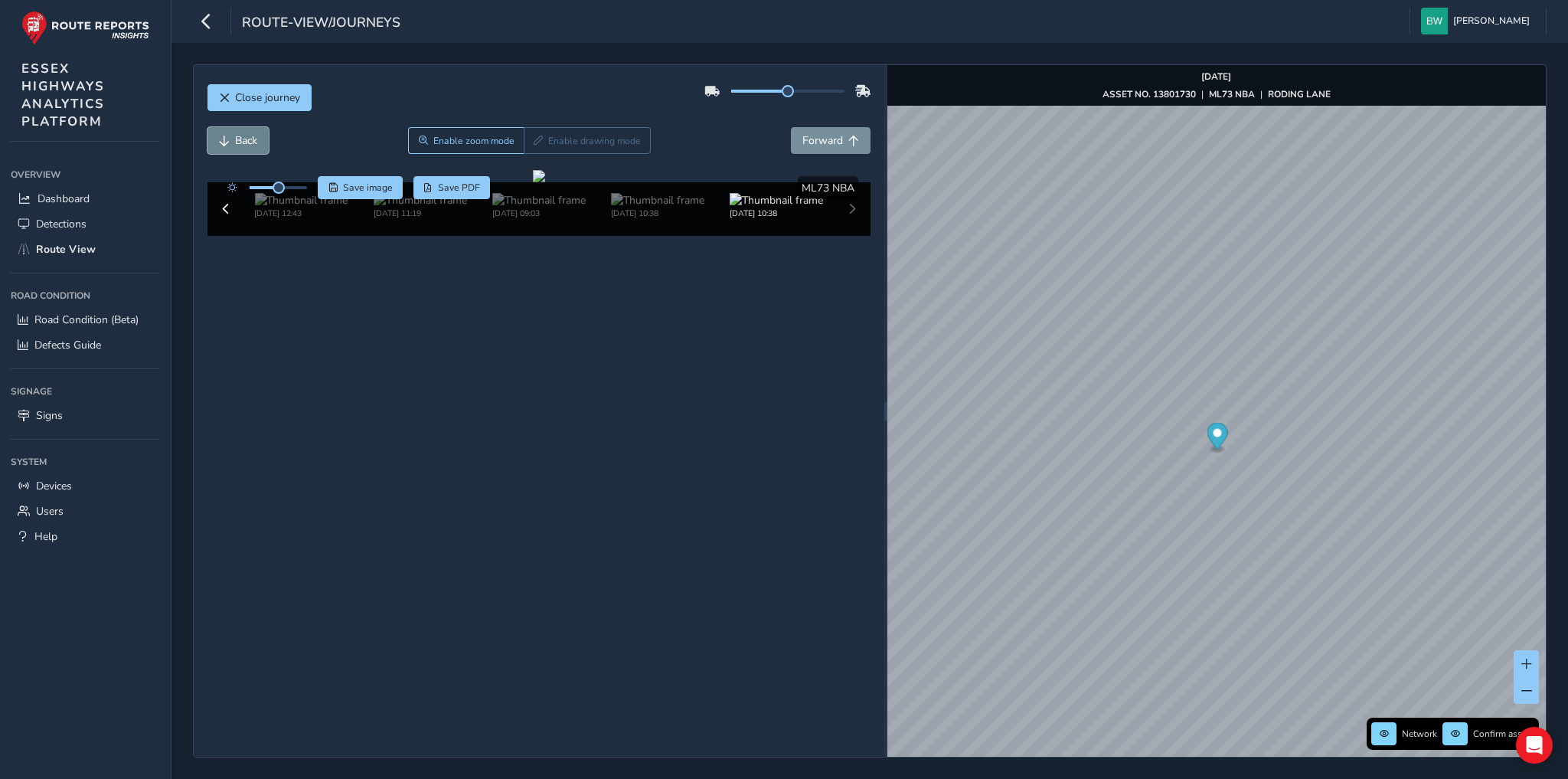
click at [219, 140] on span "Back" at bounding box center [225, 141] width 11 height 11
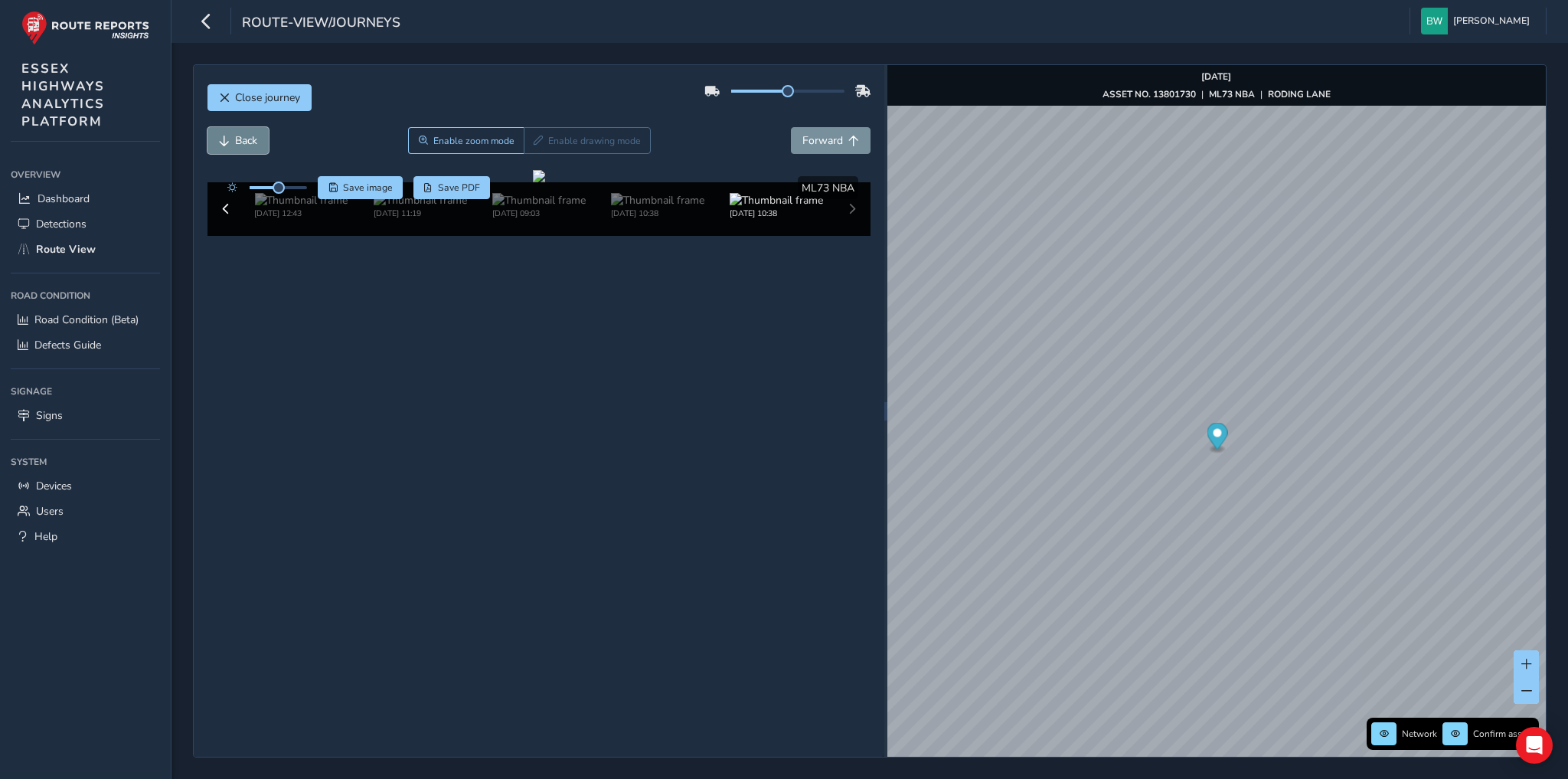
click at [219, 140] on span "Back" at bounding box center [225, 141] width 11 height 11
click at [219, 143] on span "Back" at bounding box center [225, 141] width 11 height 11
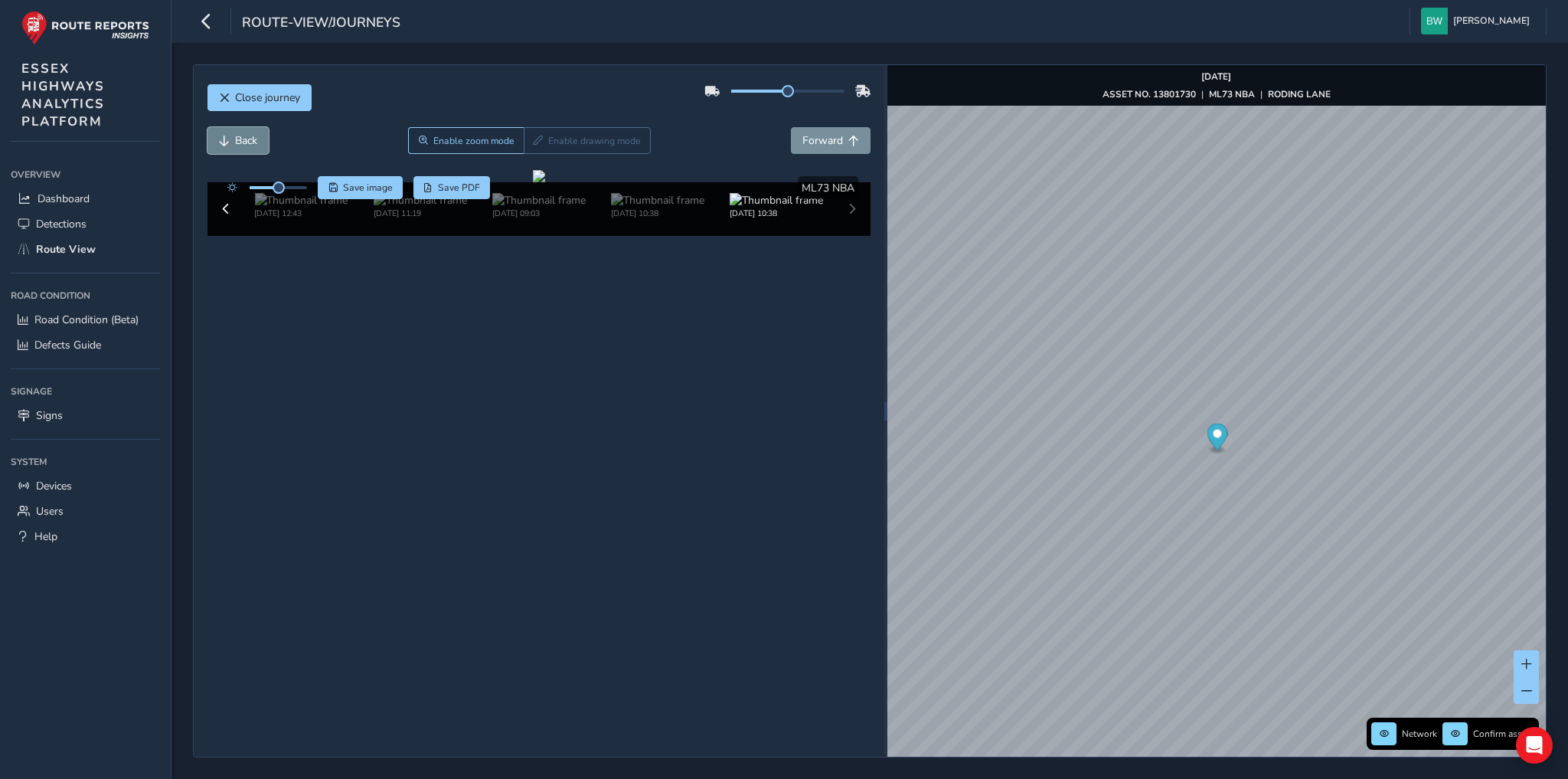
click at [219, 143] on span "Back" at bounding box center [225, 141] width 11 height 11
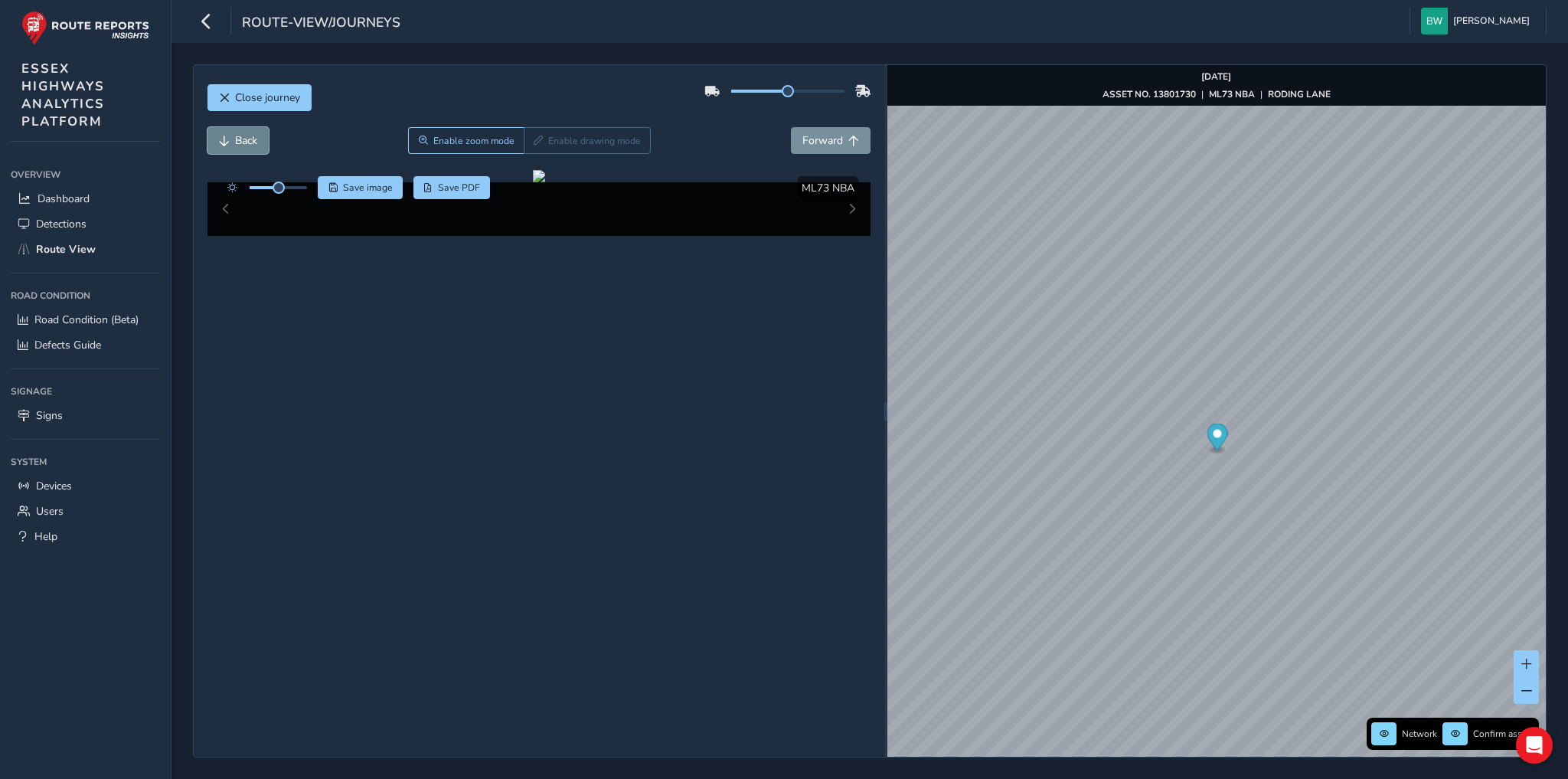
click at [219, 143] on span "Back" at bounding box center [225, 141] width 11 height 11
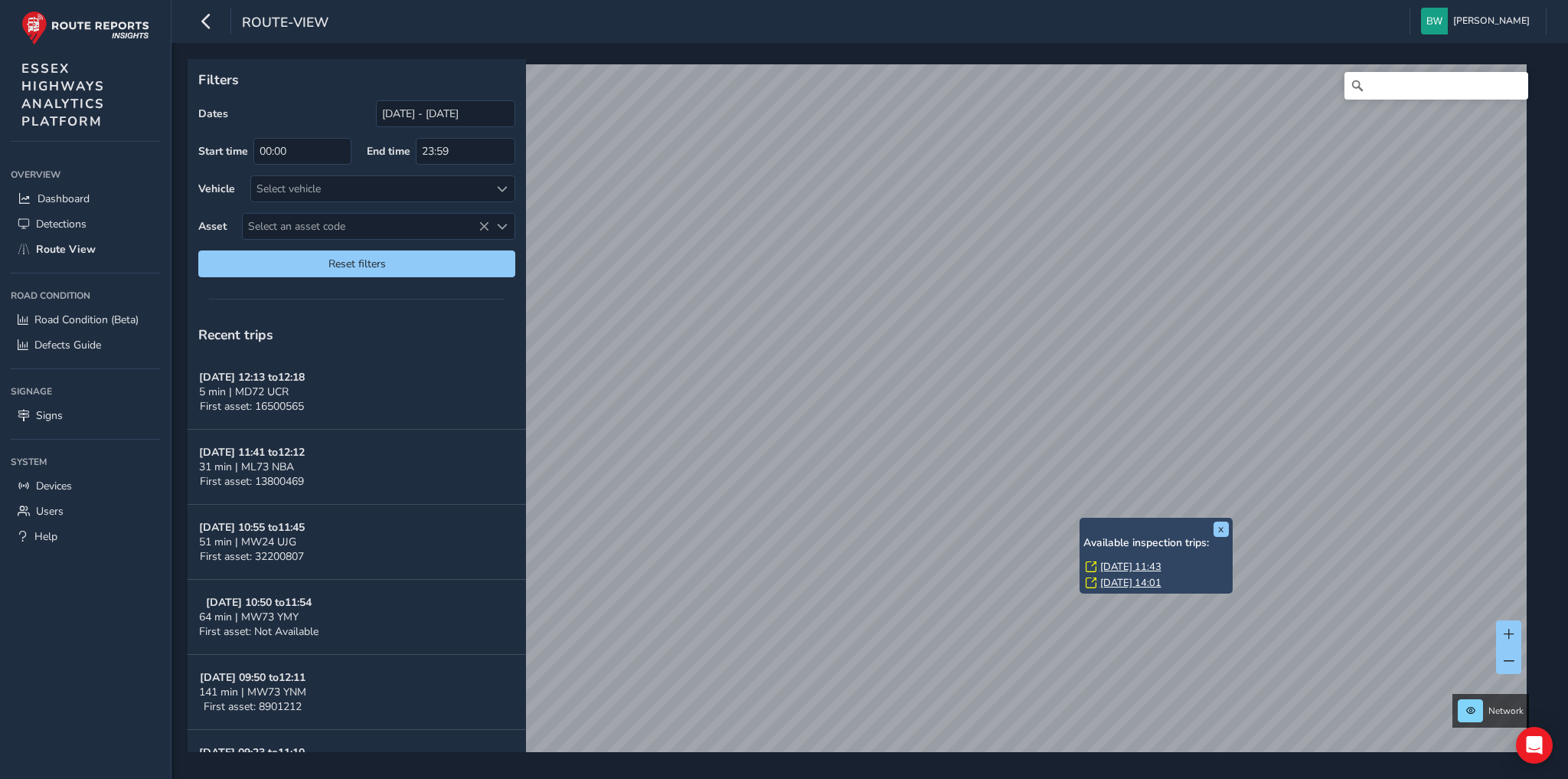
click at [1135, 568] on link "[DATE] 11:43" at bounding box center [1131, 566] width 61 height 13
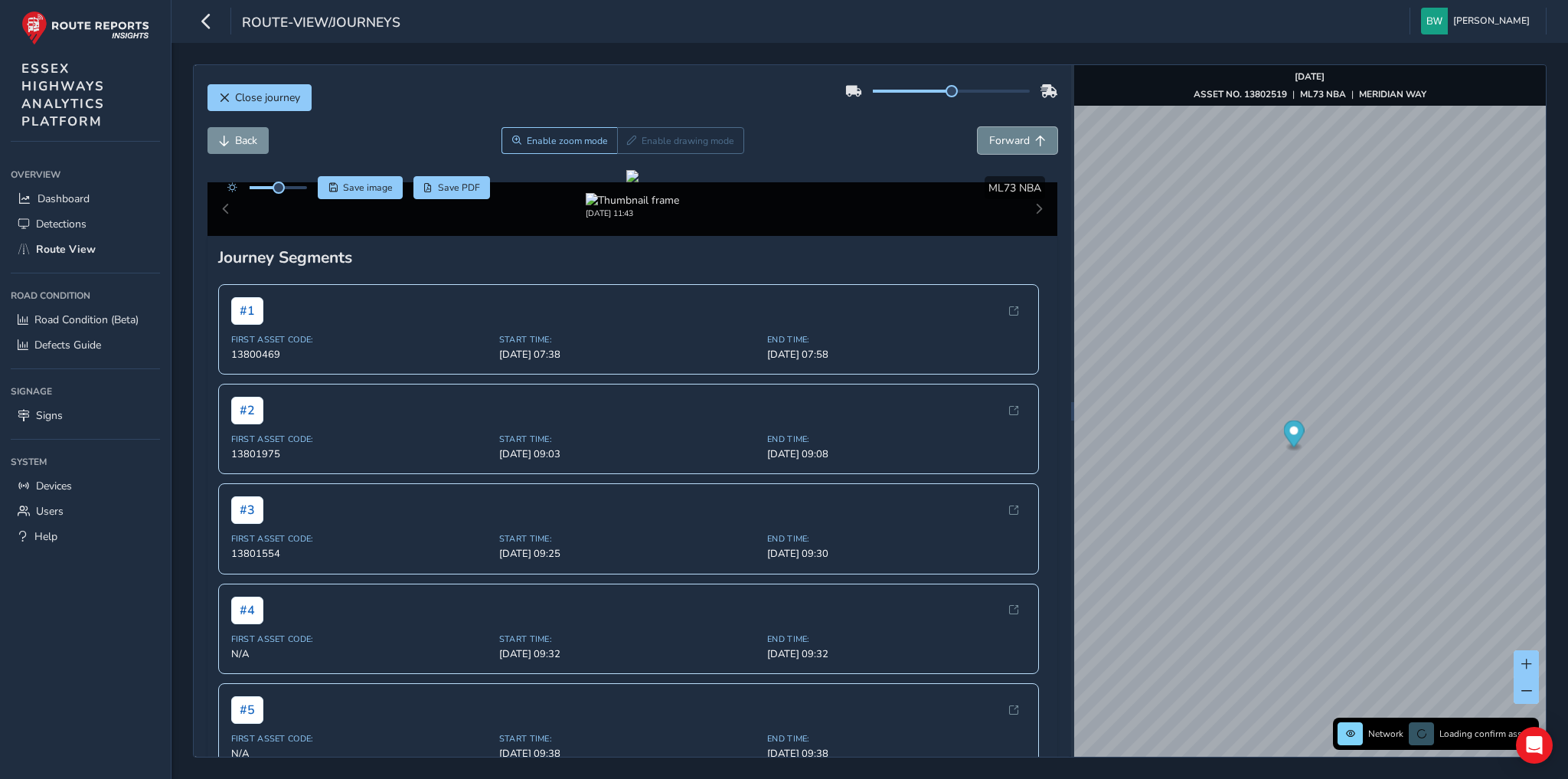
click at [1035, 137] on span "Forward" at bounding box center [1041, 141] width 11 height 11
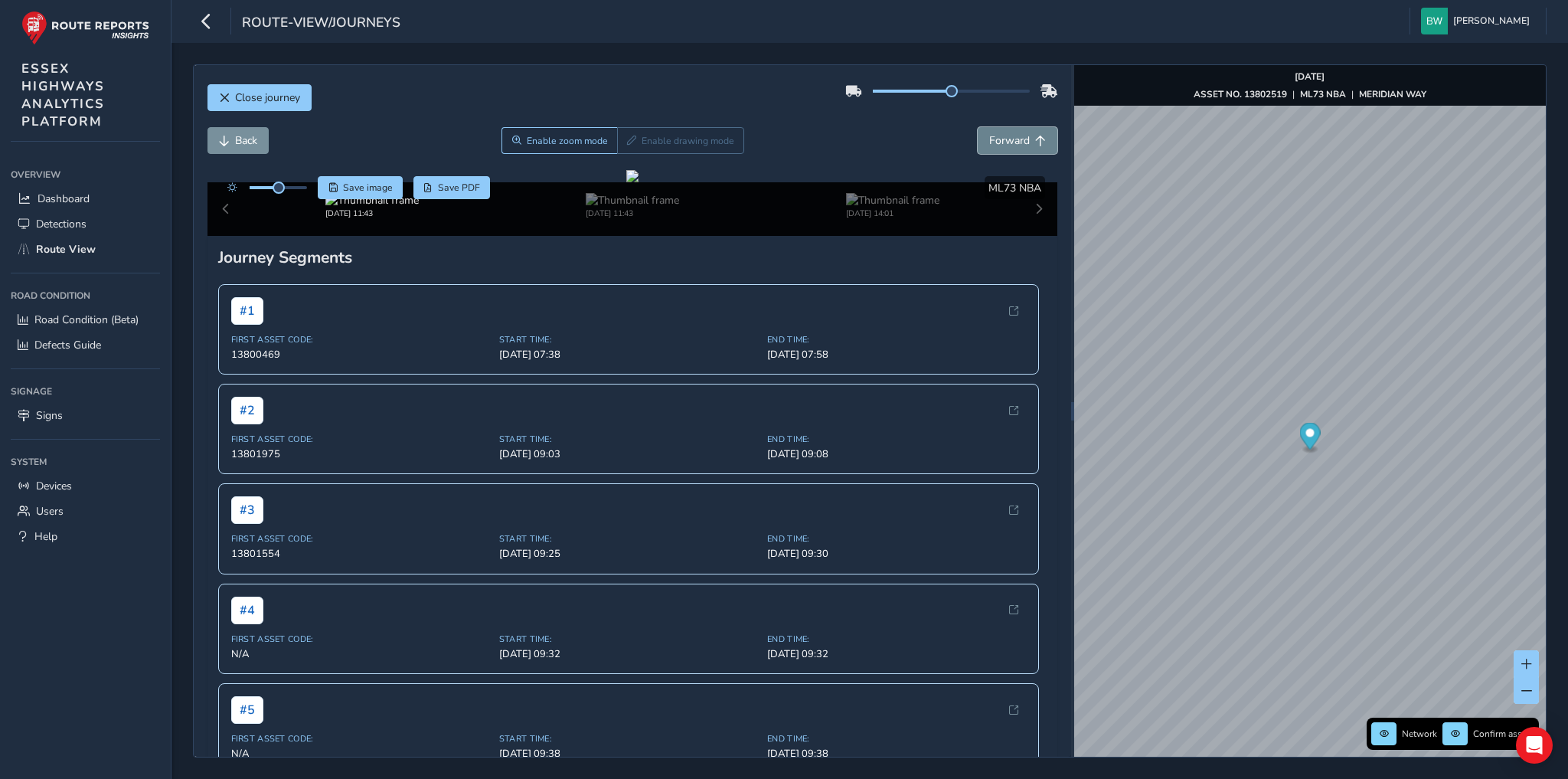
click at [1035, 137] on span "Forward" at bounding box center [1041, 141] width 11 height 11
click at [246, 133] on span "Back" at bounding box center [246, 140] width 22 height 14
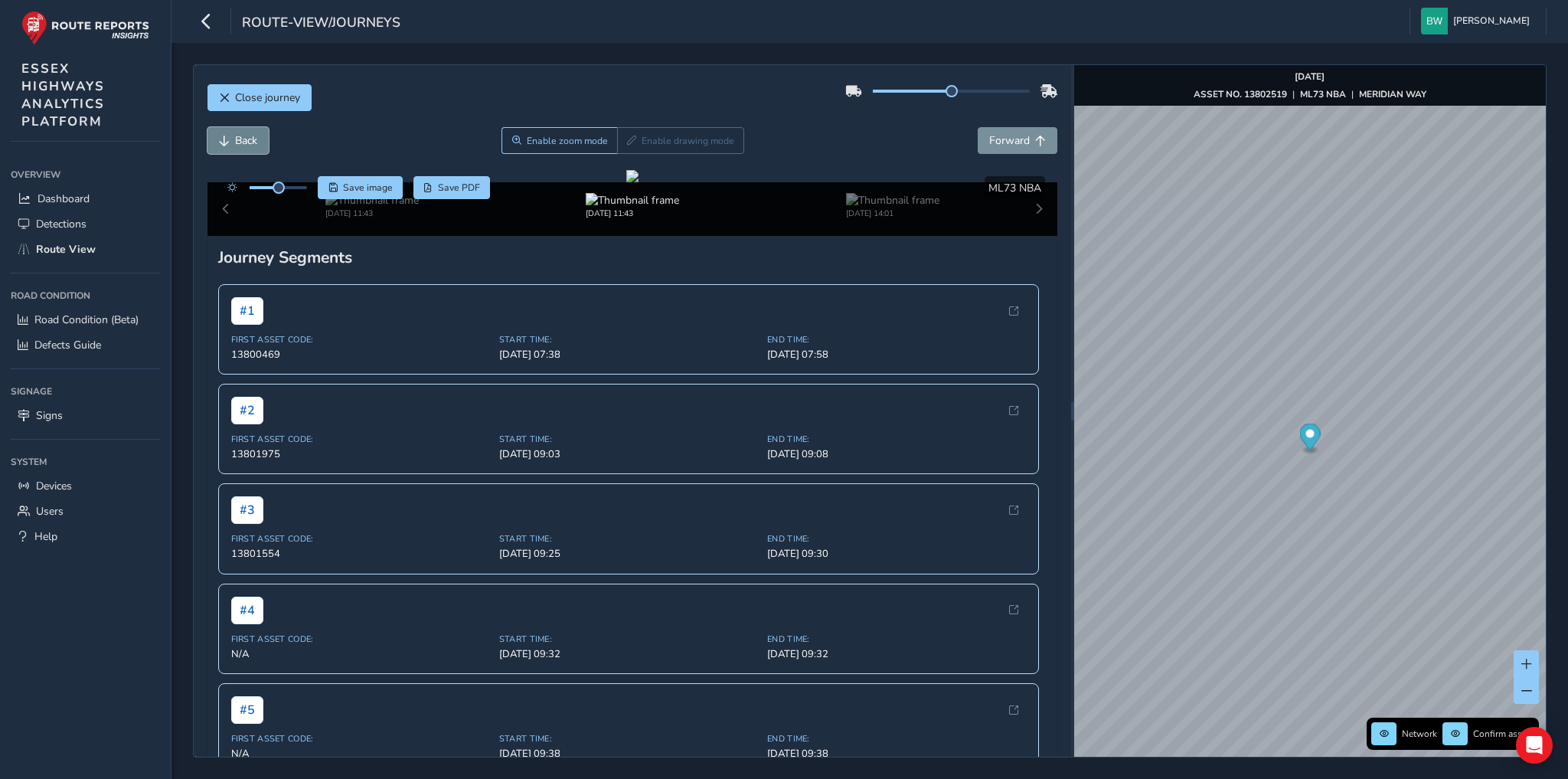
click at [246, 133] on span "Back" at bounding box center [246, 140] width 22 height 14
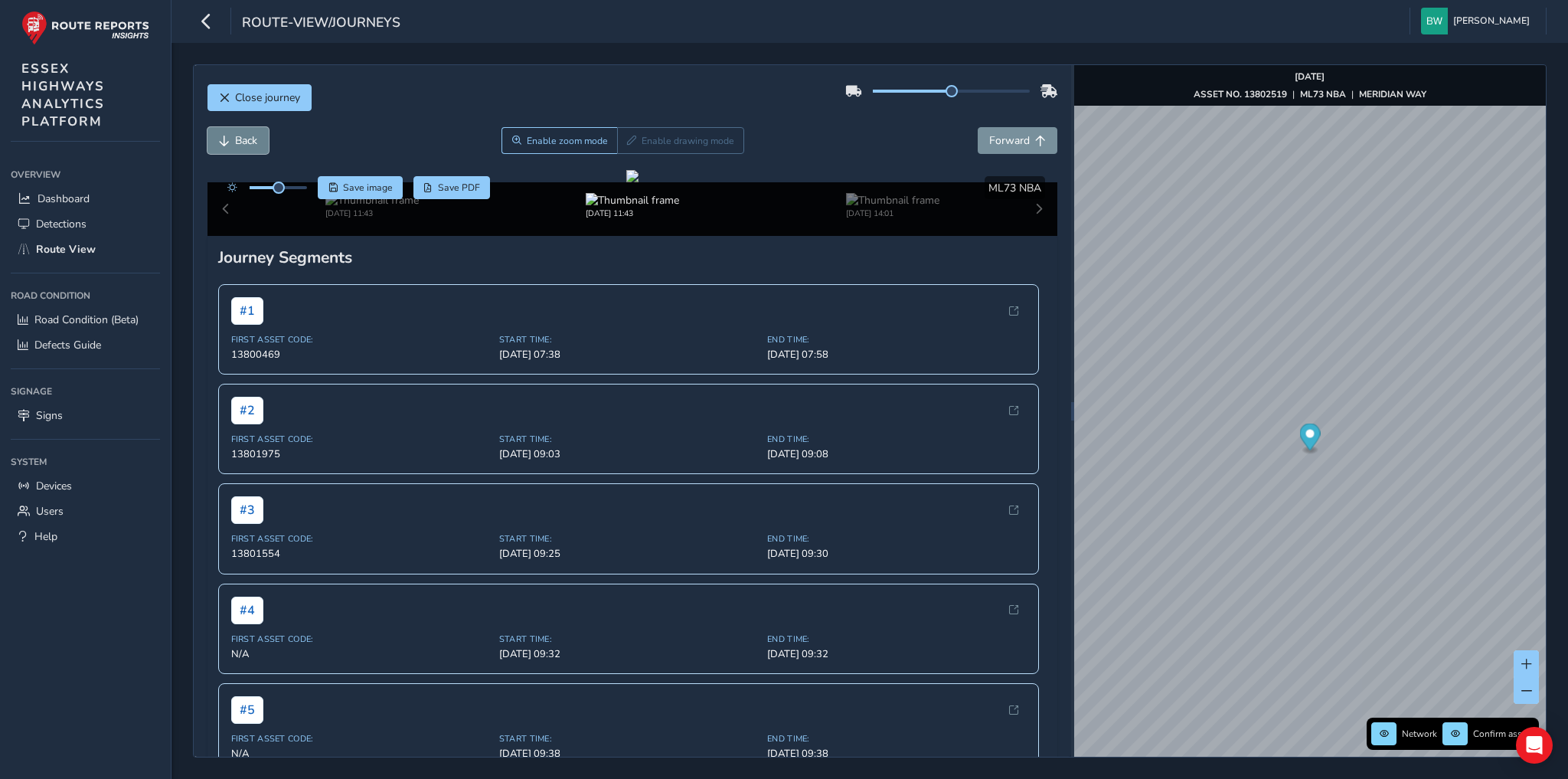
click at [246, 133] on span "Back" at bounding box center [246, 140] width 22 height 14
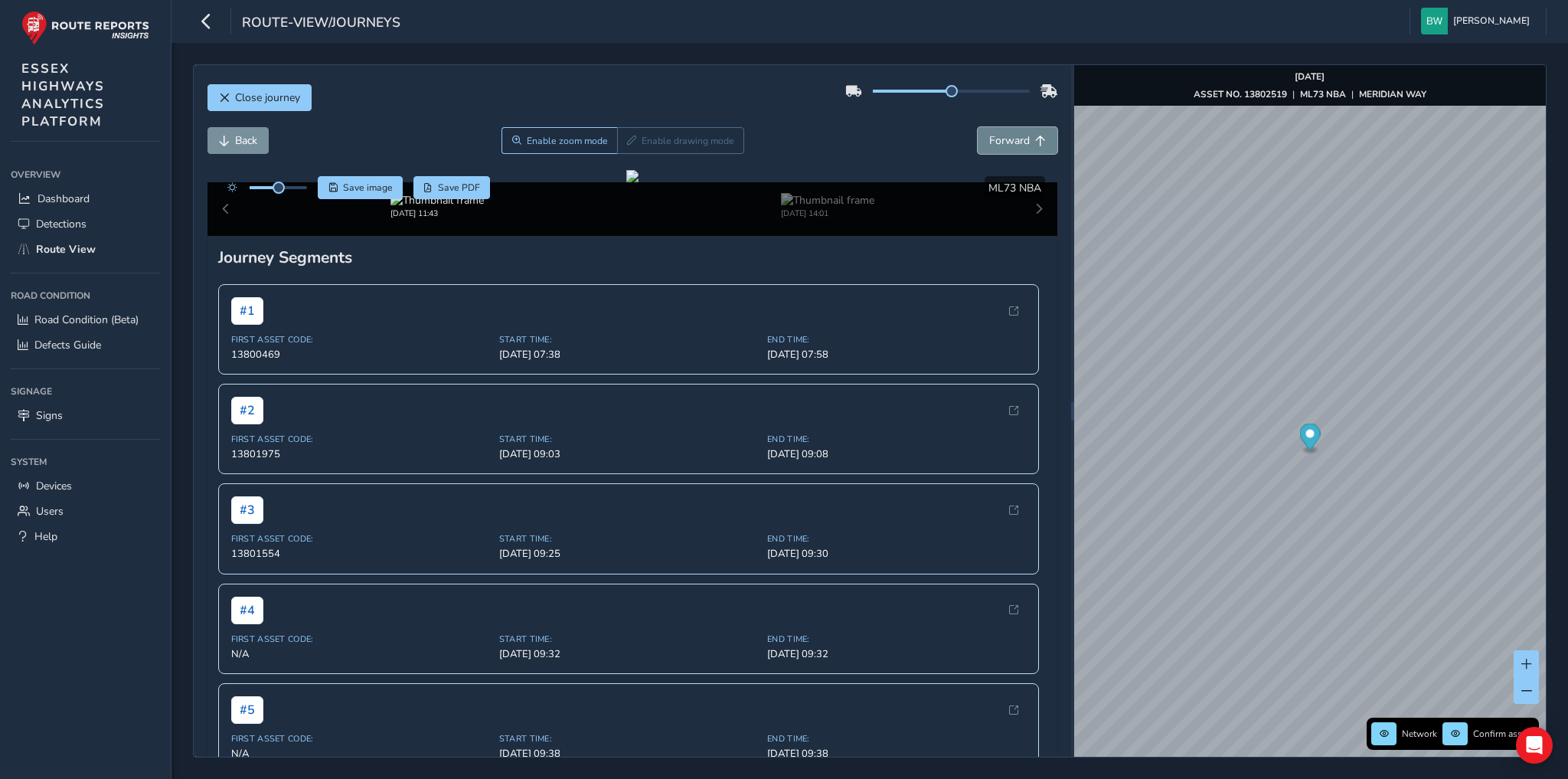
click at [1032, 152] on button "Forward" at bounding box center [1017, 141] width 80 height 27
